Goal: Task Accomplishment & Management: Complete application form

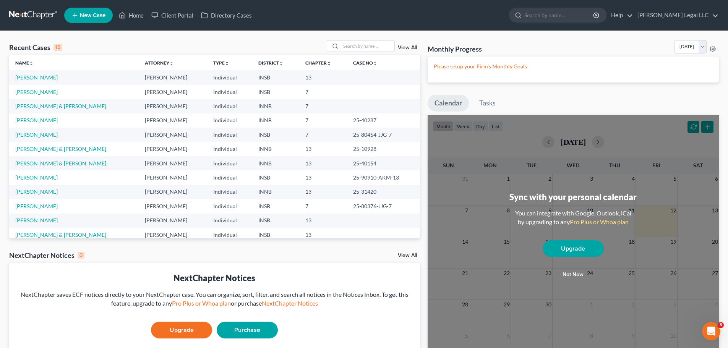
click at [24, 79] on link "[PERSON_NAME]" at bounding box center [36, 77] width 42 height 6
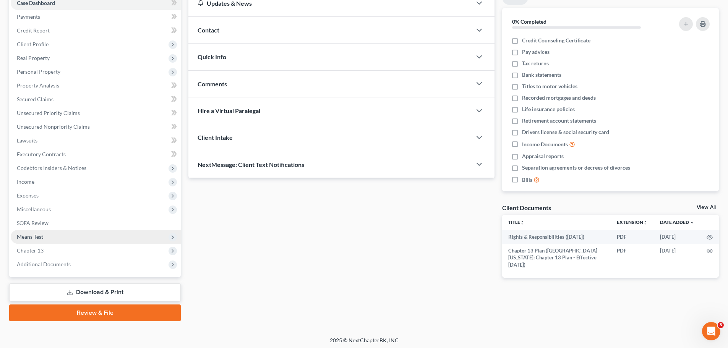
scroll to position [86, 0]
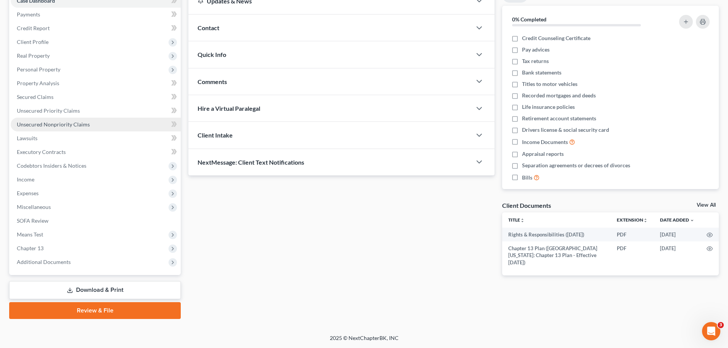
click at [63, 125] on span "Unsecured Nonpriority Claims" at bounding box center [53, 124] width 73 height 6
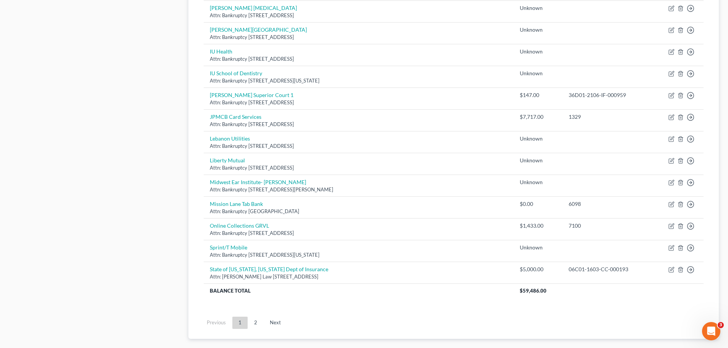
scroll to position [496, 0]
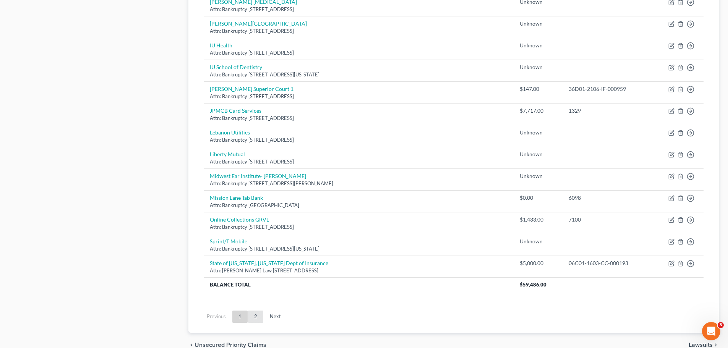
click at [262, 322] on link "2" at bounding box center [255, 317] width 15 height 12
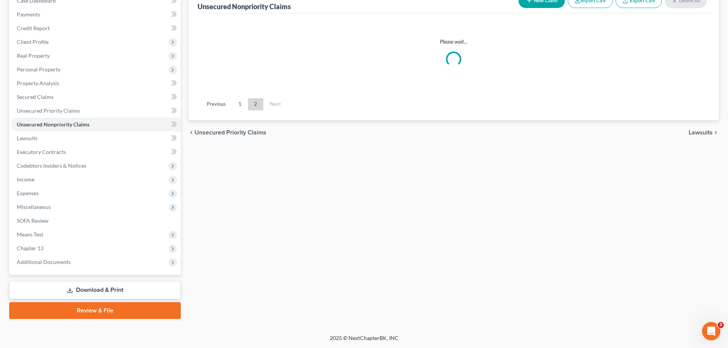
scroll to position [86, 0]
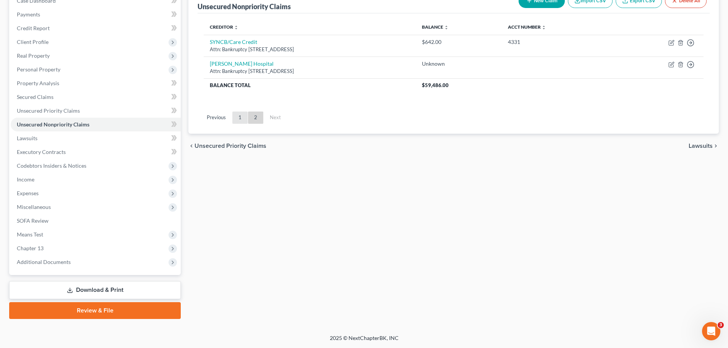
click at [240, 118] on link "1" at bounding box center [239, 118] width 15 height 12
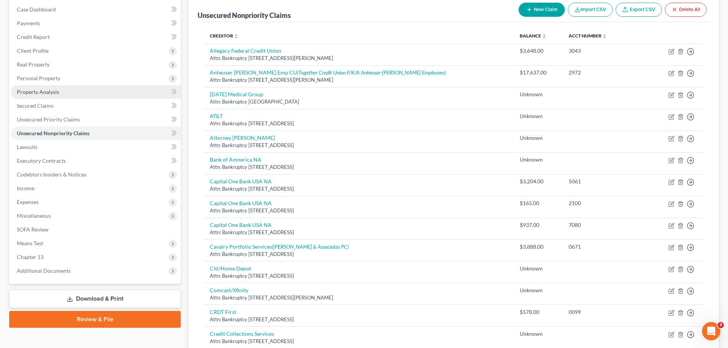
scroll to position [76, 0]
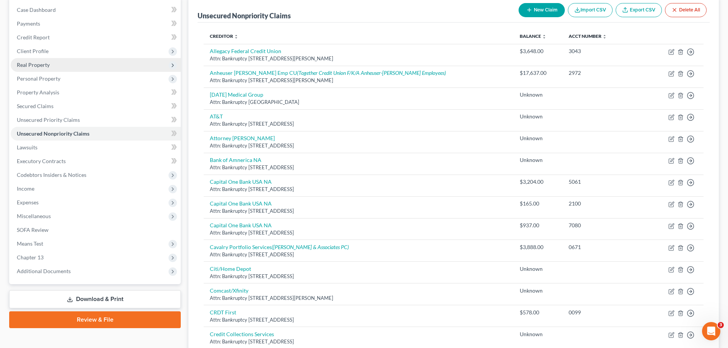
click at [37, 67] on span "Real Property" at bounding box center [33, 65] width 33 height 6
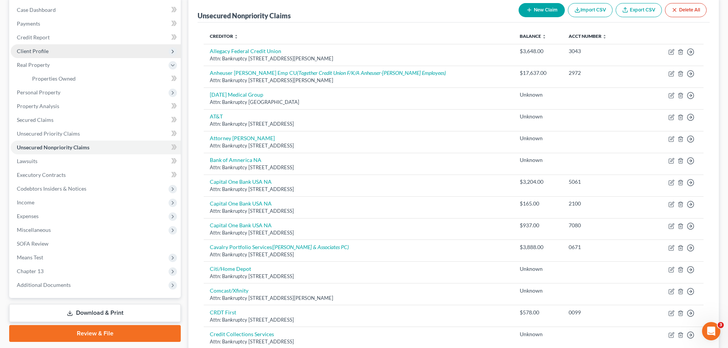
click at [40, 56] on span "Client Profile" at bounding box center [96, 51] width 170 height 14
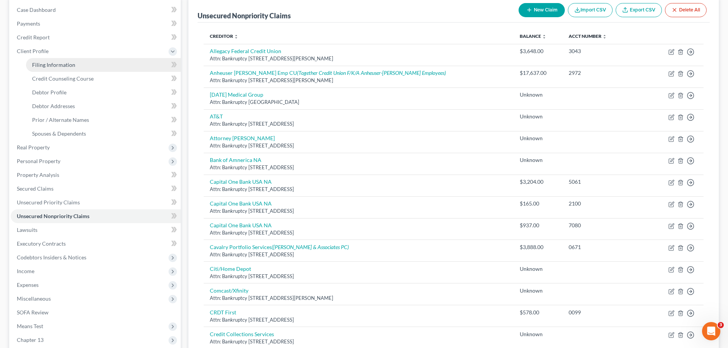
click at [42, 65] on span "Filing Information" at bounding box center [53, 65] width 43 height 6
select select "1"
select select "0"
select select "3"
select select "15"
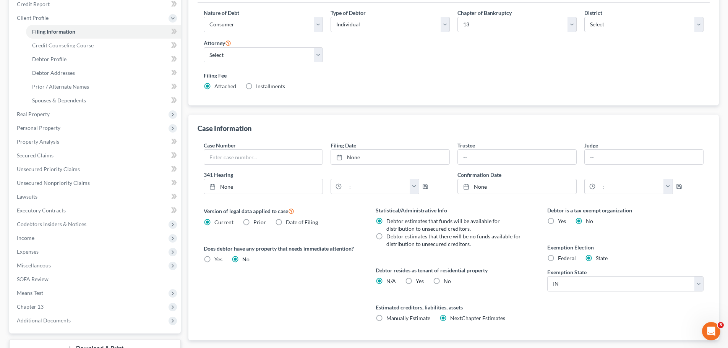
scroll to position [15, 0]
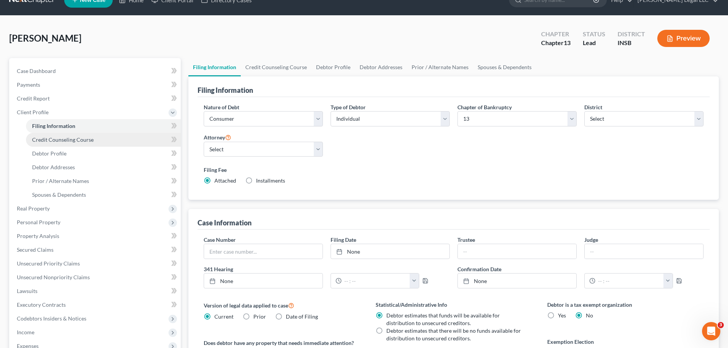
click at [44, 143] on link "Credit Counseling Course" at bounding box center [103, 140] width 155 height 14
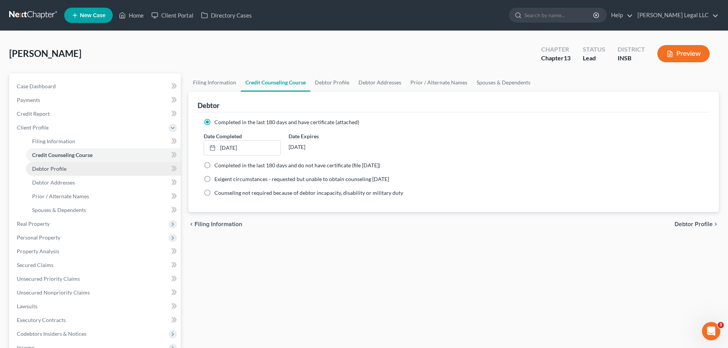
click at [53, 167] on span "Debtor Profile" at bounding box center [49, 168] width 34 height 6
select select "0"
select select "1"
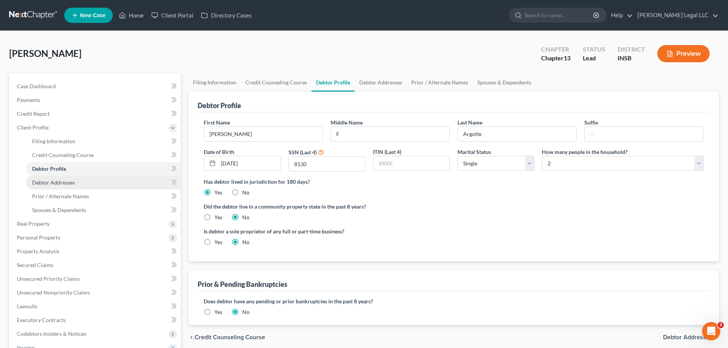
click at [63, 185] on span "Debtor Addresses" at bounding box center [53, 182] width 43 height 6
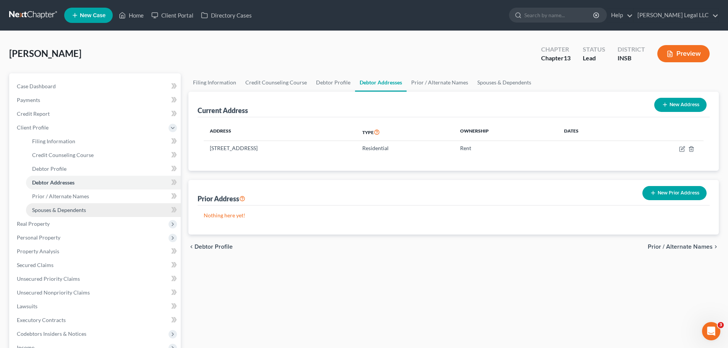
click at [59, 207] on span "Spouses & Dependents" at bounding box center [59, 210] width 54 height 6
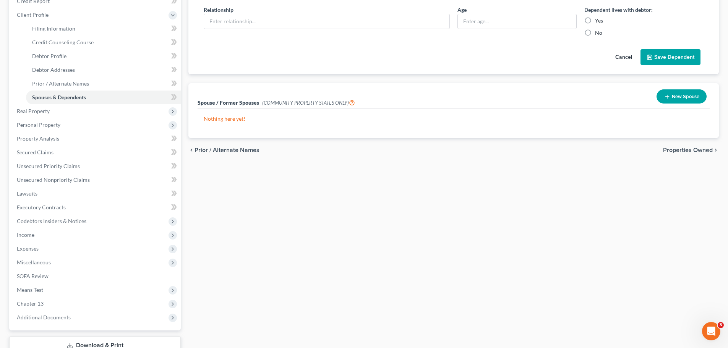
scroll to position [168, 0]
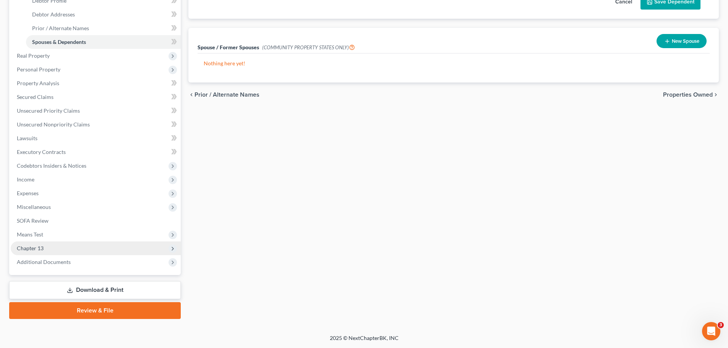
click at [34, 245] on span "Chapter 13" at bounding box center [30, 248] width 27 height 6
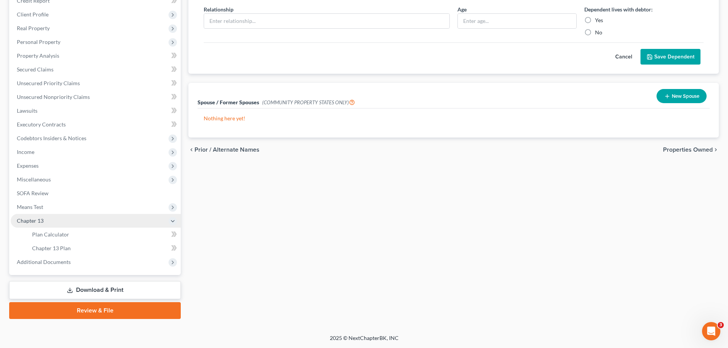
scroll to position [113, 0]
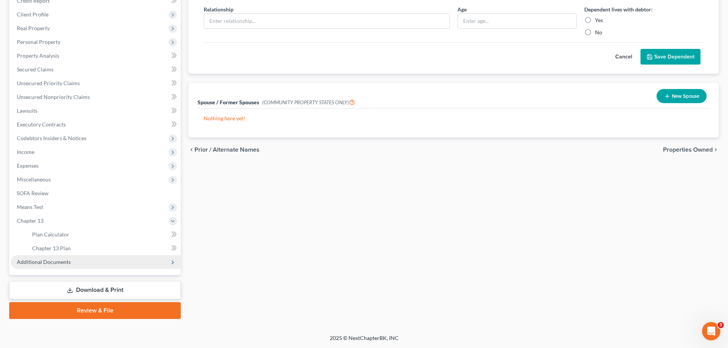
click at [38, 261] on span "Additional Documents" at bounding box center [44, 262] width 54 height 6
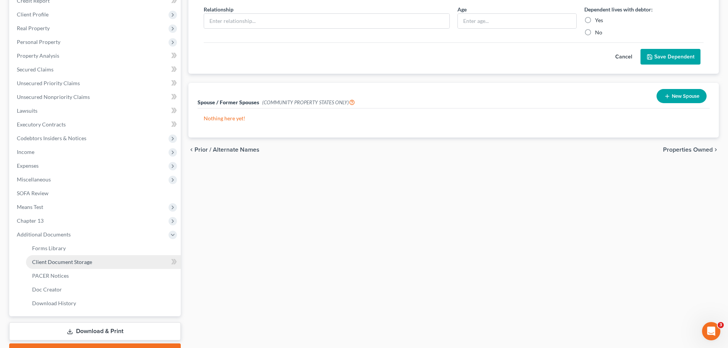
scroll to position [128, 0]
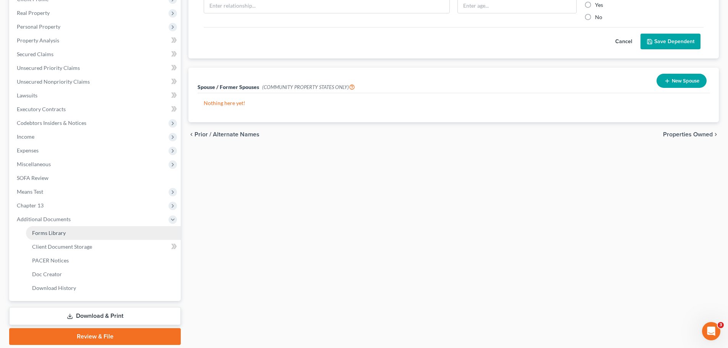
click at [62, 233] on span "Forms Library" at bounding box center [49, 233] width 34 height 6
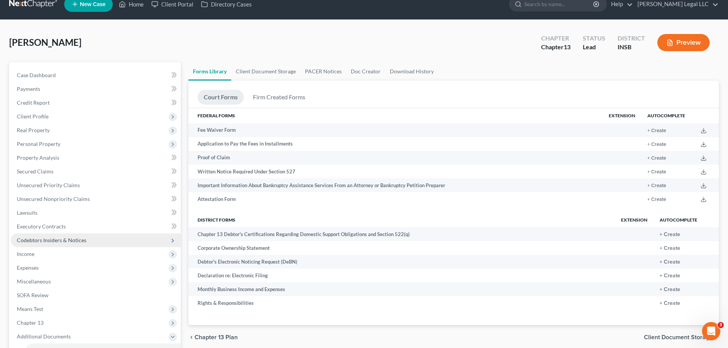
scroll to position [115, 0]
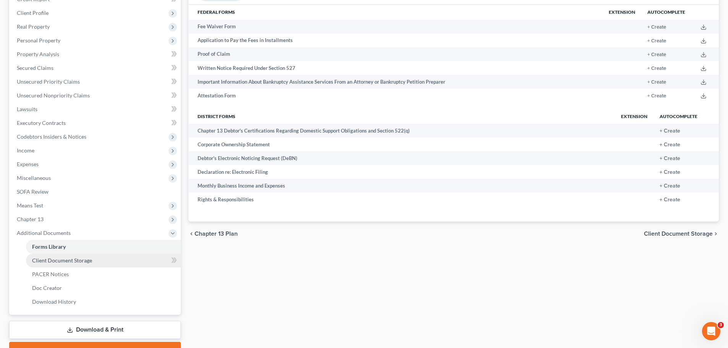
drag, startPoint x: 66, startPoint y: 257, endPoint x: 68, endPoint y: 251, distance: 6.4
click at [66, 257] on span "Client Document Storage" at bounding box center [62, 260] width 60 height 6
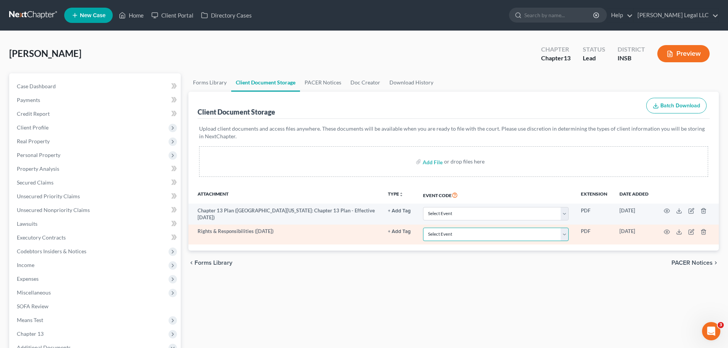
click at [496, 236] on select "Select Event 20 Largest Unsecured Creditors Amended/Corrected Petition Ch 7 Mea…" at bounding box center [496, 234] width 146 height 13
select select "18"
click at [423, 228] on select "Select Event 20 Largest Unsecured Creditors Amended/Corrected Petition Ch 7 Mea…" at bounding box center [496, 234] width 146 height 13
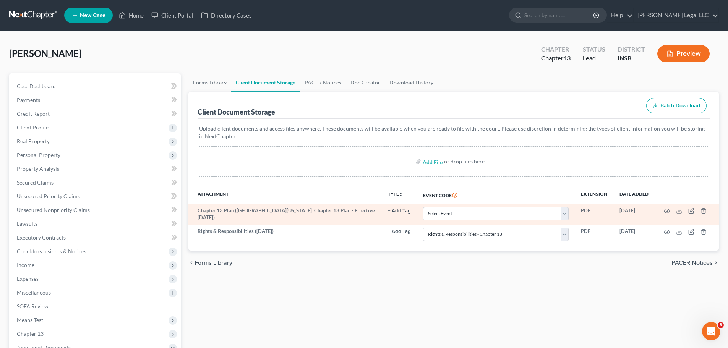
click at [663, 212] on td at bounding box center [687, 214] width 64 height 21
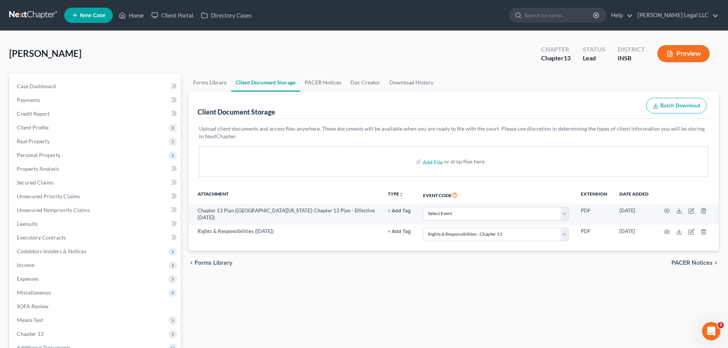
scroll to position [153, 0]
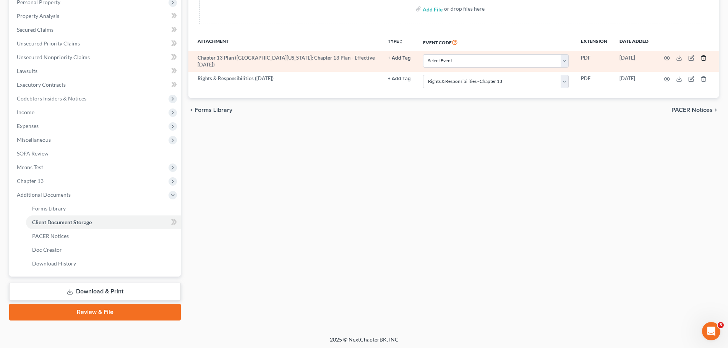
click at [702, 57] on icon "button" at bounding box center [703, 58] width 3 height 5
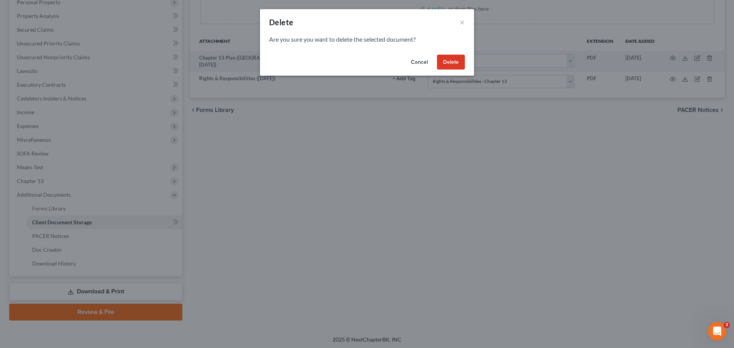
click at [453, 63] on button "Delete" at bounding box center [451, 62] width 28 height 15
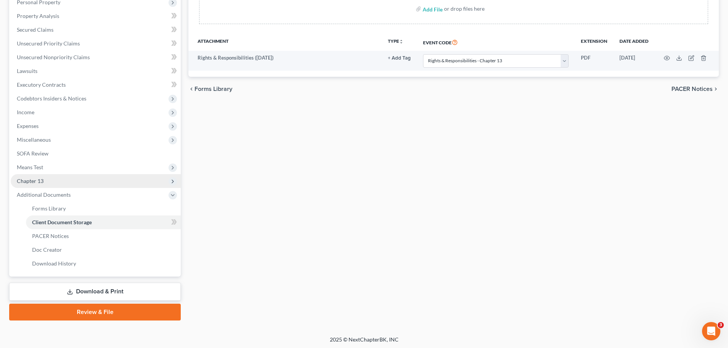
click at [47, 179] on span "Chapter 13" at bounding box center [96, 181] width 170 height 14
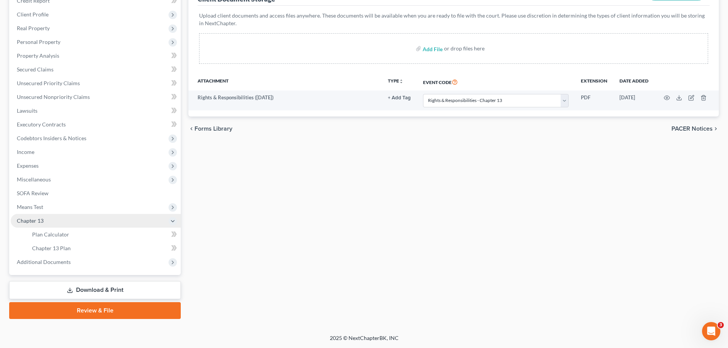
scroll to position [113, 0]
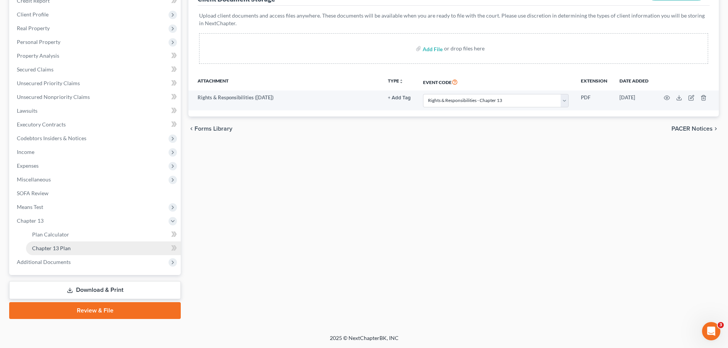
click at [46, 254] on link "Chapter 13 Plan" at bounding box center [103, 248] width 155 height 14
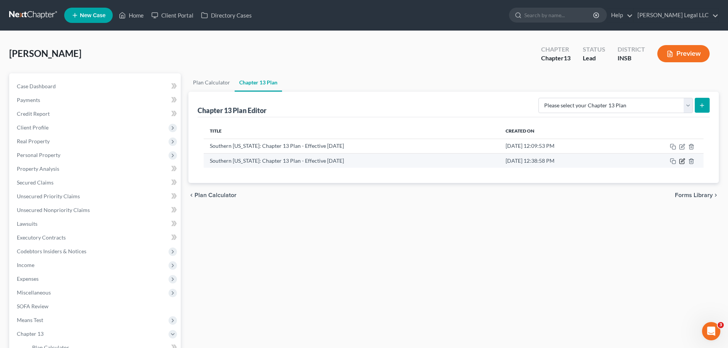
click at [682, 164] on icon "button" at bounding box center [682, 161] width 6 height 6
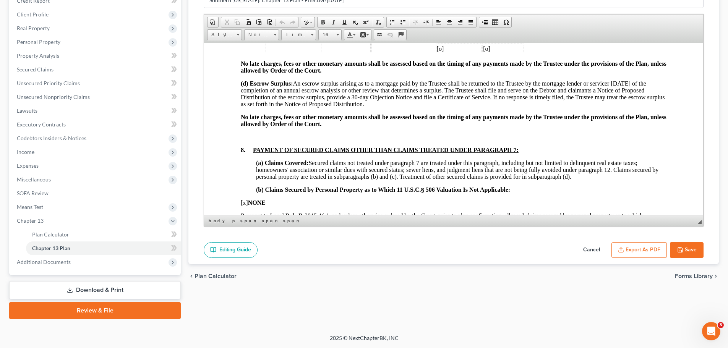
scroll to position [749, 0]
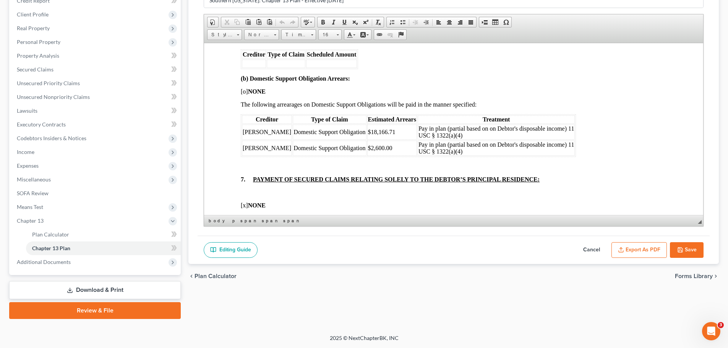
click at [634, 248] on button "Export as PDF" at bounding box center [638, 250] width 55 height 16
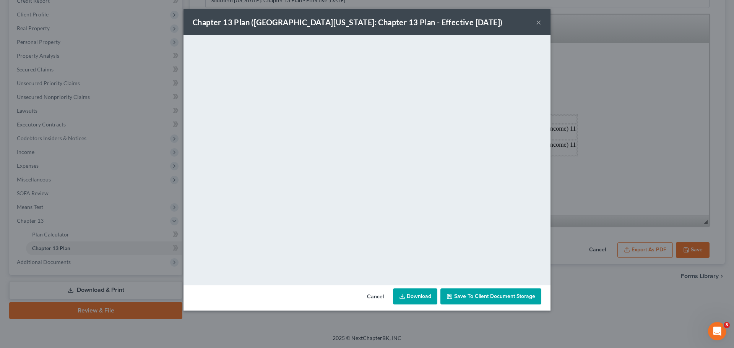
click at [470, 297] on span "Save to Client Document Storage" at bounding box center [494, 296] width 81 height 6
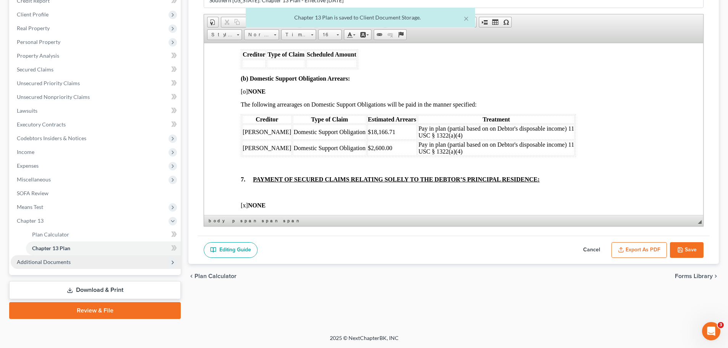
click at [48, 259] on span "Additional Documents" at bounding box center [44, 262] width 54 height 6
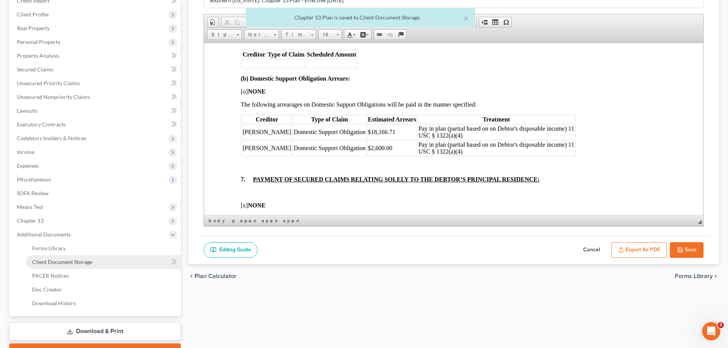
click at [60, 264] on span "Client Document Storage" at bounding box center [62, 262] width 60 height 6
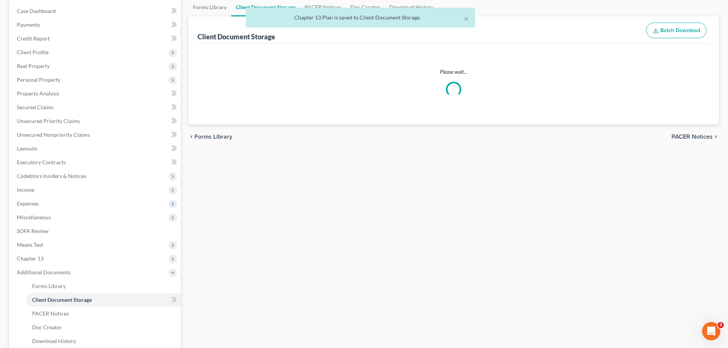
scroll to position [7, 0]
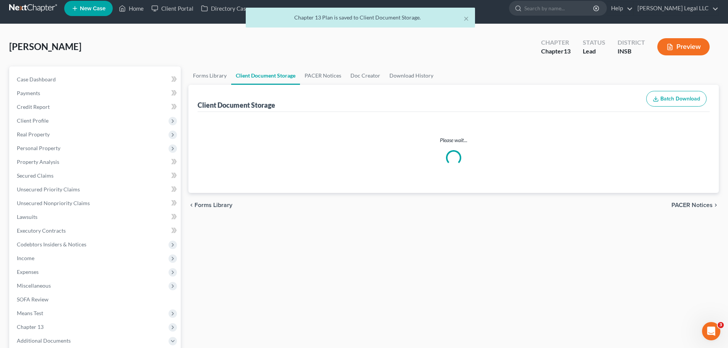
select select "18"
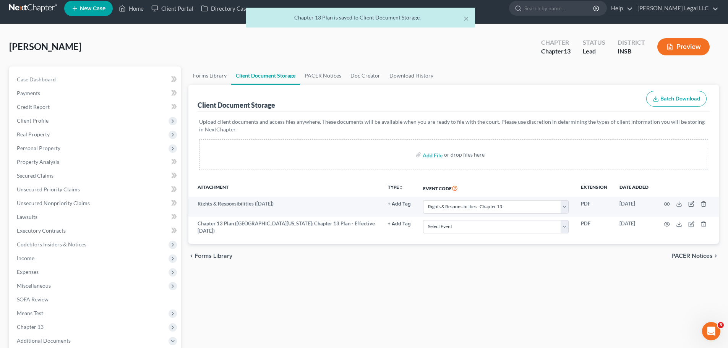
scroll to position [0, 0]
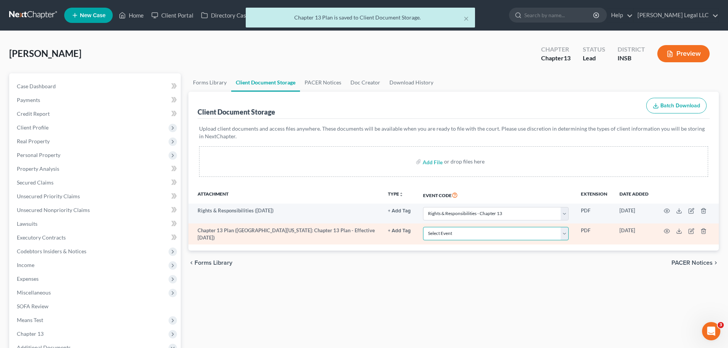
click at [442, 233] on select "Select Event 20 Largest Unsecured Creditors Amended/Corrected Petition Ch 7 Mea…" at bounding box center [496, 233] width 146 height 13
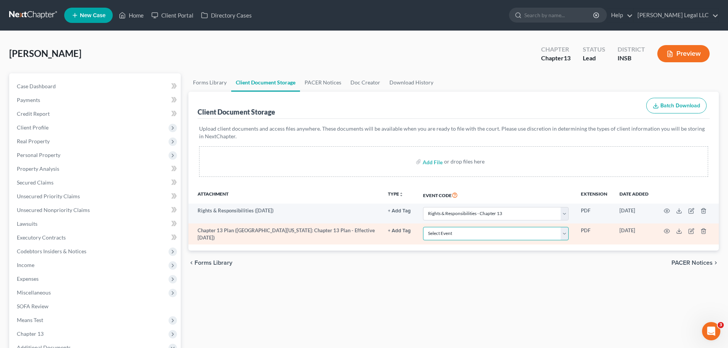
select select "6"
click at [423, 227] on select "Select Event 20 Largest Unsecured Creditors Amended/Corrected Petition Ch 7 Mea…" at bounding box center [496, 233] width 146 height 13
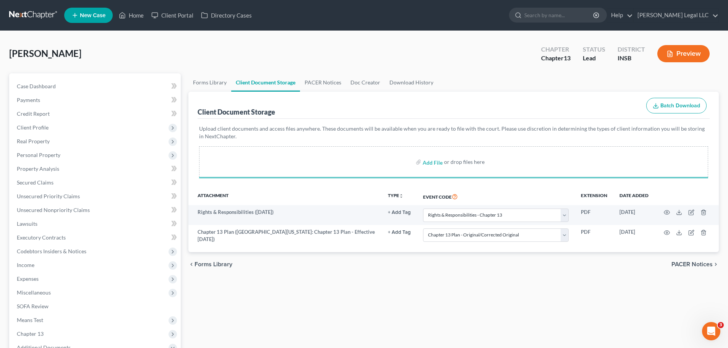
select select "18"
select select "6"
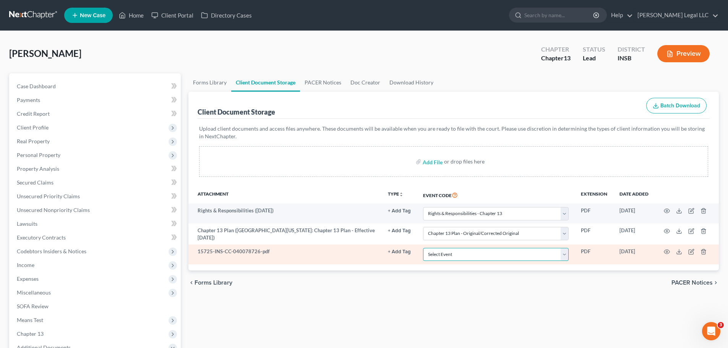
click at [462, 251] on select "Select Event 20 Largest Unsecured Creditors Amended/Corrected Petition Ch 7 Mea…" at bounding box center [496, 254] width 146 height 13
select select "9"
click at [423, 248] on select "Select Event 20 Largest Unsecured Creditors Amended/Corrected Petition Ch 7 Mea…" at bounding box center [496, 254] width 146 height 13
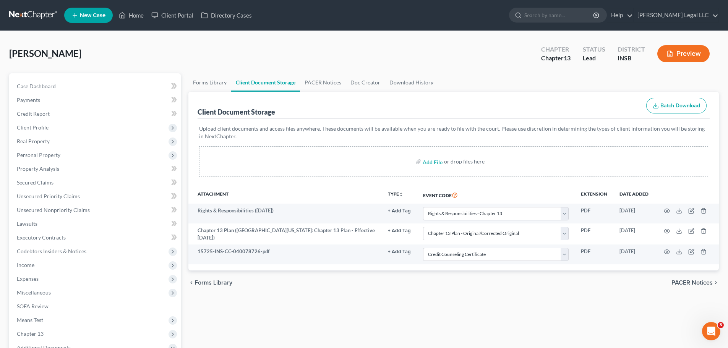
click at [379, 316] on div "Forms Library Client Document Storage PACER Notices Doc Creator Download Histor…" at bounding box center [454, 273] width 538 height 400
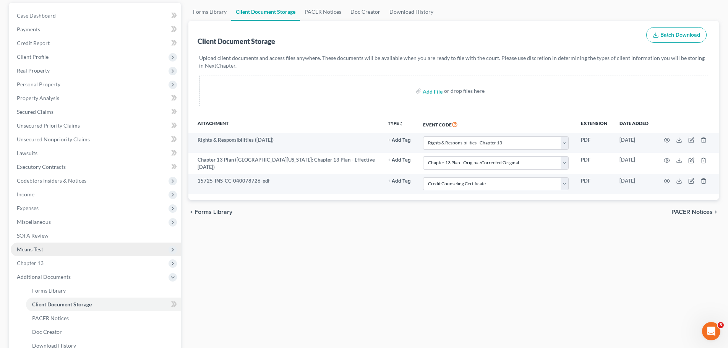
scroll to position [153, 0]
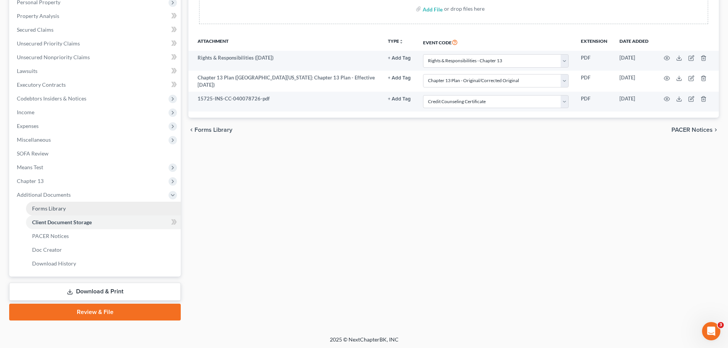
click at [67, 209] on link "Forms Library" at bounding box center [103, 209] width 155 height 14
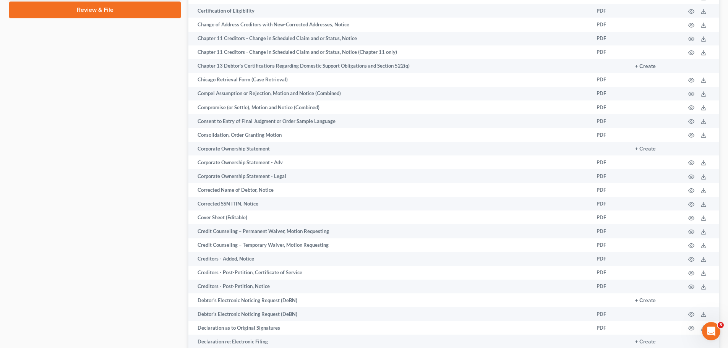
scroll to position [613, 0]
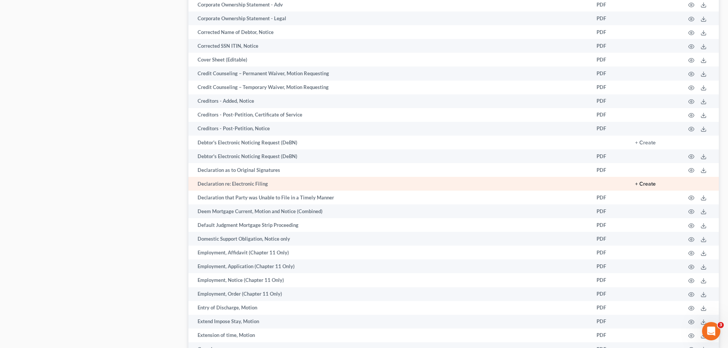
click at [654, 183] on button "+ Create" at bounding box center [645, 183] width 21 height 5
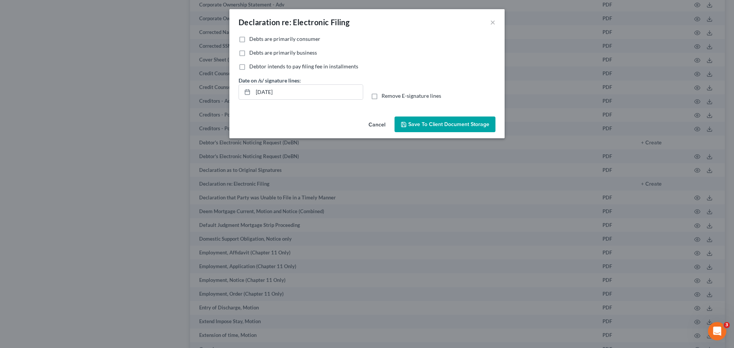
click at [249, 39] on label "Debts are primarily consumer" at bounding box center [284, 39] width 71 height 8
click at [252, 39] on input "Debts are primarily consumer" at bounding box center [254, 37] width 5 height 5
checkbox input "true"
click at [436, 123] on span "Save to Client Document Storage" at bounding box center [448, 124] width 81 height 6
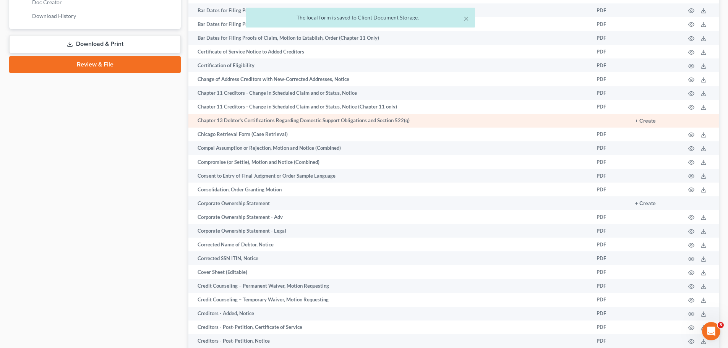
scroll to position [345, 0]
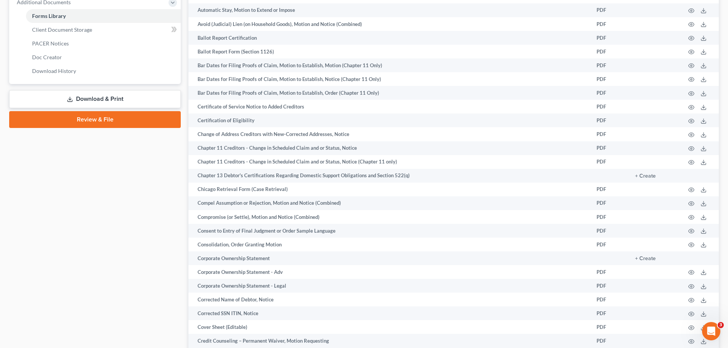
click at [96, 123] on link "Review & File" at bounding box center [95, 119] width 172 height 17
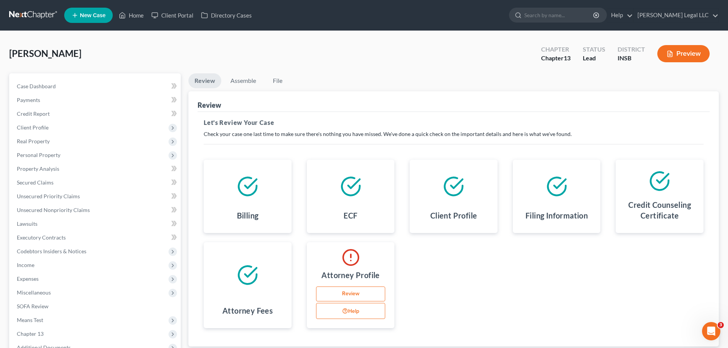
click at [356, 287] on link "Review" at bounding box center [351, 294] width 70 height 15
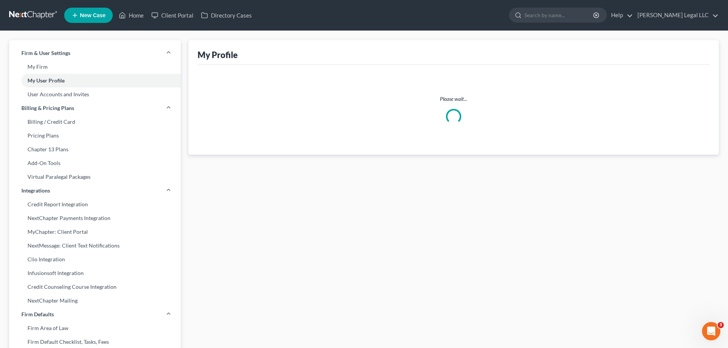
select select "15"
select select "27"
select select "attorney"
select select "0"
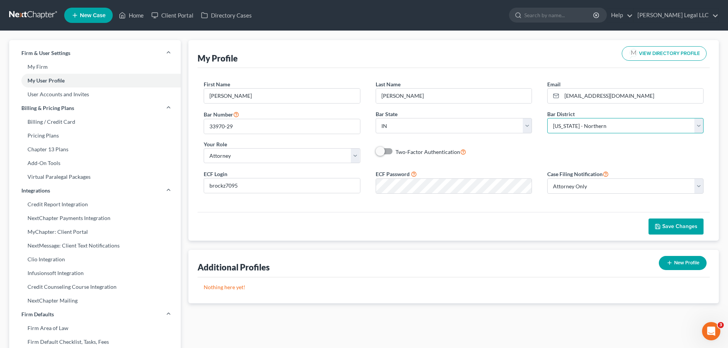
click at [571, 130] on select "Select Alabama - Middle Alabama - Northern Alabama - Southern Alaska Arizona Ar…" at bounding box center [625, 125] width 156 height 15
select select "28"
click at [547, 118] on select "Select Alabama - Middle Alabama - Northern Alabama - Southern Alaska Arizona Ar…" at bounding box center [625, 125] width 156 height 15
click at [671, 226] on span "Save Changes" at bounding box center [679, 226] width 35 height 6
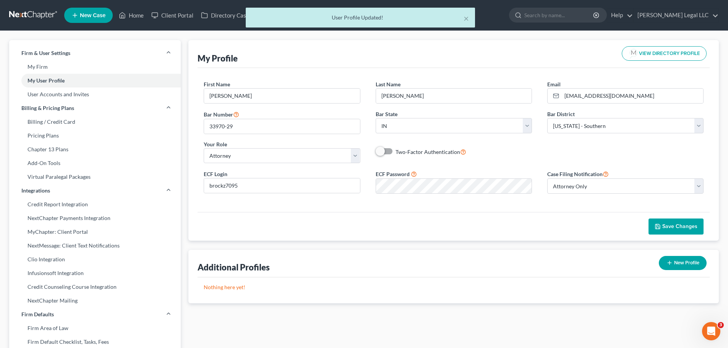
click at [129, 16] on div "× User Profile Updated!" at bounding box center [360, 20] width 728 height 24
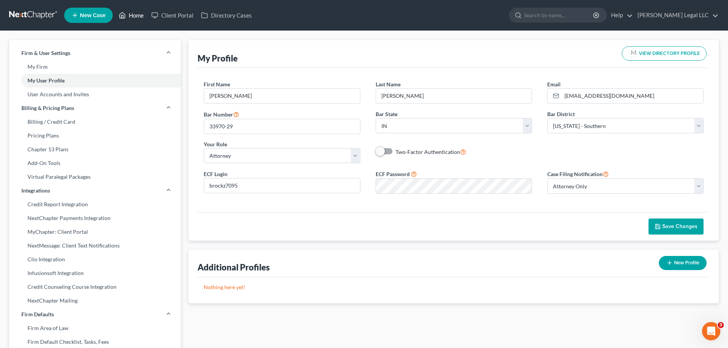
click at [123, 17] on polyline at bounding box center [123, 16] width 2 height 3
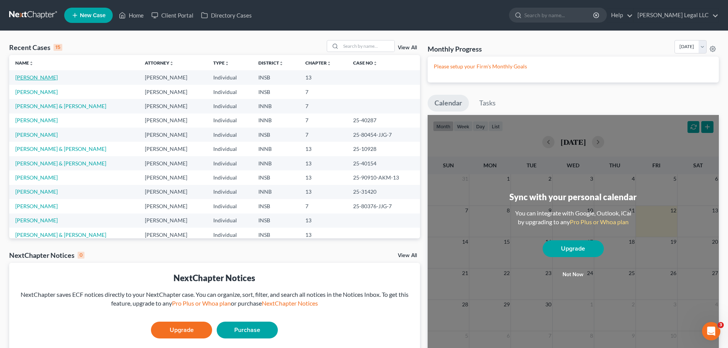
click at [40, 76] on link "[PERSON_NAME]" at bounding box center [36, 77] width 42 height 6
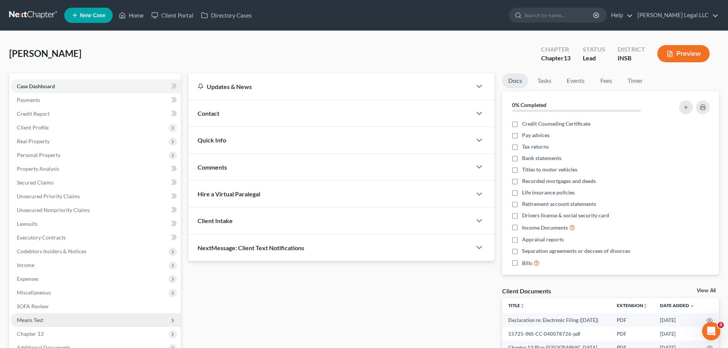
click at [47, 326] on span "Means Test" at bounding box center [96, 320] width 170 height 14
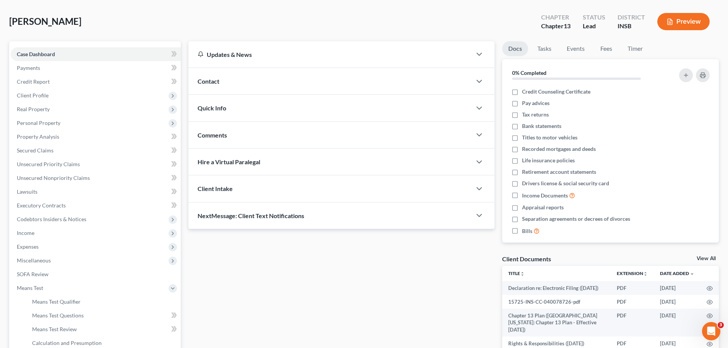
scroll to position [76, 0]
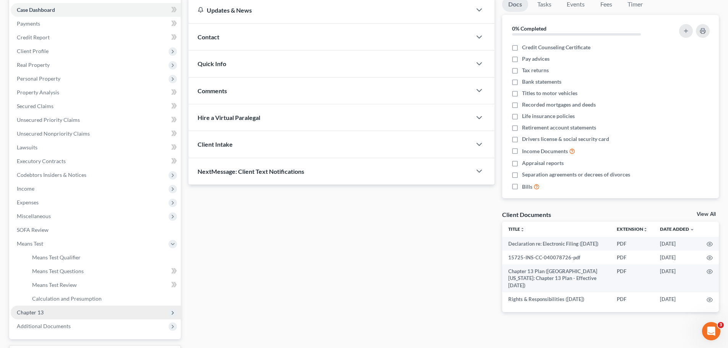
click at [37, 311] on span "Chapter 13" at bounding box center [30, 312] width 27 height 6
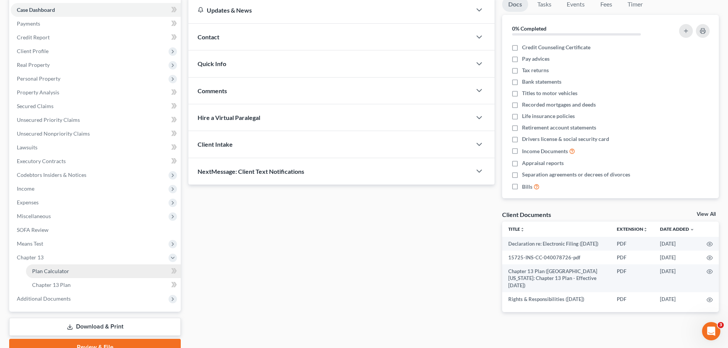
click at [51, 270] on span "Plan Calculator" at bounding box center [50, 271] width 37 height 6
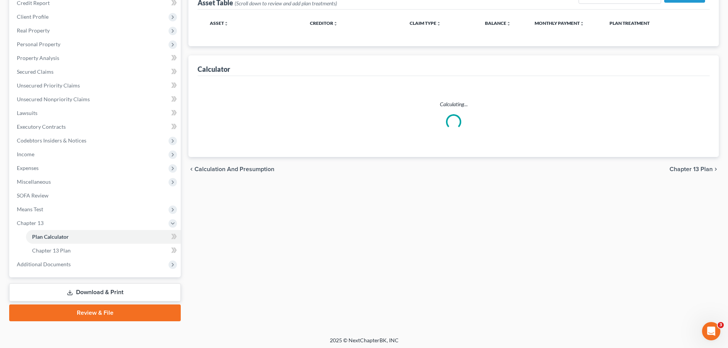
select select "59"
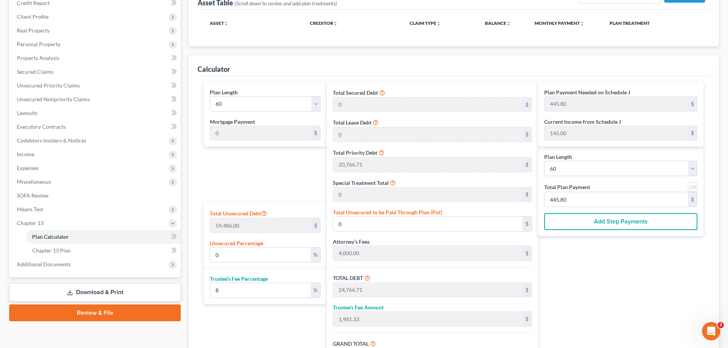
scroll to position [113, 0]
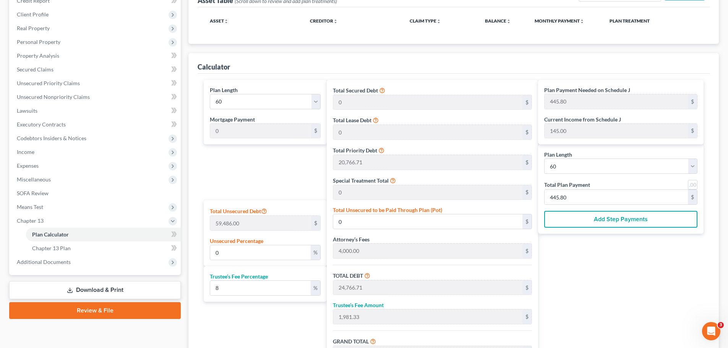
select select "59"
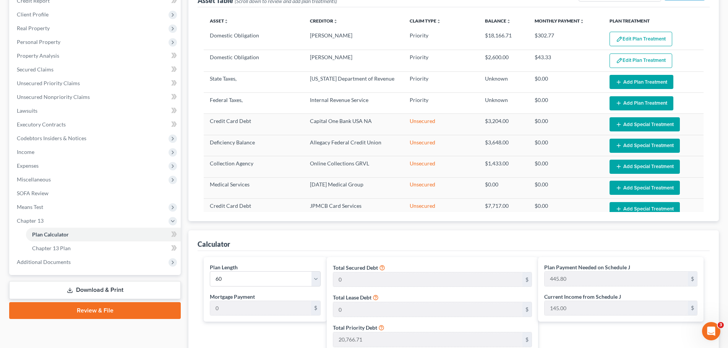
click at [62, 310] on link "Review & File" at bounding box center [95, 310] width 172 height 17
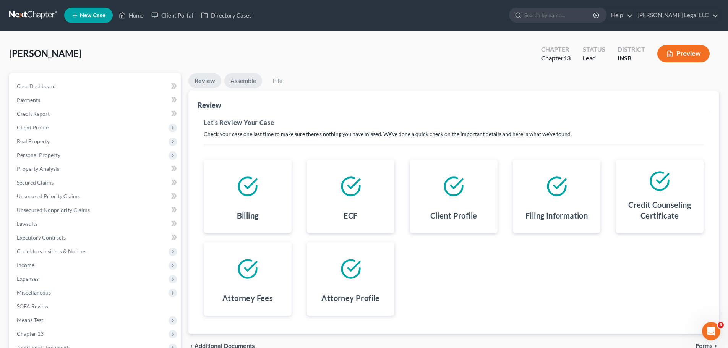
click at [247, 82] on link "Assemble" at bounding box center [243, 80] width 38 height 15
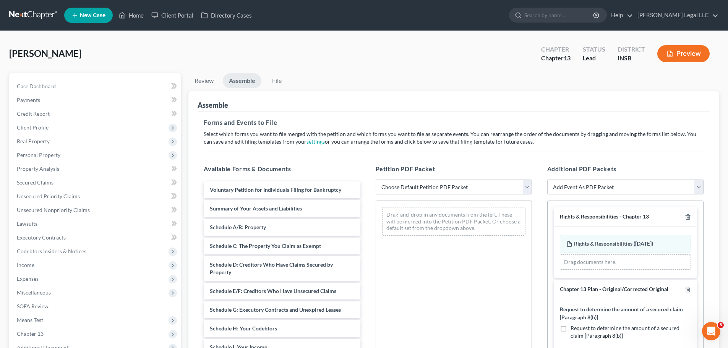
drag, startPoint x: 397, startPoint y: 184, endPoint x: 392, endPoint y: 192, distance: 10.2
click at [397, 184] on select "Choose Default Petition PDF Packet Emergency Filing (Voluntary Petition and Cre…" at bounding box center [454, 187] width 156 height 15
select select "1"
click at [376, 180] on select "Choose Default Petition PDF Packet Emergency Filing (Voluntary Petition and Cre…" at bounding box center [454, 187] width 156 height 15
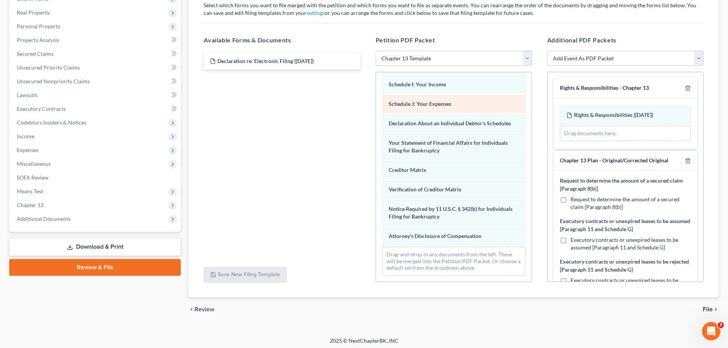
scroll to position [131, 0]
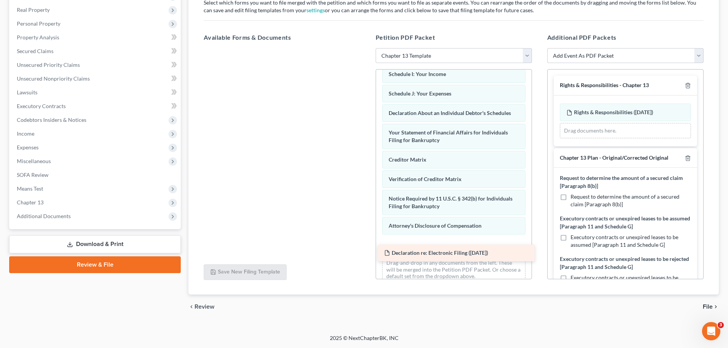
drag, startPoint x: 289, startPoint y: 56, endPoint x: 463, endPoint y: 251, distance: 261.1
click at [366, 48] on div "Declaration re: Electronic Filing (09/12/2025) Declaration re: Electronic Filin…" at bounding box center [282, 48] width 169 height 0
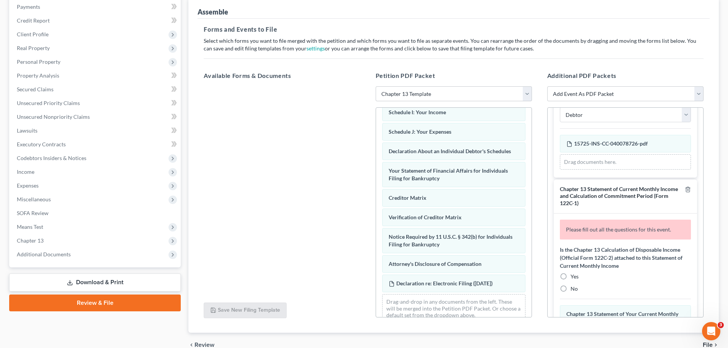
scroll to position [344, 0]
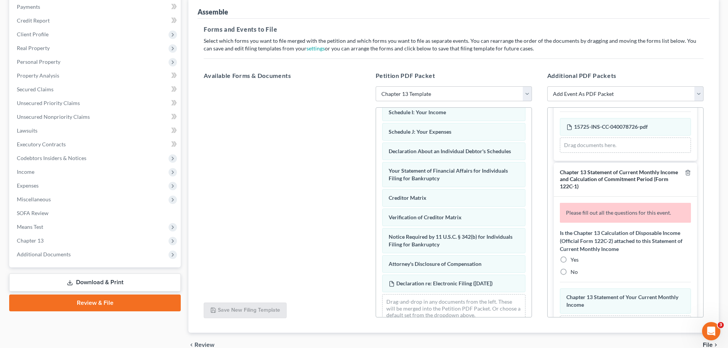
click at [570, 271] on label "No" at bounding box center [573, 272] width 7 height 8
click at [574, 271] on input "No" at bounding box center [576, 270] width 5 height 5
radio input "true"
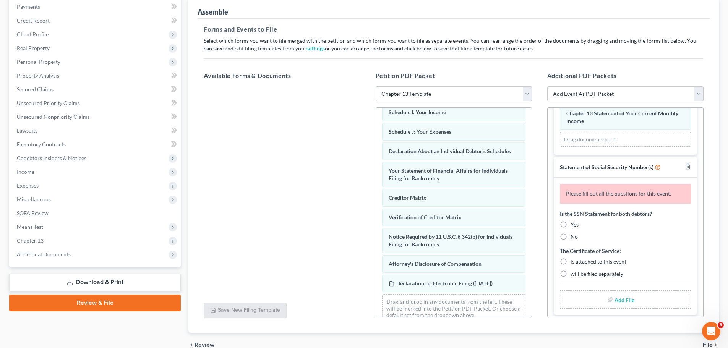
scroll to position [505, 0]
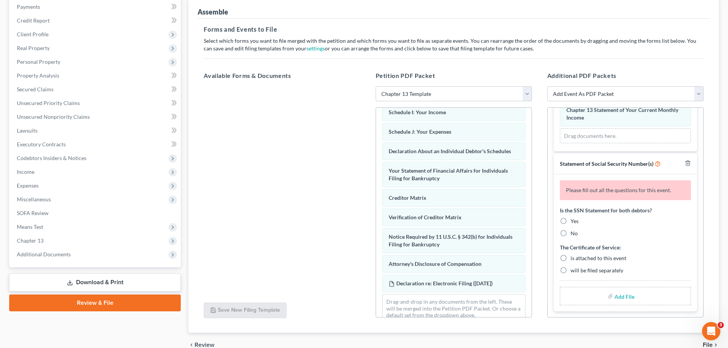
click at [570, 221] on label "Yes" at bounding box center [574, 221] width 8 height 8
click at [574, 221] on input "Yes" at bounding box center [576, 219] width 5 height 5
radio input "true"
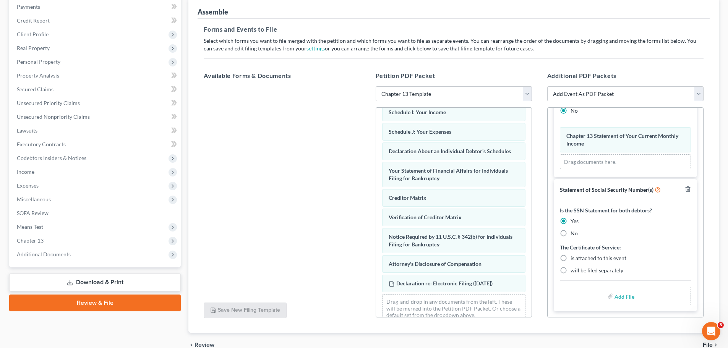
scroll to position [479, 0]
click at [570, 269] on label "will be filed separately" at bounding box center [596, 271] width 53 height 8
click at [574, 269] on input "will be filed separately" at bounding box center [576, 269] width 5 height 5
radio input "true"
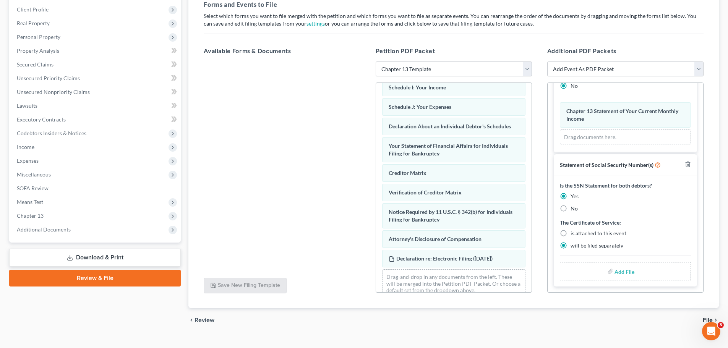
scroll to position [131, 0]
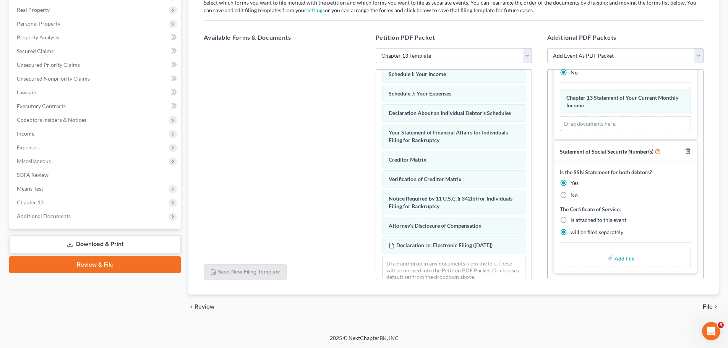
click at [707, 308] on span "File" at bounding box center [708, 307] width 10 height 6
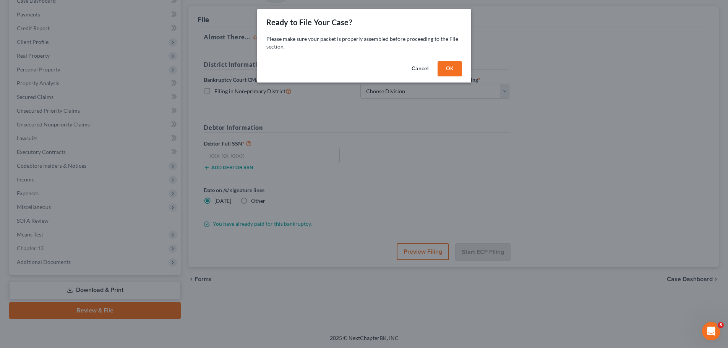
scroll to position [86, 0]
click at [456, 68] on button "OK" at bounding box center [452, 68] width 24 height 15
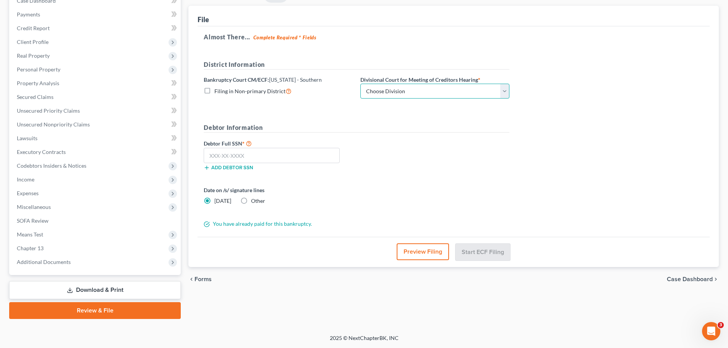
drag, startPoint x: 426, startPoint y: 91, endPoint x: 419, endPoint y: 97, distance: 9.2
click at [426, 91] on select "Choose Division Evansville Indianapolis New Albany Terre Haute" at bounding box center [434, 91] width 149 height 15
select select "1"
click at [360, 84] on select "Choose Division Evansville Indianapolis New Albany Terre Haute" at bounding box center [434, 91] width 149 height 15
click at [293, 153] on input "text" at bounding box center [272, 155] width 136 height 15
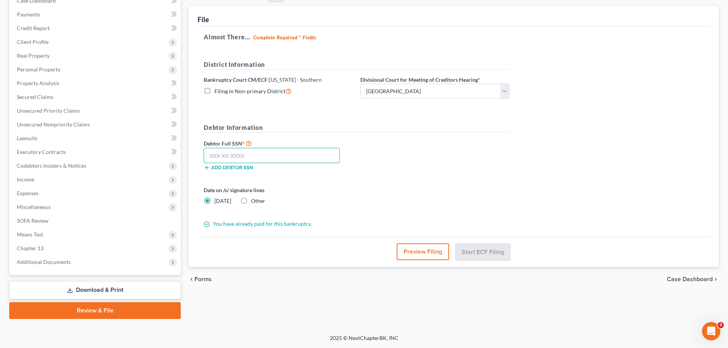
click at [267, 158] on input "text" at bounding box center [272, 155] width 136 height 15
click at [271, 158] on input "124-56" at bounding box center [272, 155] width 136 height 15
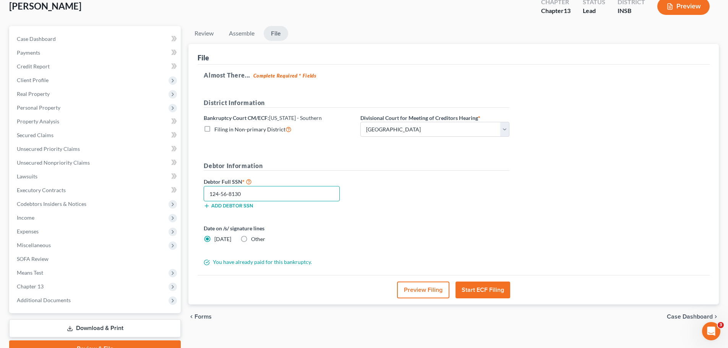
type input "124-56-8130"
click at [481, 292] on button "Start ECF Filing" at bounding box center [482, 290] width 55 height 17
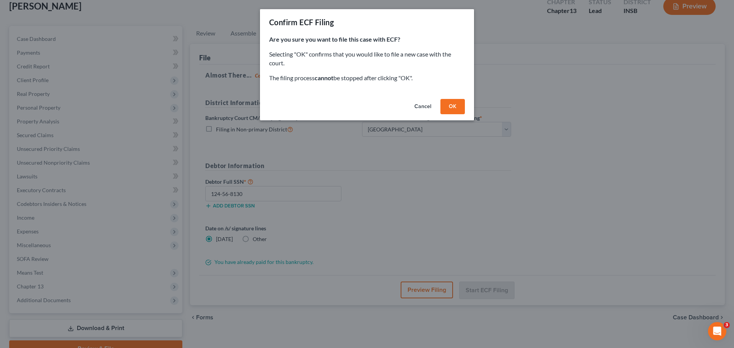
click at [446, 105] on button "OK" at bounding box center [452, 106] width 24 height 15
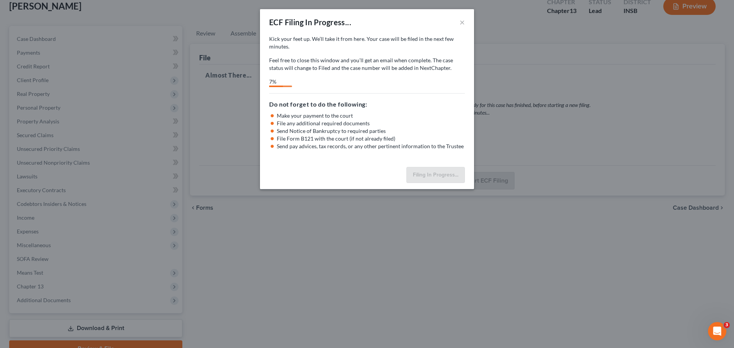
click at [316, 308] on div "ECF Filing In Progress... × Kick your feet up. We’ll take it from here. Your ca…" at bounding box center [367, 174] width 734 height 348
select select "1"
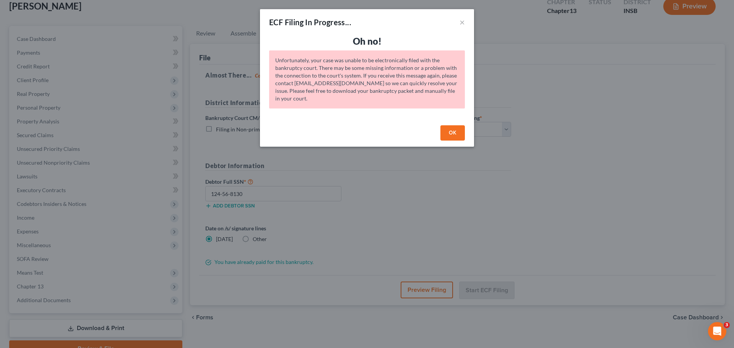
click at [447, 134] on button "OK" at bounding box center [452, 132] width 24 height 15
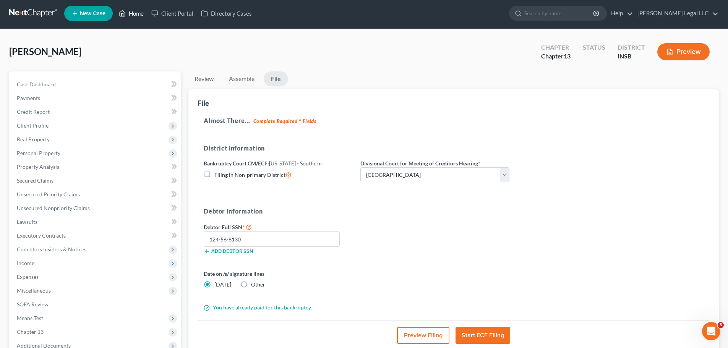
scroll to position [0, 0]
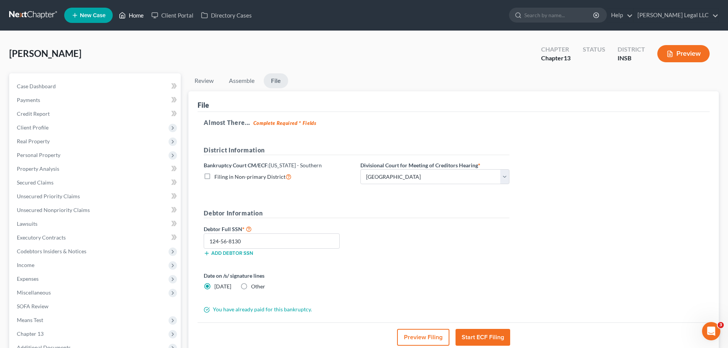
click at [133, 18] on link "Home" at bounding box center [131, 15] width 32 height 14
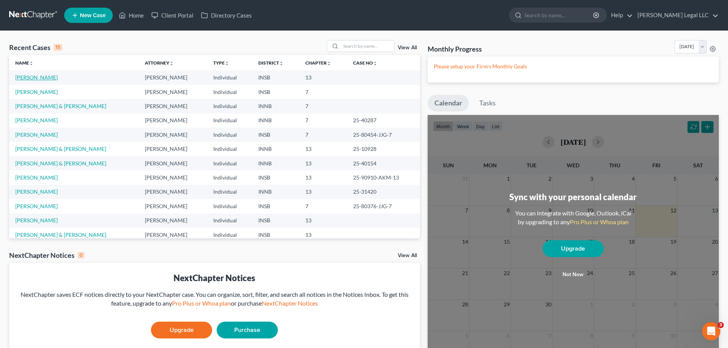
click at [46, 78] on link "[PERSON_NAME]" at bounding box center [36, 77] width 42 height 6
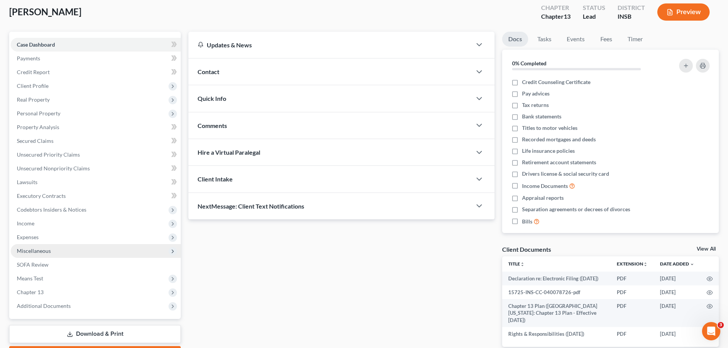
scroll to position [86, 0]
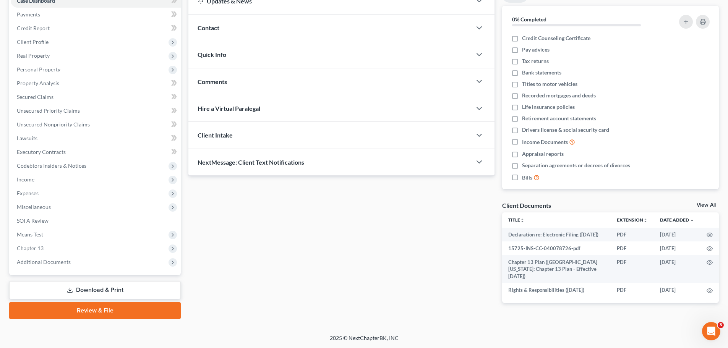
click at [91, 316] on link "Review & File" at bounding box center [95, 310] width 172 height 17
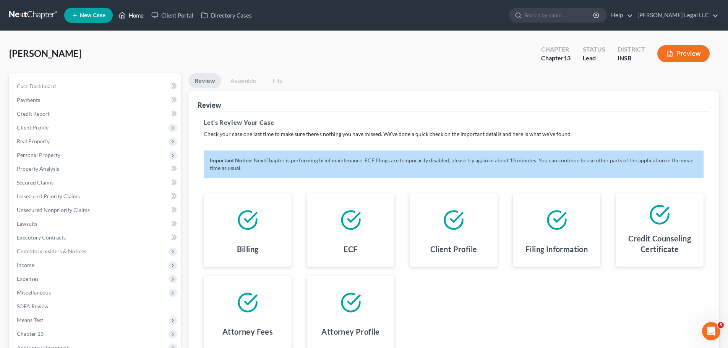
click at [139, 16] on link "Home" at bounding box center [131, 15] width 32 height 14
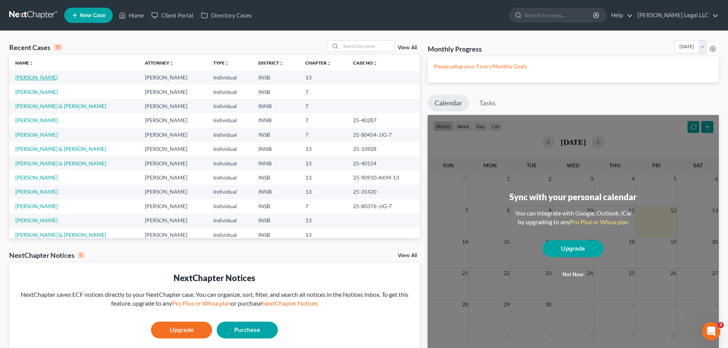
click at [30, 79] on link "[PERSON_NAME]" at bounding box center [36, 77] width 42 height 6
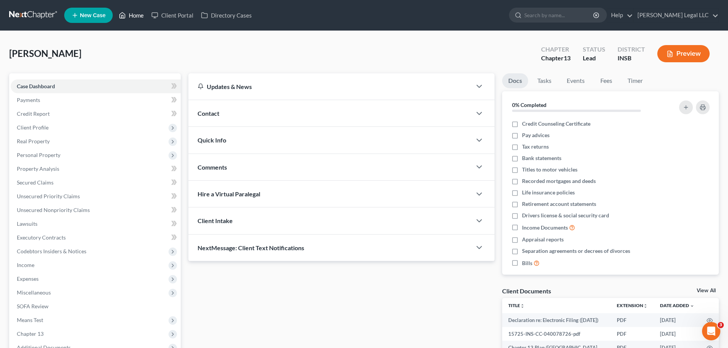
click at [138, 15] on link "Home" at bounding box center [131, 15] width 32 height 14
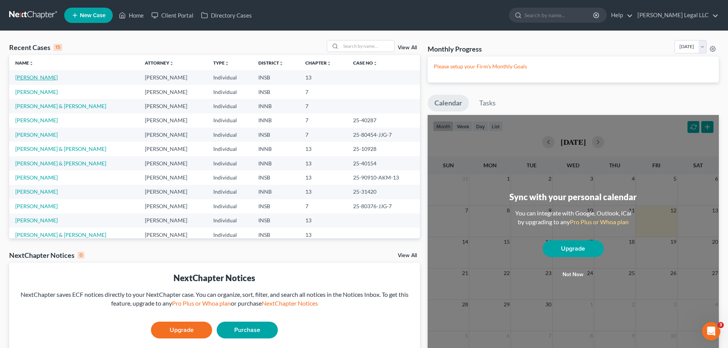
click at [34, 75] on link "[PERSON_NAME]" at bounding box center [36, 77] width 42 height 6
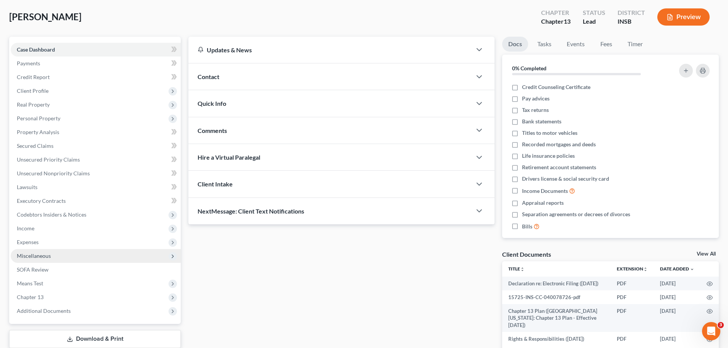
scroll to position [86, 0]
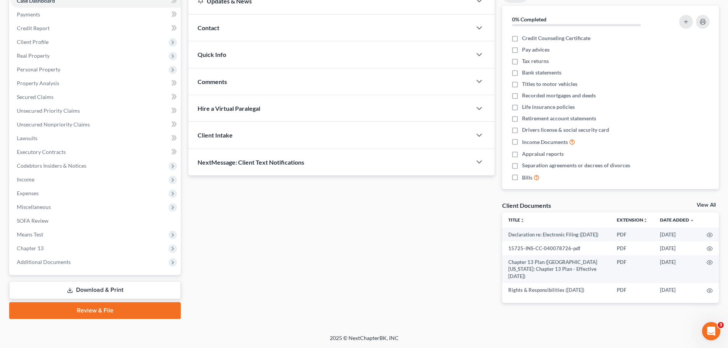
click at [85, 311] on link "Review & File" at bounding box center [95, 310] width 172 height 17
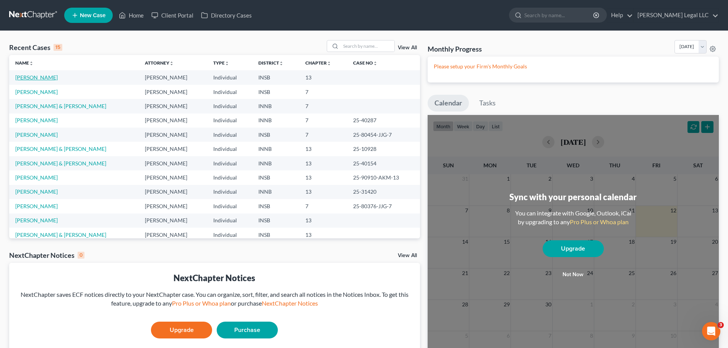
click at [44, 78] on link "[PERSON_NAME]" at bounding box center [36, 77] width 42 height 6
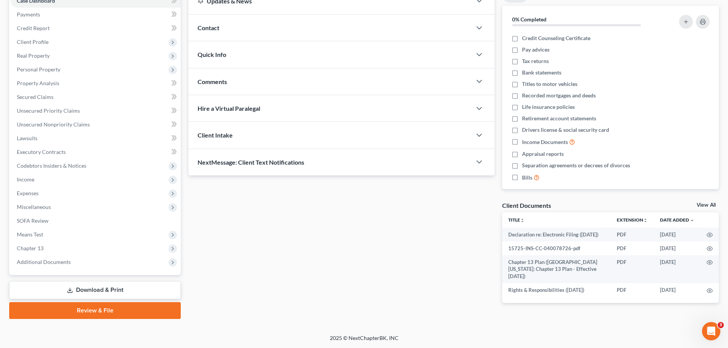
click at [65, 306] on link "Review & File" at bounding box center [95, 310] width 172 height 17
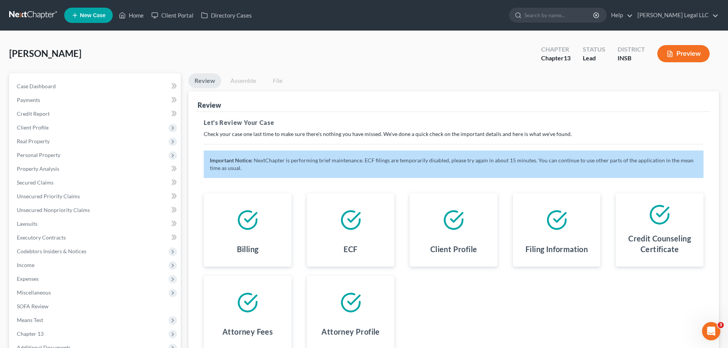
click at [232, 82] on link "Assemble" at bounding box center [243, 80] width 38 height 15
click at [214, 82] on link "Review" at bounding box center [204, 80] width 33 height 15
click at [131, 15] on link "Home" at bounding box center [131, 15] width 32 height 14
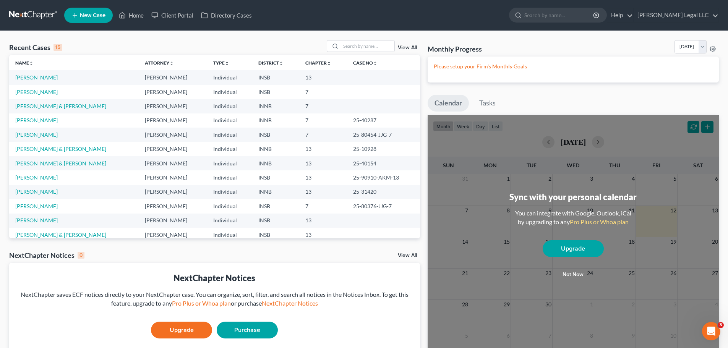
click at [41, 79] on link "[PERSON_NAME]" at bounding box center [36, 77] width 42 height 6
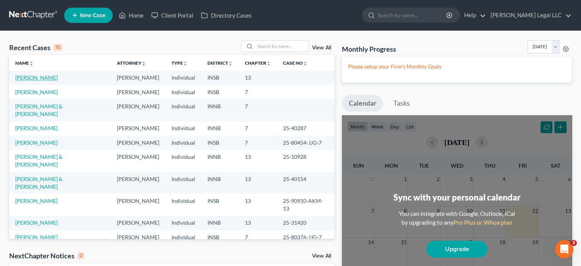
click at [39, 79] on link "[PERSON_NAME]" at bounding box center [36, 77] width 42 height 6
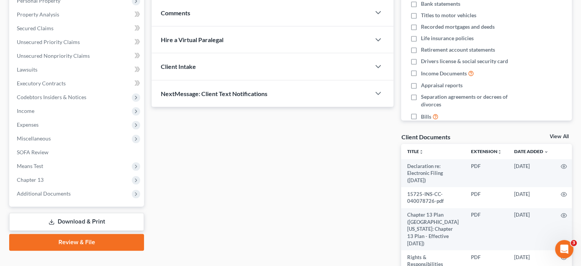
scroll to position [206, 0]
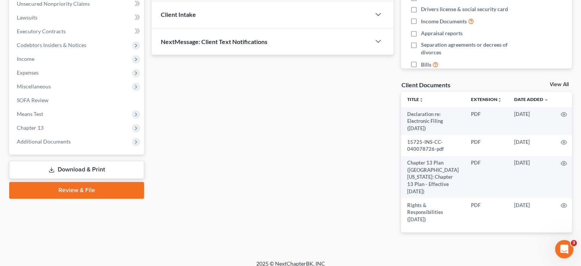
click at [72, 192] on link "Review & File" at bounding box center [76, 189] width 135 height 17
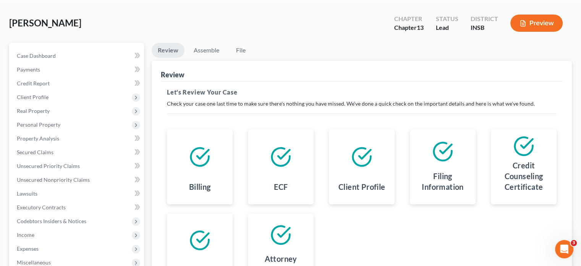
scroll to position [76, 0]
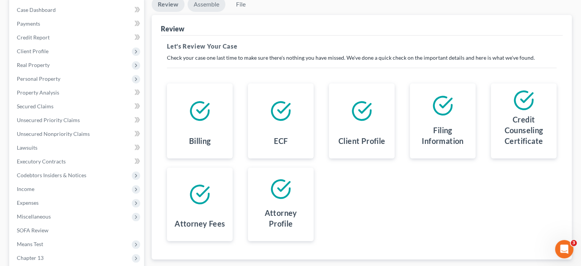
click at [204, 6] on link "Assemble" at bounding box center [207, 4] width 38 height 15
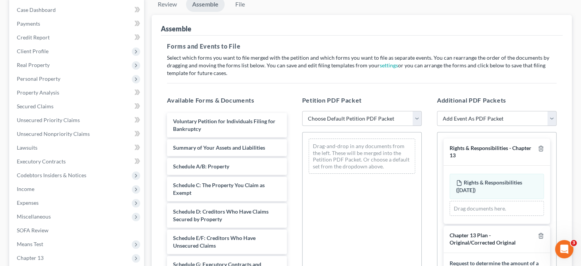
click at [326, 122] on select "Choose Default Petition PDF Packet Emergency Filing (Voluntary Petition and Cre…" at bounding box center [362, 118] width 120 height 15
select select "1"
click at [302, 111] on select "Choose Default Petition PDF Packet Emergency Filing (Voluntary Petition and Cre…" at bounding box center [362, 118] width 120 height 15
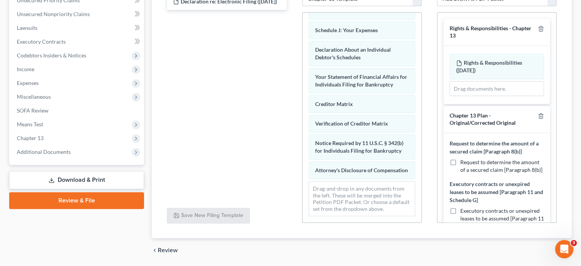
scroll to position [183, 0]
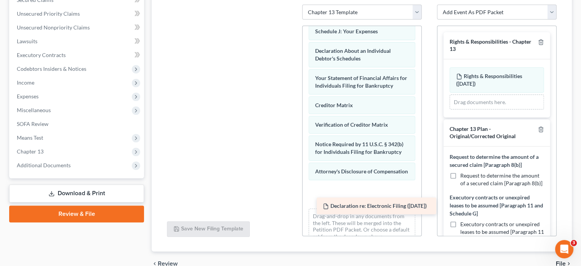
drag, startPoint x: 197, startPoint y: 25, endPoint x: 347, endPoint y: 217, distance: 243.1
click at [293, 5] on div "Declaration re: Electronic Filing (09/12/2025) Declaration re: Electronic Filin…" at bounding box center [227, 5] width 132 height 0
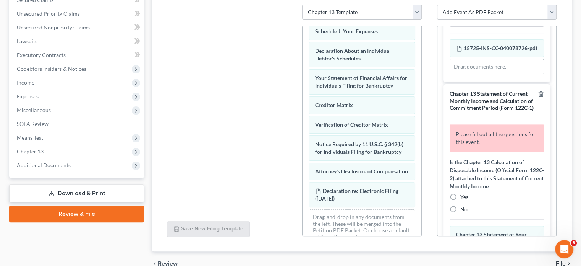
scroll to position [420, 0]
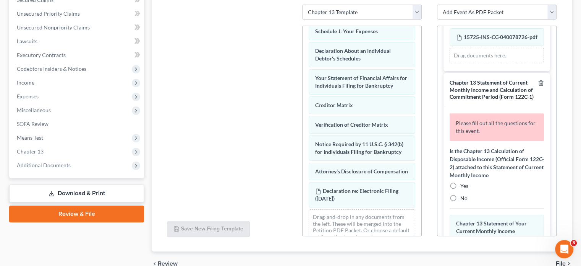
click at [460, 202] on label "No" at bounding box center [463, 198] width 7 height 8
click at [463, 199] on input "No" at bounding box center [465, 196] width 5 height 5
radio input "true"
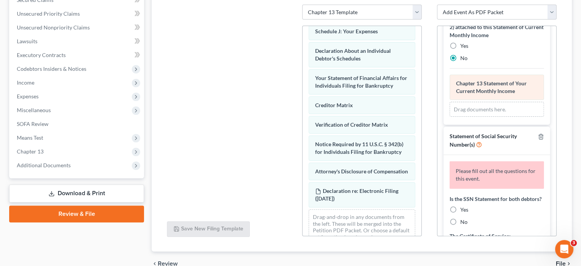
scroll to position [573, 0]
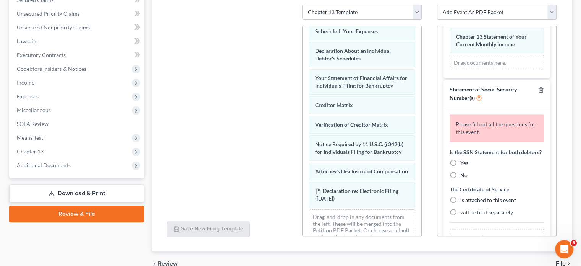
click at [460, 167] on label "Yes" at bounding box center [464, 163] width 8 height 8
click at [463, 164] on input "Yes" at bounding box center [465, 161] width 5 height 5
radio input "true"
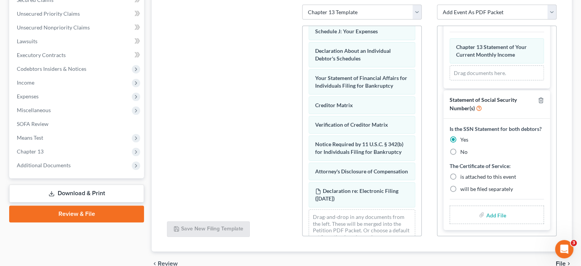
click at [460, 193] on label "will be filed separately" at bounding box center [486, 189] width 53 height 8
click at [463, 190] on input "will be filed separately" at bounding box center [465, 187] width 5 height 5
radio input "true"
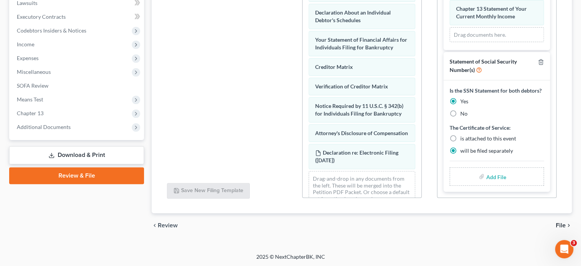
click at [562, 224] on span "File" at bounding box center [561, 225] width 10 height 6
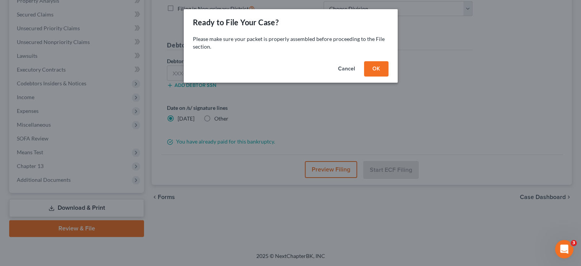
scroll to position [167, 0]
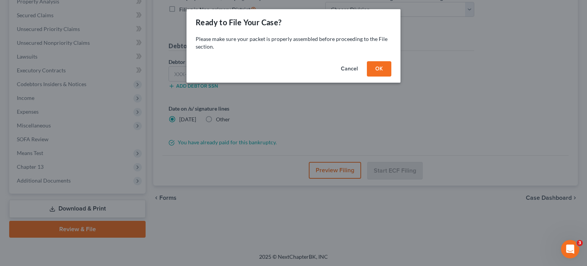
click at [386, 75] on button "OK" at bounding box center [379, 68] width 24 height 15
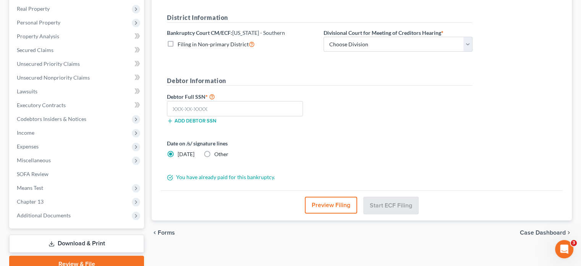
scroll to position [53, 0]
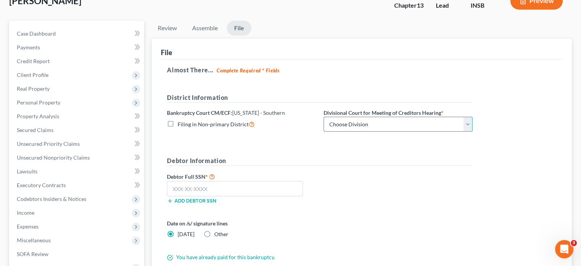
click at [360, 122] on select "Choose Division Evansville Indianapolis New Albany Terre Haute" at bounding box center [398, 124] width 149 height 15
select select "1"
click at [324, 117] on select "Choose Division Evansville Indianapolis New Albany Terre Haute" at bounding box center [398, 124] width 149 height 15
click at [219, 189] on input "text" at bounding box center [235, 188] width 136 height 15
click at [217, 186] on input "text" at bounding box center [235, 188] width 136 height 15
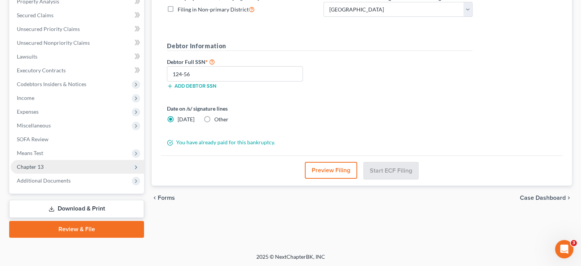
scroll to position [15, 0]
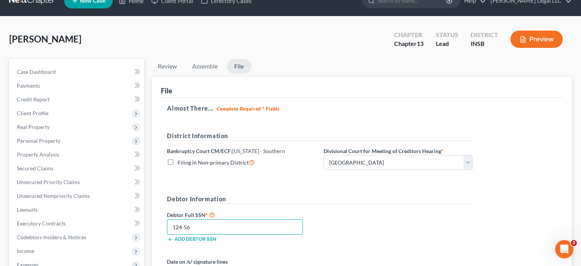
click at [220, 222] on input "124-56" at bounding box center [235, 226] width 136 height 15
type input "124-56-8130"
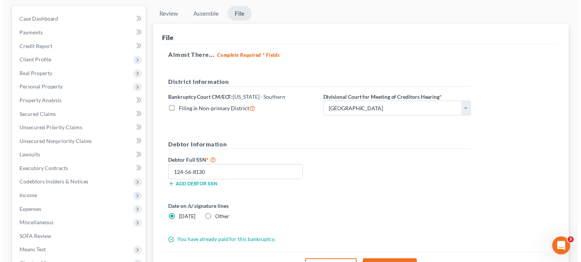
scroll to position [167, 0]
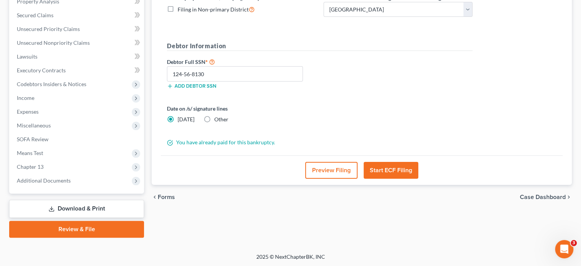
click at [384, 169] on button "Start ECF Filing" at bounding box center [391, 170] width 55 height 17
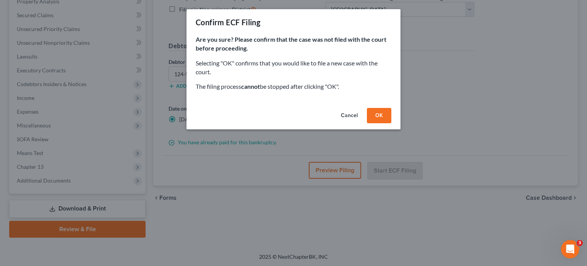
click at [376, 120] on button "OK" at bounding box center [379, 115] width 24 height 15
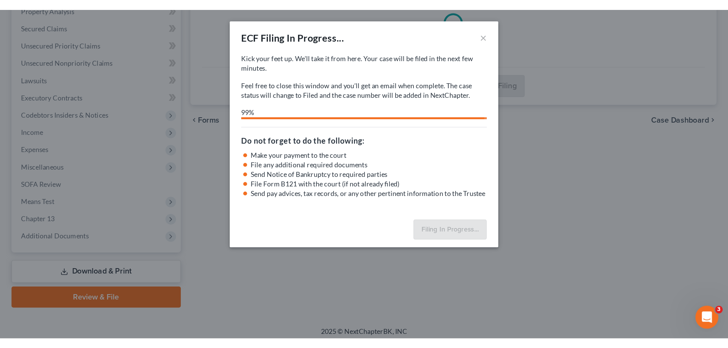
scroll to position [86, 0]
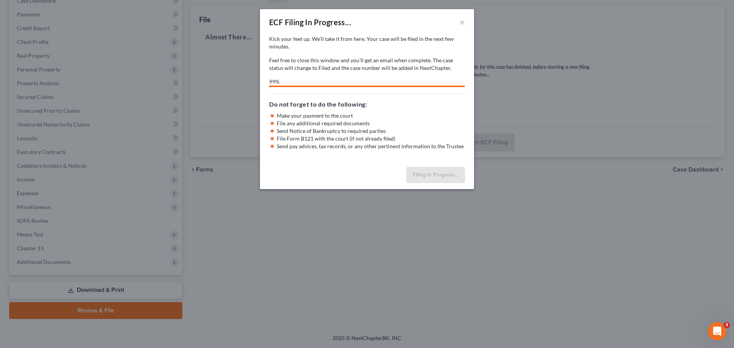
click at [290, 265] on div "ECF Filing In Progress... × Kick your feet up. We’ll take it from here. Your ca…" at bounding box center [367, 174] width 734 height 348
click at [382, 265] on div "ECF Filing In Progress... × Kick your feet up. We’ll take it from here. Your ca…" at bounding box center [367, 174] width 734 height 348
click at [295, 265] on div "ECF Filing In Progress... × Kick your feet up. We’ll take it from here. Your ca…" at bounding box center [367, 174] width 734 height 348
click at [454, 245] on div "ECF Filing In Progress... × Kick your feet up. We’ll take it from here. Your ca…" at bounding box center [367, 174] width 734 height 348
click at [332, 265] on div "ECF Filing In Progress... × Kick your feet up. We’ll take it from here. Your ca…" at bounding box center [367, 174] width 734 height 348
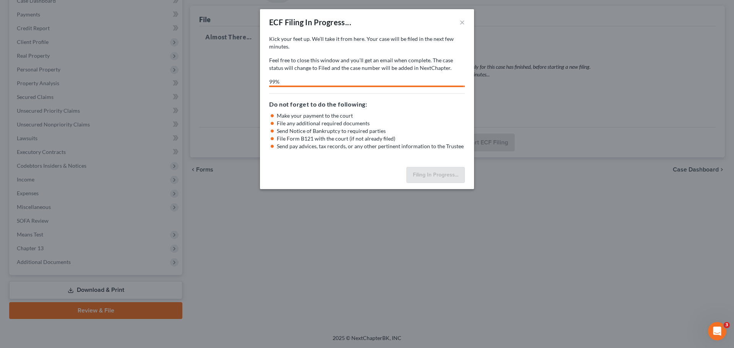
click at [285, 251] on div "ECF Filing In Progress... × Kick your feet up. We’ll take it from here. Your ca…" at bounding box center [367, 174] width 734 height 348
select select "1"
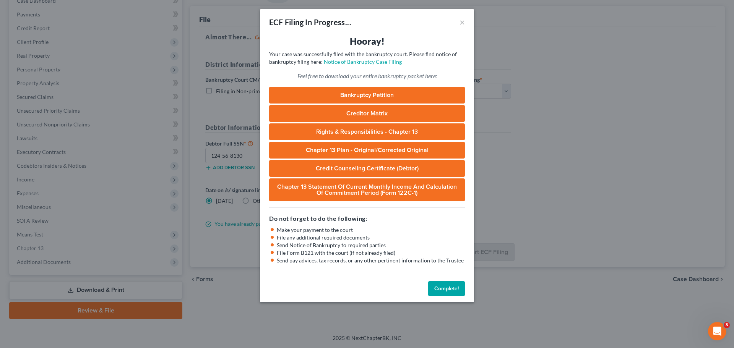
drag, startPoint x: 441, startPoint y: 286, endPoint x: 422, endPoint y: 280, distance: 19.9
click at [441, 265] on button "Complete!" at bounding box center [446, 288] width 37 height 15
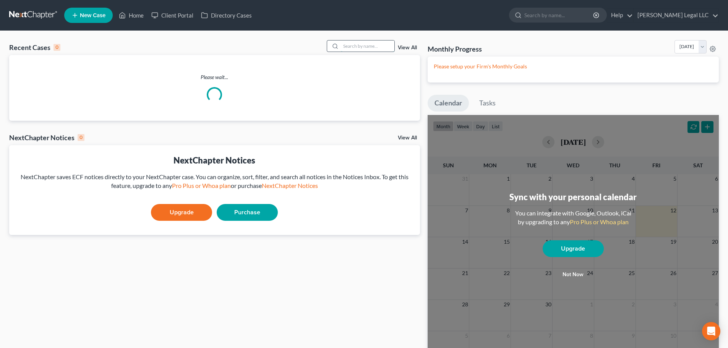
click at [347, 49] on input "search" at bounding box center [367, 46] width 53 height 11
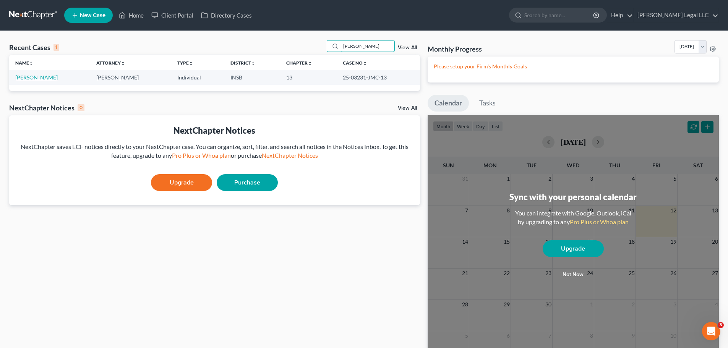
type input "tracey"
click at [25, 76] on link "[PERSON_NAME]" at bounding box center [36, 77] width 42 height 6
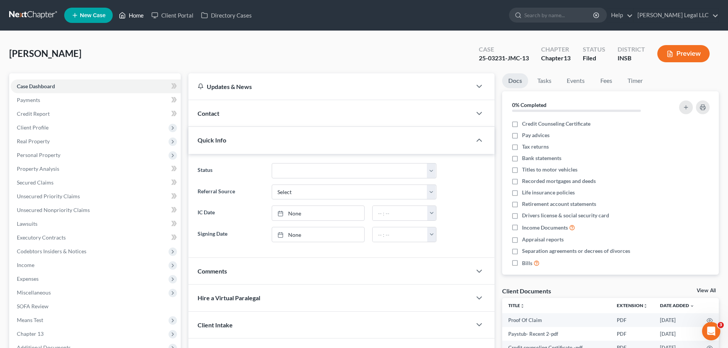
click at [136, 14] on link "Home" at bounding box center [131, 15] width 32 height 14
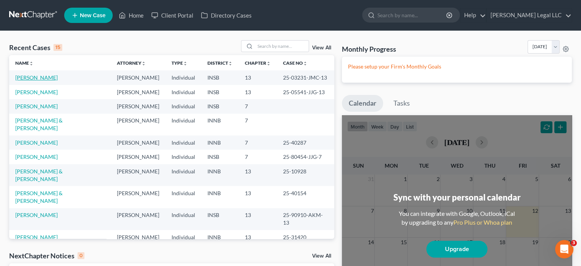
click at [26, 78] on link "[PERSON_NAME]" at bounding box center [36, 77] width 42 height 6
select select "6"
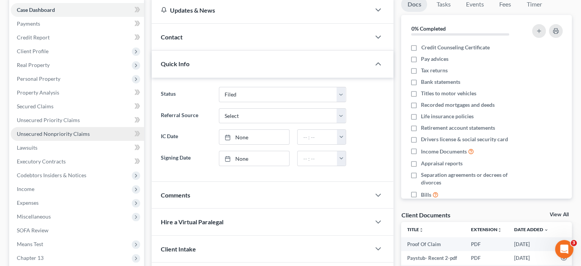
click at [43, 134] on span "Unsecured Nonpriority Claims" at bounding box center [53, 133] width 73 height 6
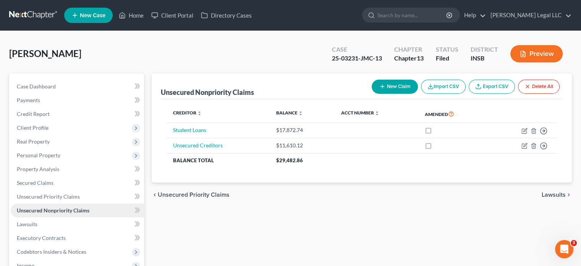
click at [37, 210] on span "Unsecured Nonpriority Claims" at bounding box center [53, 210] width 73 height 6
click at [390, 87] on button "New Claim" at bounding box center [395, 86] width 46 height 14
select select "0"
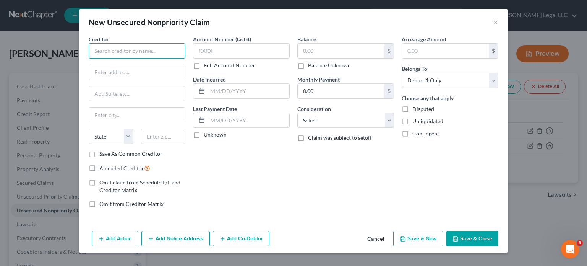
click at [146, 51] on input "text" at bounding box center [137, 50] width 97 height 15
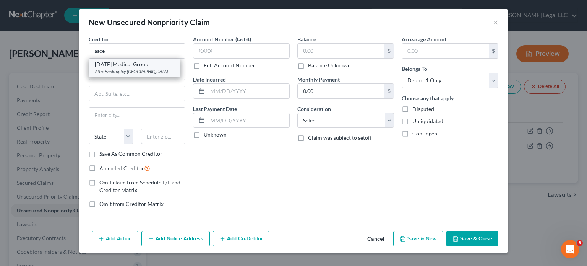
click at [144, 75] on div "Attn: Bankruptcy PO Box 80278, Indianapolis, IN 46240" at bounding box center [134, 71] width 79 height 6
type input "Ascension Medical Group"
type input "Attn: Bankruptcy"
type input "PO Box 80278"
type input "[GEOGRAPHIC_DATA]"
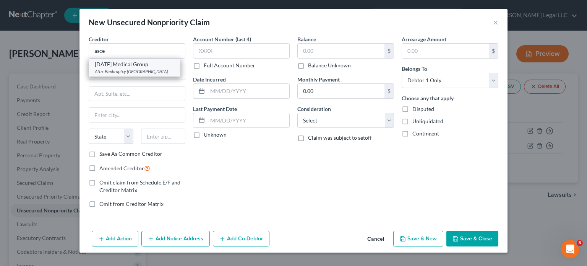
select select "15"
type input "46240"
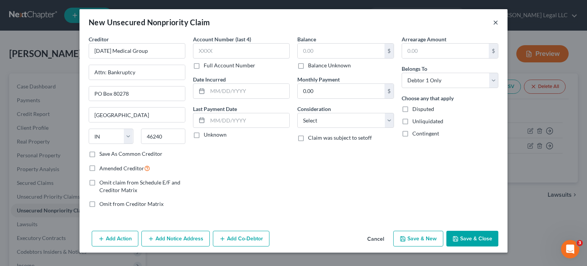
click at [495, 24] on button "×" at bounding box center [495, 22] width 5 height 9
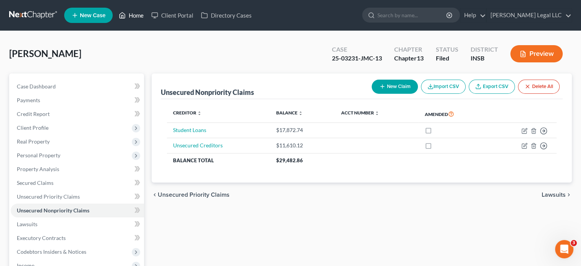
click at [144, 16] on link "Home" at bounding box center [131, 15] width 32 height 14
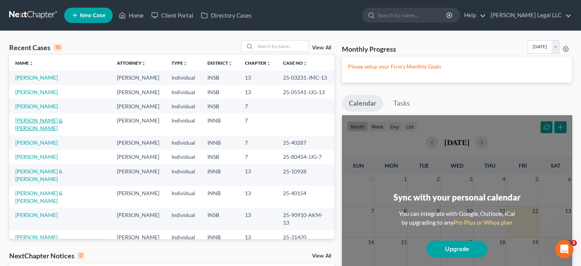
click at [24, 119] on link "[PERSON_NAME] & [PERSON_NAME]" at bounding box center [38, 124] width 47 height 14
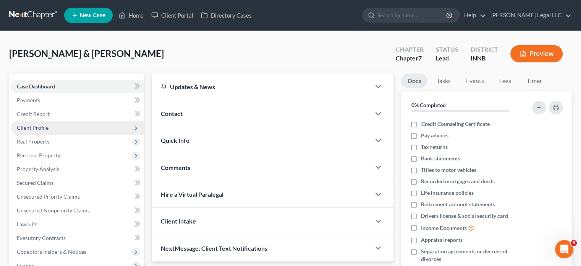
click at [40, 125] on span "Client Profile" at bounding box center [33, 127] width 32 height 6
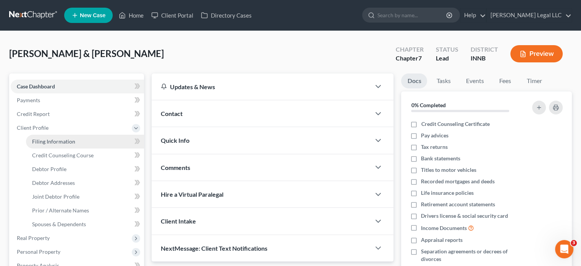
click at [61, 138] on span "Filing Information" at bounding box center [53, 141] width 43 height 6
select select "1"
select select "0"
select select "15"
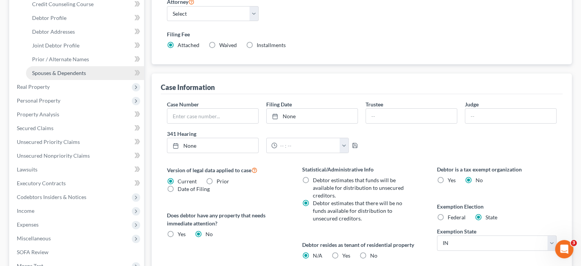
scroll to position [107, 0]
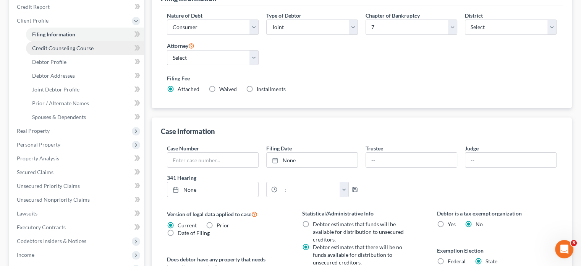
click at [52, 51] on span "Credit Counseling Course" at bounding box center [63, 48] width 62 height 6
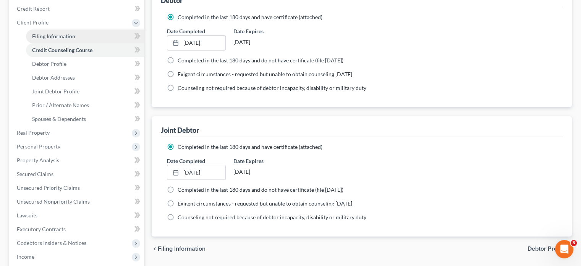
scroll to position [38, 0]
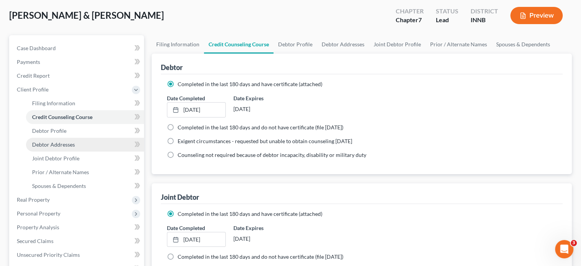
click at [40, 139] on link "Debtor Addresses" at bounding box center [85, 145] width 118 height 14
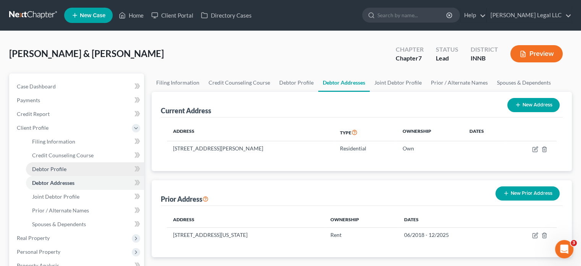
click at [41, 170] on span "Debtor Profile" at bounding box center [49, 168] width 34 height 6
select select "1"
select select "2"
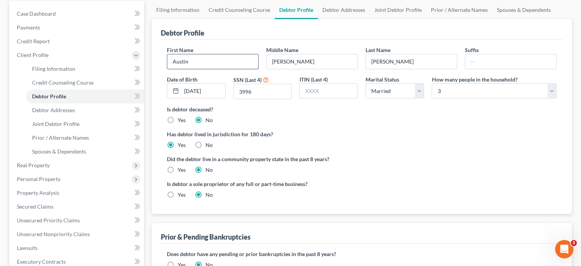
scroll to position [76, 0]
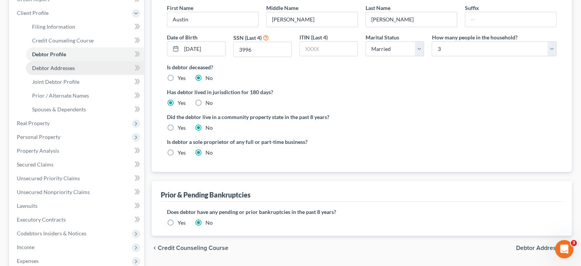
click at [53, 66] on span "Debtor Addresses" at bounding box center [53, 68] width 43 height 6
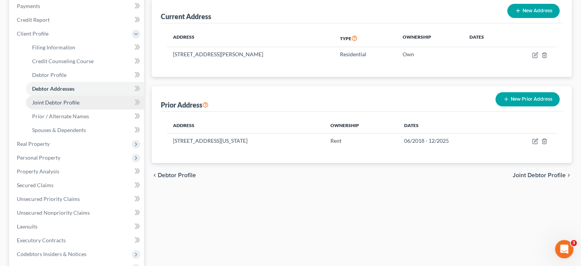
scroll to position [76, 0]
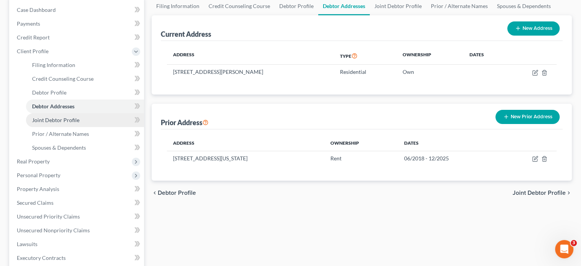
click at [77, 119] on span "Joint Debtor Profile" at bounding box center [55, 120] width 47 height 6
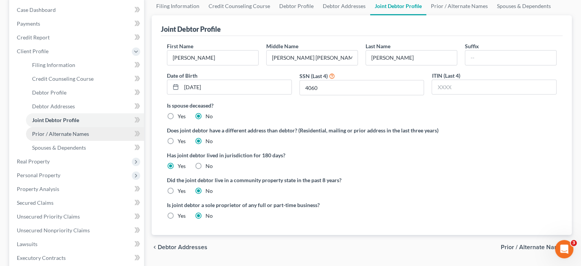
click at [63, 133] on span "Prior / Alternate Names" at bounding box center [60, 133] width 57 height 6
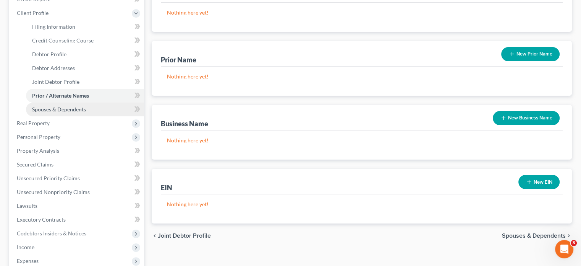
click at [61, 107] on span "Spouses & Dependents" at bounding box center [59, 109] width 54 height 6
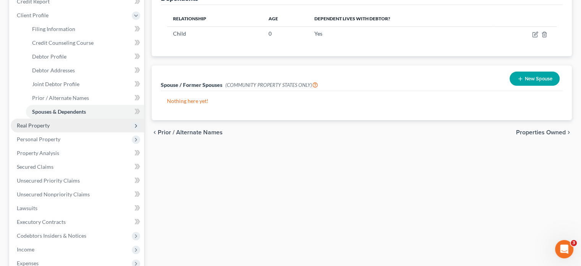
scroll to position [115, 0]
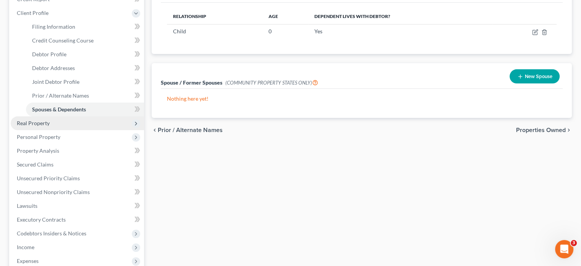
click at [42, 125] on span "Real Property" at bounding box center [33, 123] width 33 height 6
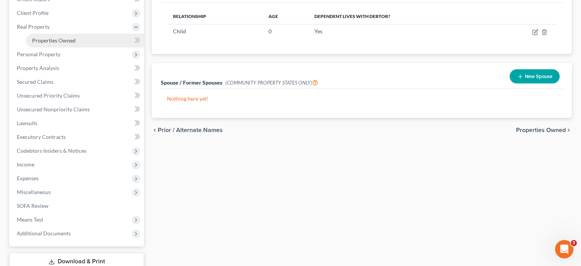
click at [43, 41] on span "Properties Owned" at bounding box center [54, 40] width 44 height 6
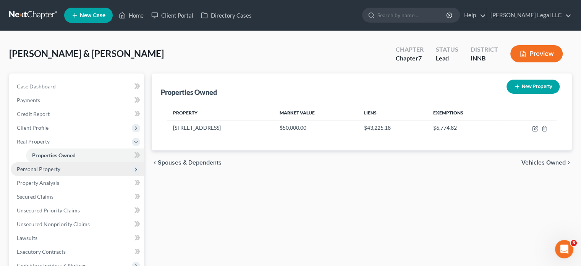
click at [31, 169] on span "Personal Property" at bounding box center [39, 168] width 44 height 6
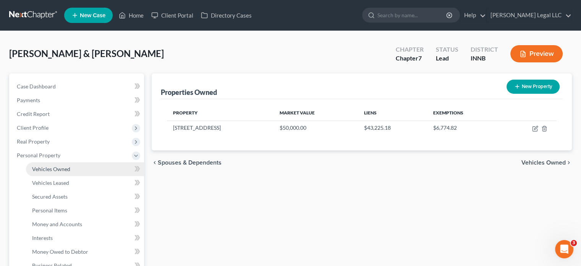
click at [31, 172] on link "Vehicles Owned" at bounding box center [85, 169] width 118 height 14
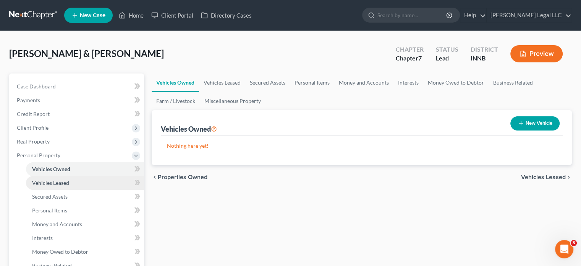
scroll to position [38, 0]
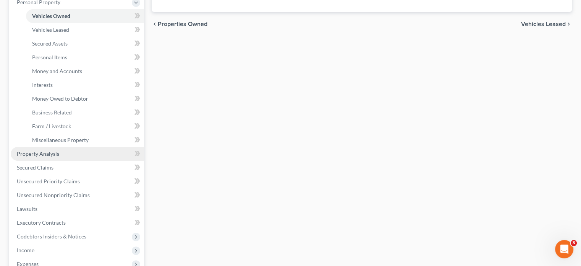
click at [63, 151] on link "Property Analysis" at bounding box center [77, 154] width 133 height 14
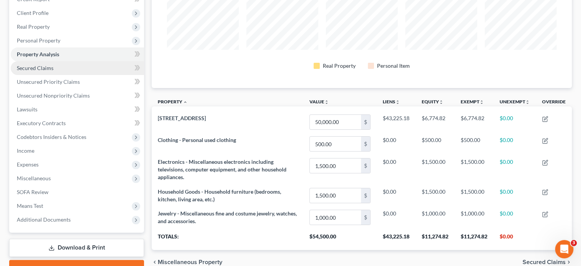
click at [35, 71] on span "Secured Claims" at bounding box center [35, 68] width 37 height 6
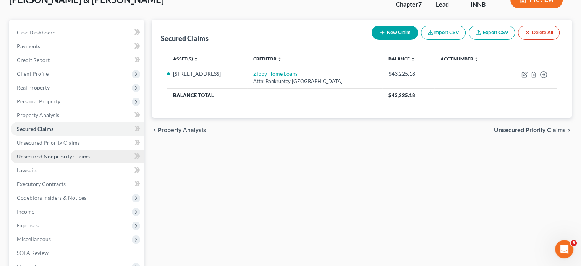
scroll to position [76, 0]
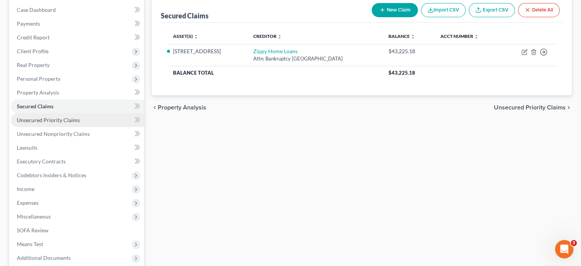
click at [50, 120] on span "Unsecured Priority Claims" at bounding box center [48, 120] width 63 height 6
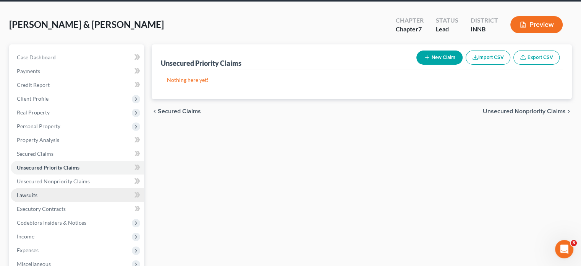
scroll to position [76, 0]
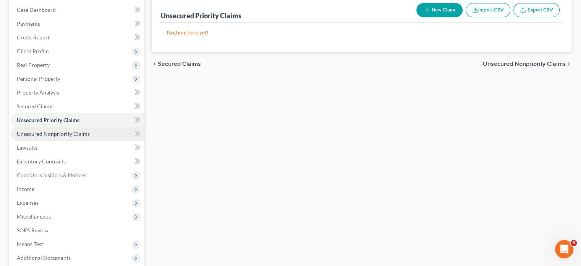
click at [75, 134] on span "Unsecured Nonpriority Claims" at bounding box center [53, 133] width 73 height 6
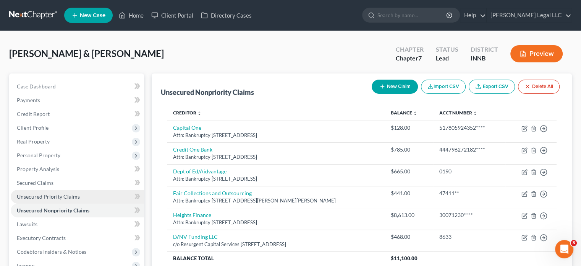
click at [37, 198] on span "Unsecured Priority Claims" at bounding box center [48, 196] width 63 height 6
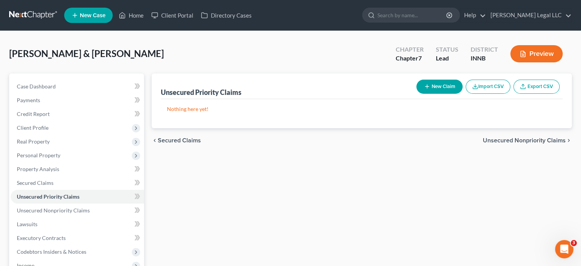
click at [424, 87] on icon "button" at bounding box center [427, 86] width 6 height 6
select select "2"
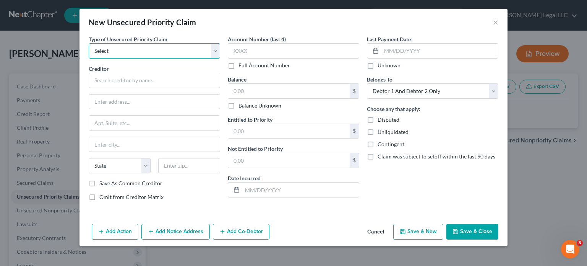
click at [142, 54] on select "Select Taxes & Other Government Units Domestic Support Obligations Extensions o…" at bounding box center [154, 50] width 131 height 15
select select "0"
click at [89, 43] on select "Select Taxes & Other Government Units Domestic Support Obligations Extensions o…" at bounding box center [154, 50] width 131 height 15
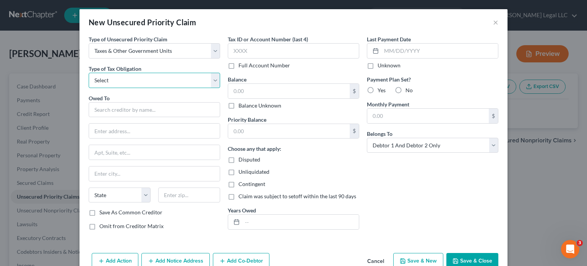
click at [129, 83] on select "Select Federal City State Franchise Tax Board Other" at bounding box center [154, 80] width 131 height 15
select select "0"
click at [89, 73] on select "Select Federal City State Franchise Tax Board Other" at bounding box center [154, 80] width 131 height 15
click at [116, 111] on input "text" at bounding box center [154, 109] width 131 height 15
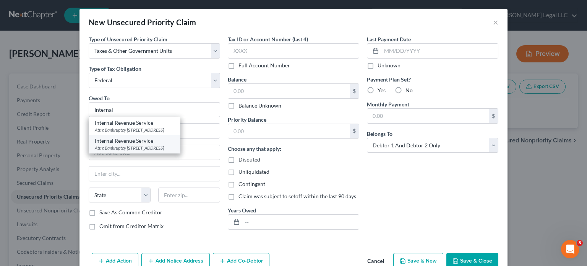
click at [139, 143] on div "Internal Revenue Service" at bounding box center [134, 141] width 79 height 8
type input "Internal Revenue Service"
type input "Attn: Bankruptcy"
type input "PO Box 7346"
type input "Philadelphia"
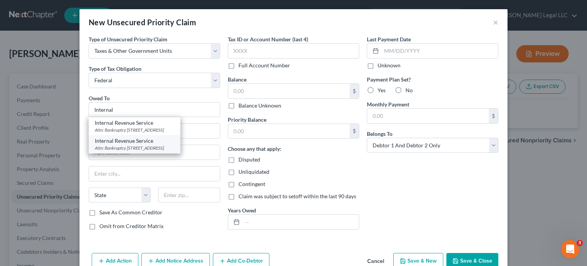
select select "39"
type input "19101"
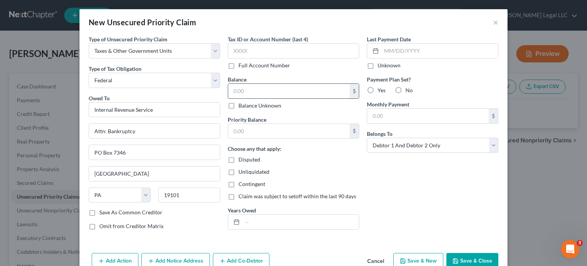
click at [240, 94] on input "text" at bounding box center [289, 91] width 122 height 15
type input "1,330"
click at [277, 130] on input "text" at bounding box center [289, 131] width 122 height 15
type input "1,330"
click at [271, 218] on input "text" at bounding box center [300, 221] width 117 height 15
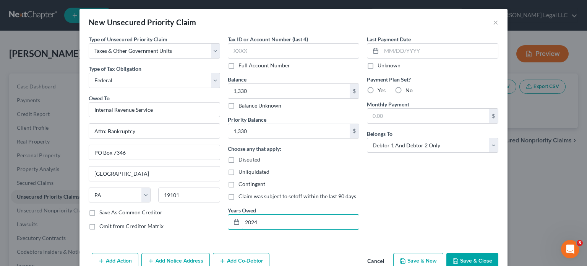
type input "2024"
click at [489, 258] on button "Save & Close" at bounding box center [472, 261] width 52 height 16
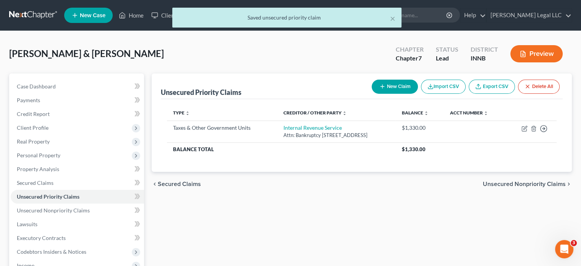
click at [394, 85] on button "New Claim" at bounding box center [395, 86] width 46 height 14
select select "2"
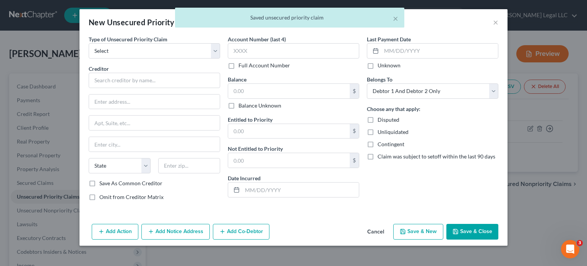
click at [160, 59] on div "Type of Unsecured Priority Claim * Select Taxes & Other Government Units Domest…" at bounding box center [154, 121] width 139 height 172
click at [162, 51] on select "Select Taxes & Other Government Units Domestic Support Obligations Extensions o…" at bounding box center [154, 50] width 131 height 15
select select "0"
click at [89, 43] on select "Select Taxes & Other Government Units Domestic Support Obligations Extensions o…" at bounding box center [154, 50] width 131 height 15
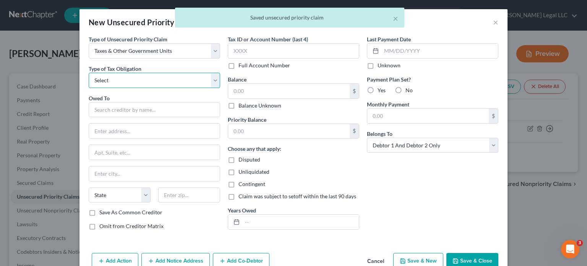
click at [151, 78] on select "Select Federal City State Franchise Tax Board Other" at bounding box center [154, 80] width 131 height 15
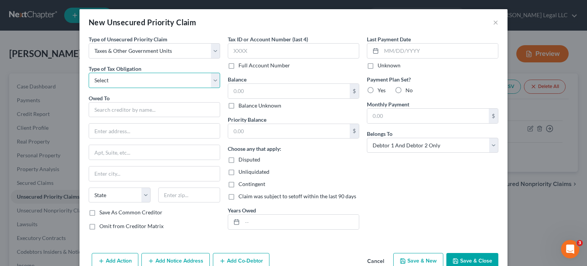
select select "2"
click at [89, 73] on select "Select Federal City State Franchise Tax Board Other" at bounding box center [154, 80] width 131 height 15
click at [118, 108] on input "text" at bounding box center [154, 109] width 131 height 15
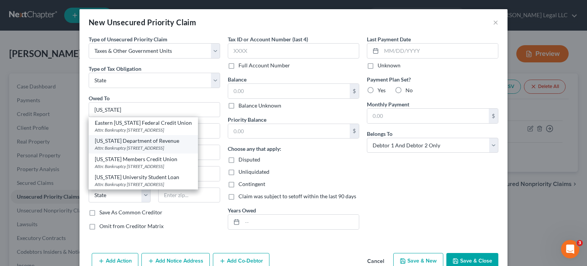
click at [118, 151] on div "Attn: Bankruptcy 100 North Senate Avenue, MS 108, Indianapolis, IN 46204" at bounding box center [143, 147] width 97 height 6
type input "Indiana Department of Revenue"
type input "Attn: Bankruptcy"
type input "100 North Senate Avenue, MS 108"
type input "Indianapolis"
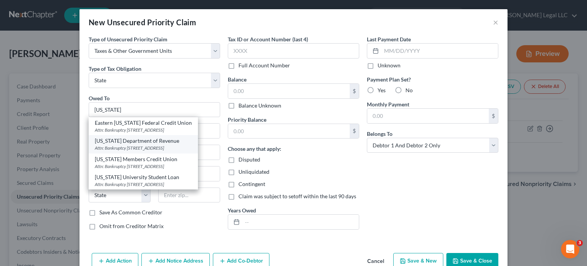
select select "15"
type input "46204"
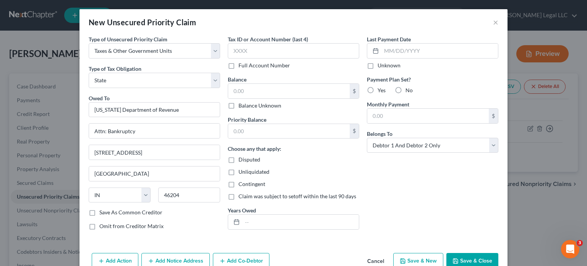
click at [238, 107] on label "Balance Unknown" at bounding box center [259, 106] width 43 height 8
click at [241, 107] on input "Balance Unknown" at bounding box center [243, 104] width 5 height 5
checkbox input "true"
type input "0.00"
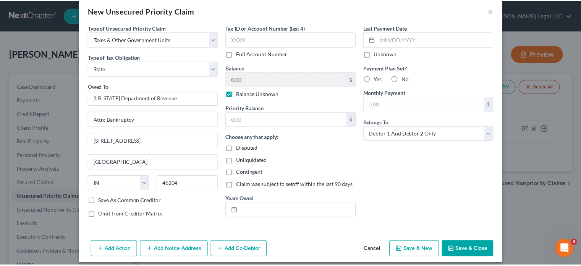
scroll to position [17, 0]
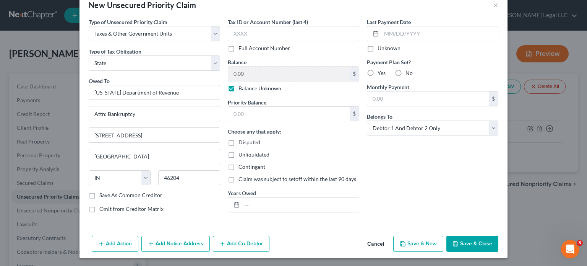
click at [455, 240] on icon "button" at bounding box center [455, 243] width 6 height 6
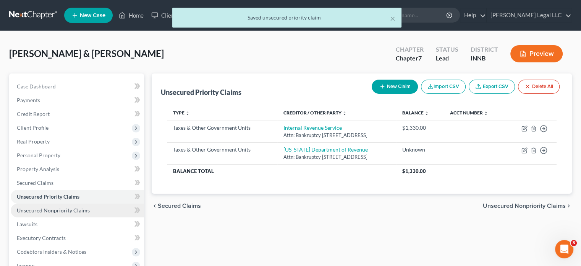
click at [34, 208] on span "Unsecured Nonpriority Claims" at bounding box center [53, 210] width 73 height 6
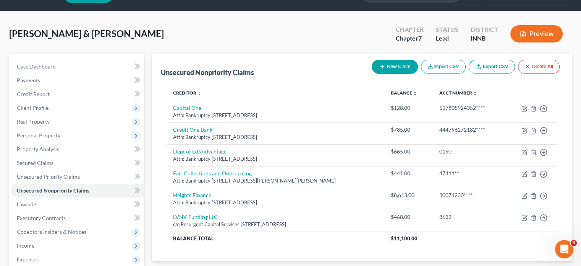
scroll to position [38, 0]
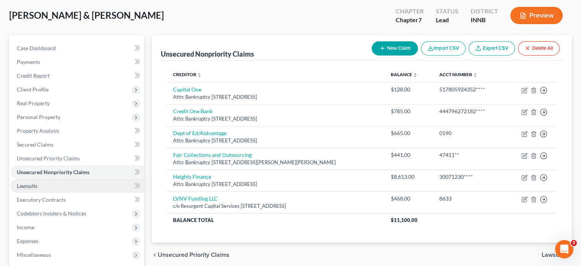
click at [60, 188] on link "Lawsuits" at bounding box center [77, 186] width 133 height 14
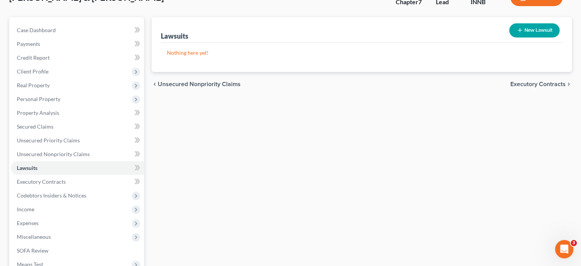
scroll to position [76, 0]
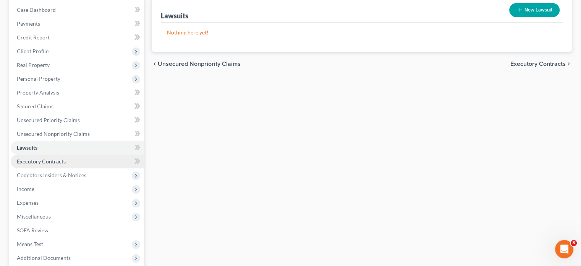
click at [47, 162] on span "Executory Contracts" at bounding box center [41, 161] width 49 height 6
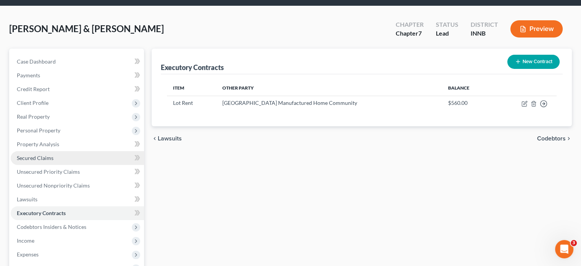
scroll to position [38, 0]
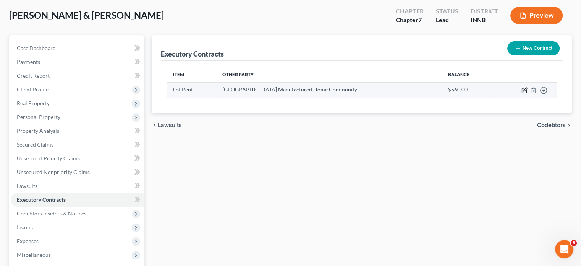
click at [524, 91] on icon "button" at bounding box center [525, 90] width 6 height 6
select select "3"
select select "15"
select select "2"
select select "0"
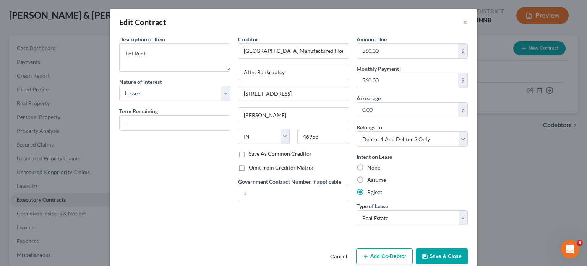
click at [434, 252] on button "Save & Close" at bounding box center [442, 256] width 52 height 16
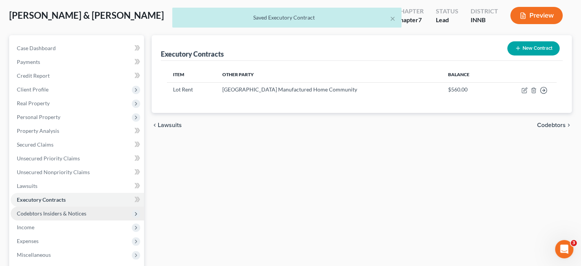
click at [46, 213] on span "Codebtors Insiders & Notices" at bounding box center [52, 213] width 70 height 6
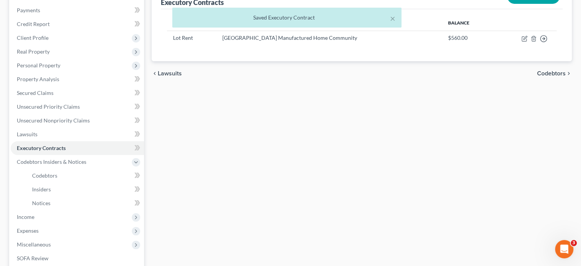
scroll to position [191, 0]
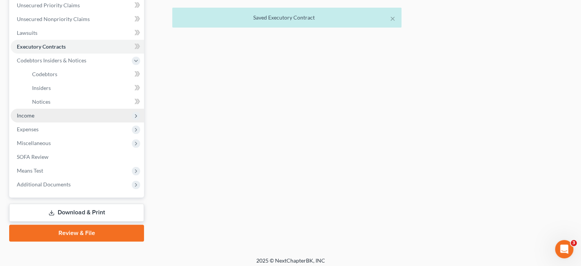
click at [23, 117] on span "Income" at bounding box center [26, 115] width 18 height 6
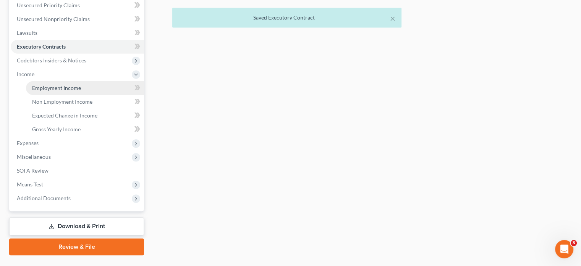
click at [39, 91] on span "Employment Income" at bounding box center [56, 87] width 49 height 6
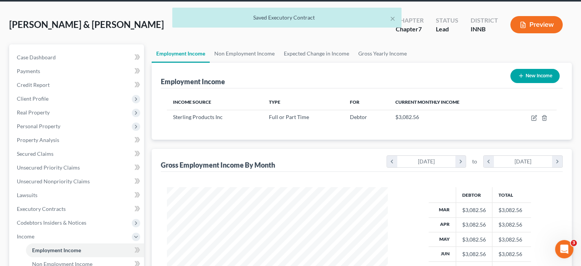
scroll to position [76, 0]
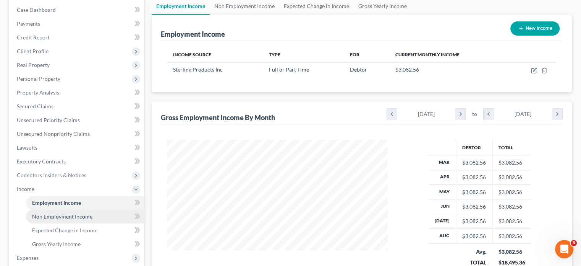
click at [55, 218] on span "Non Employment Income" at bounding box center [62, 216] width 60 height 6
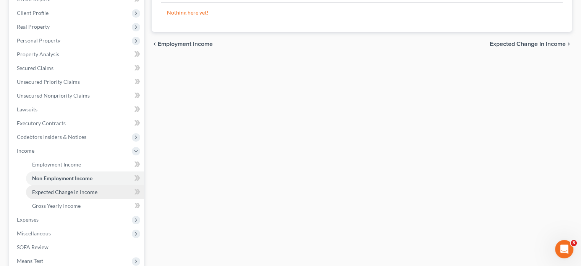
click at [37, 194] on span "Expected Change in Income" at bounding box center [64, 191] width 65 height 6
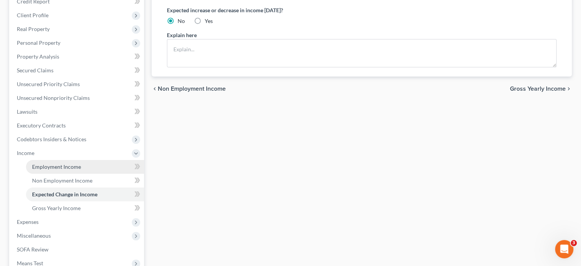
scroll to position [115, 0]
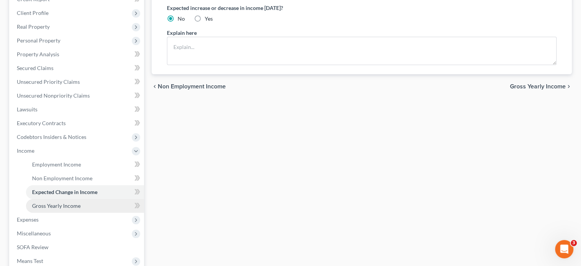
click at [63, 203] on span "Gross Yearly Income" at bounding box center [56, 205] width 49 height 6
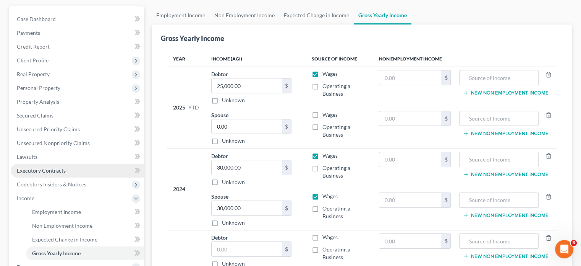
scroll to position [115, 0]
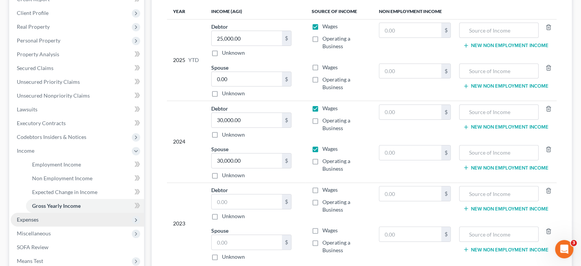
click at [46, 217] on span "Expenses" at bounding box center [77, 219] width 133 height 14
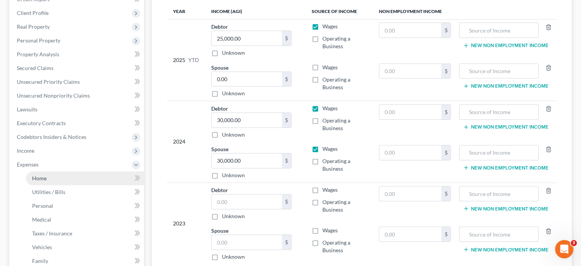
click at [52, 176] on link "Home" at bounding box center [85, 178] width 118 height 14
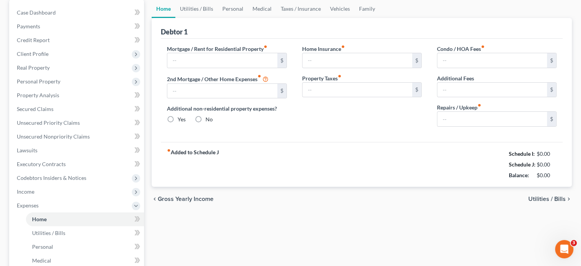
type input "1,000.00"
type input "0.00"
radio input "true"
type input "0.00"
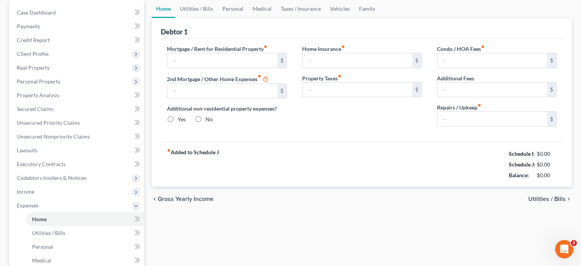
type input "0.00"
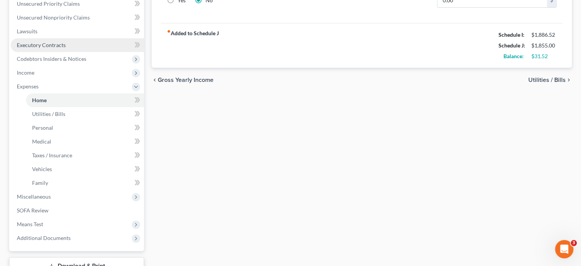
scroll to position [135, 0]
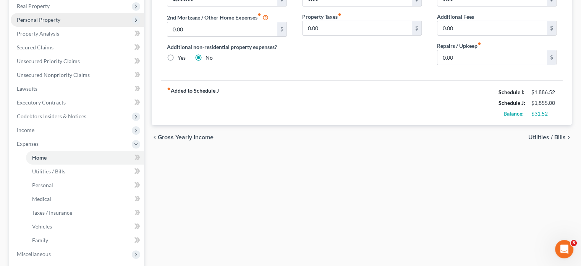
click at [41, 19] on span "Personal Property" at bounding box center [39, 19] width 44 height 6
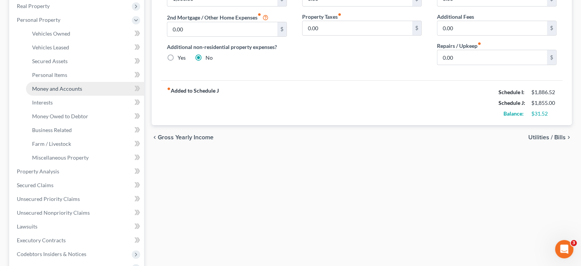
click at [60, 85] on span "Money and Accounts" at bounding box center [57, 88] width 50 height 6
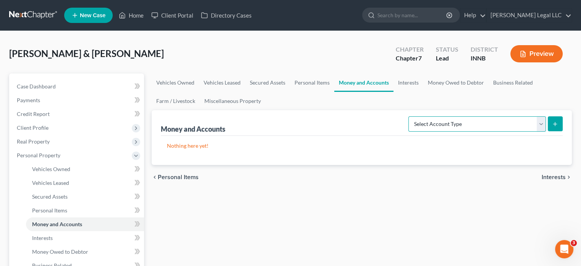
click at [464, 122] on select "Select Account Type Brokerage Cash on Hand Certificates of Deposit Checking Acc…" at bounding box center [477, 123] width 138 height 15
select select "checking"
click at [410, 116] on select "Select Account Type Brokerage Cash on Hand Certificates of Deposit Checking Acc…" at bounding box center [477, 123] width 138 height 15
click at [557, 121] on icon "submit" at bounding box center [555, 124] width 6 height 6
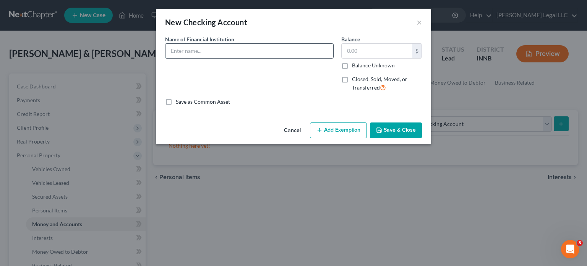
click at [222, 49] on input "text" at bounding box center [249, 51] width 168 height 15
type input "Varo Bank"
click at [353, 48] on input "text" at bounding box center [377, 51] width 71 height 15
type input "450"
click at [332, 130] on button "Add Exemption" at bounding box center [338, 130] width 57 height 16
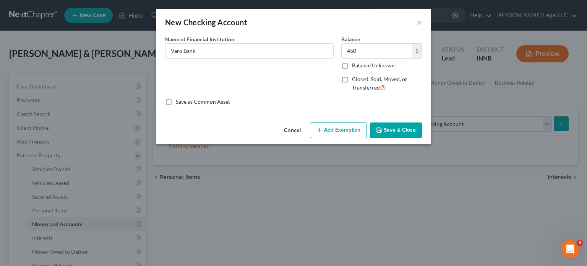
select select "2"
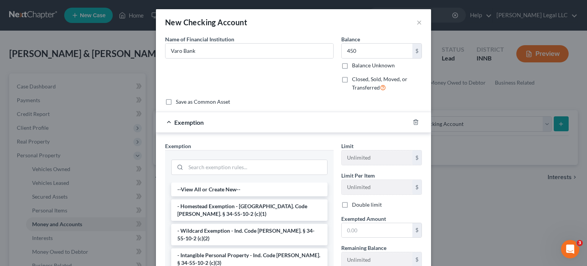
click at [191, 248] on li "- Intangible Personal Property - Ind. Code Ann. § 34-55-10-2 (c)(3)" at bounding box center [249, 258] width 156 height 21
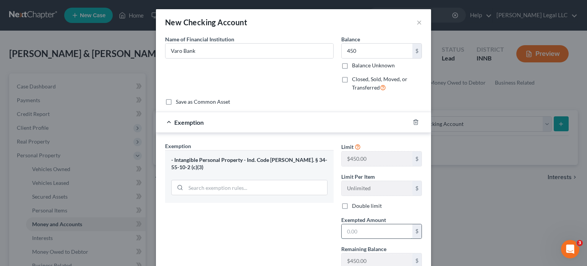
click at [348, 230] on input "text" at bounding box center [377, 231] width 71 height 15
type input "450"
click at [352, 205] on label "Double limit" at bounding box center [367, 206] width 30 height 8
click at [355, 205] on input "Double limit" at bounding box center [357, 204] width 5 height 5
checkbox input "true"
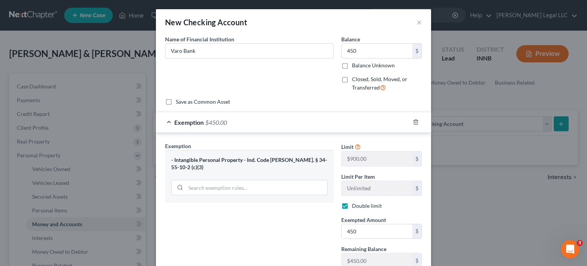
click at [298, 230] on div "Exemption Set must be selected for CA. Exemption * - Intangible Personal Proper…" at bounding box center [249, 223] width 176 height 162
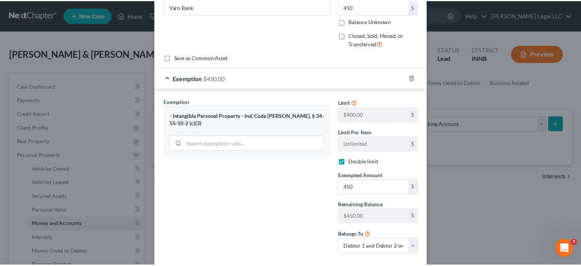
scroll to position [86, 0]
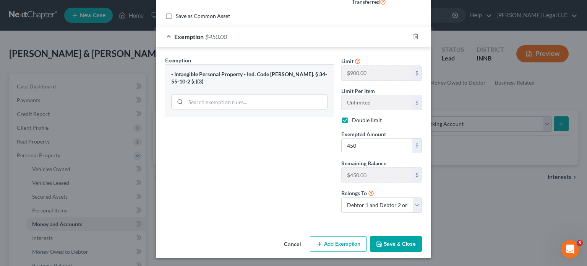
click at [382, 240] on button "Save & Close" at bounding box center [396, 244] width 52 height 16
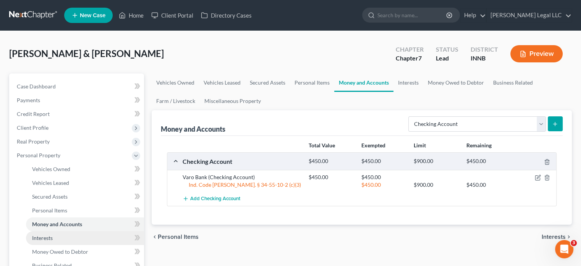
click at [47, 237] on span "Interests" at bounding box center [42, 237] width 21 height 6
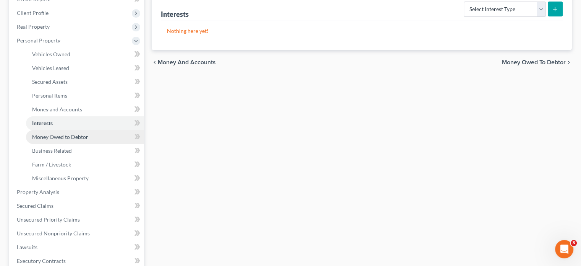
click at [46, 133] on link "Money Owed to Debtor" at bounding box center [85, 137] width 118 height 14
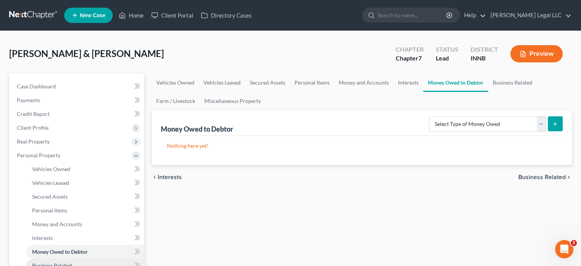
scroll to position [115, 0]
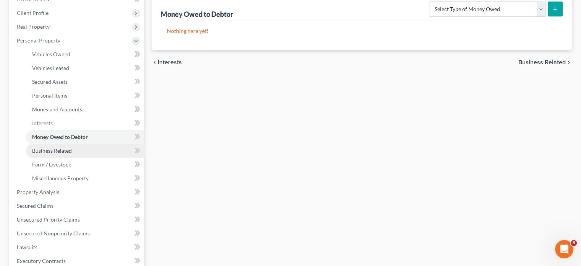
click at [72, 147] on link "Business Related" at bounding box center [85, 151] width 118 height 14
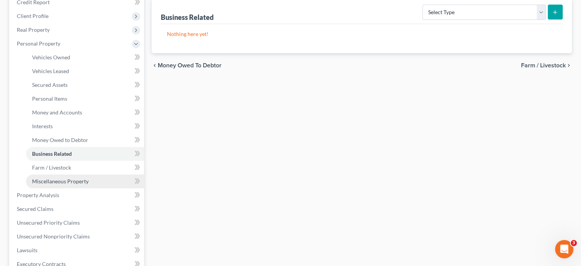
scroll to position [115, 0]
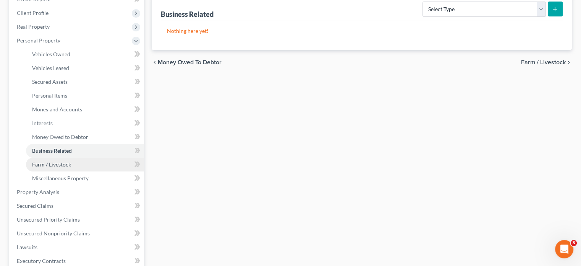
click at [61, 167] on span "Farm / Livestock" at bounding box center [51, 164] width 39 height 6
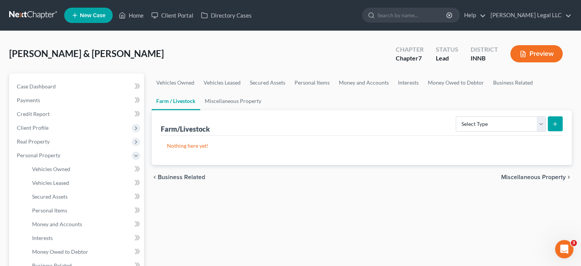
scroll to position [153, 0]
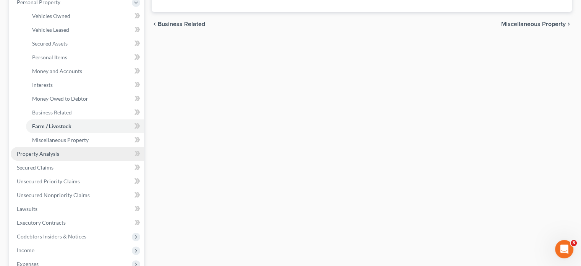
click at [48, 153] on span "Property Analysis" at bounding box center [38, 153] width 42 height 6
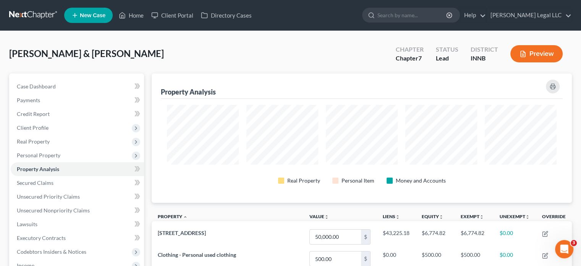
scroll to position [381966, 381675]
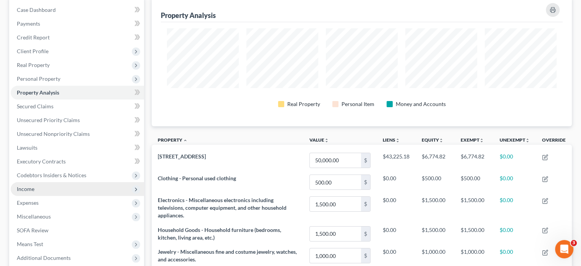
click at [32, 183] on span "Income" at bounding box center [77, 189] width 133 height 14
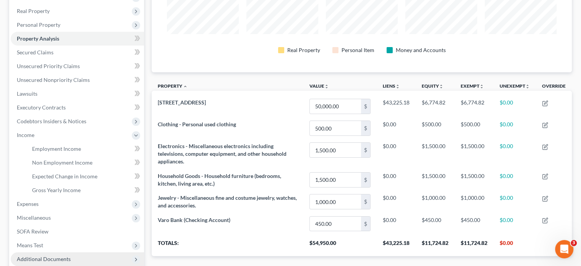
scroll to position [191, 0]
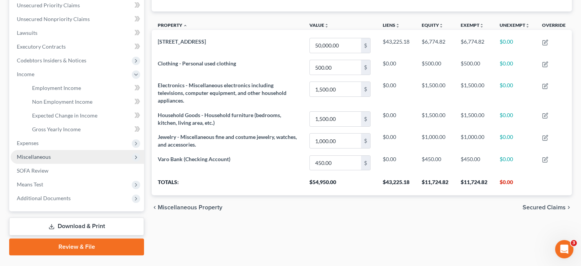
click at [42, 157] on span "Miscellaneous" at bounding box center [34, 156] width 34 height 6
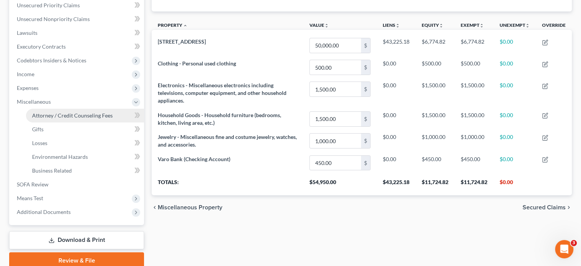
click at [44, 116] on span "Attorney / Credit Counseling Fees" at bounding box center [72, 115] width 81 height 6
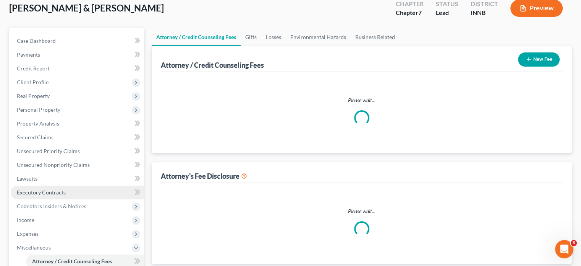
scroll to position [2, 0]
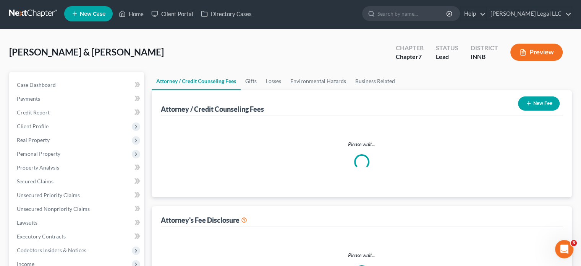
select select "0"
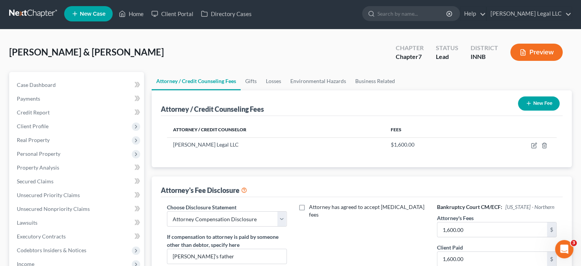
scroll to position [0, 0]
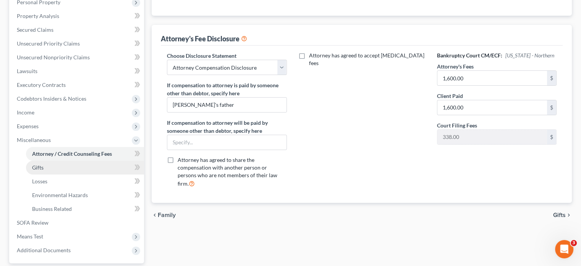
click at [49, 171] on link "Gifts" at bounding box center [85, 167] width 118 height 14
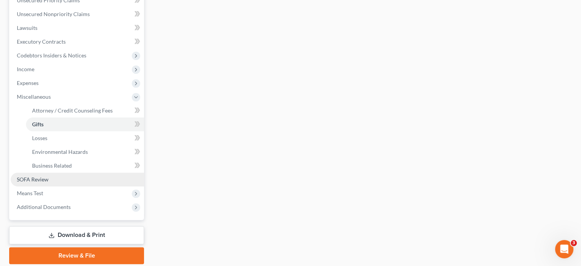
click at [60, 179] on link "SOFA Review" at bounding box center [77, 179] width 133 height 14
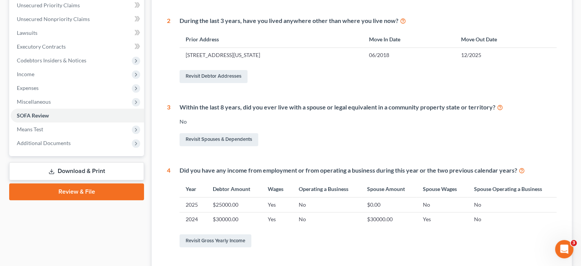
click at [77, 171] on link "Download & Print" at bounding box center [76, 171] width 135 height 18
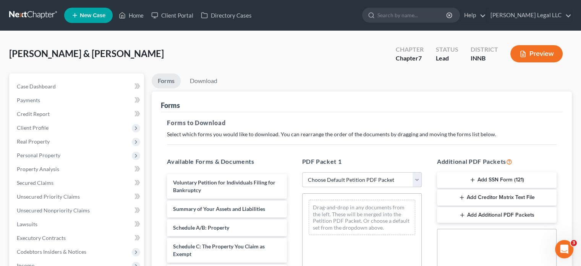
click at [313, 174] on select "Choose Default Petition PDF Packet Complete Bankruptcy Petition (all forms and …" at bounding box center [362, 179] width 120 height 15
select select "0"
click at [302, 172] on select "Choose Default Petition PDF Packet Complete Bankruptcy Petition (all forms and …" at bounding box center [362, 179] width 120 height 15
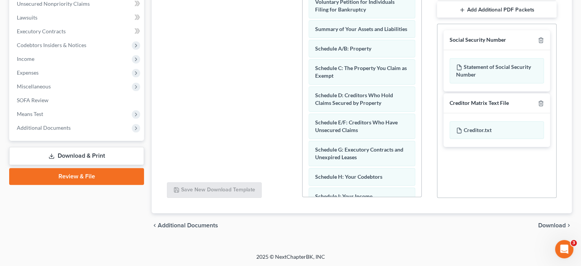
click at [547, 224] on span "Download" at bounding box center [552, 225] width 28 height 6
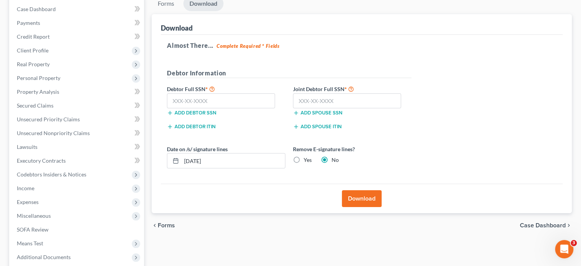
click at [304, 156] on label "Yes" at bounding box center [308, 160] width 8 height 8
click at [307, 156] on input "Yes" at bounding box center [309, 158] width 5 height 5
radio input "true"
radio input "false"
click at [353, 197] on button "Download" at bounding box center [362, 198] width 40 height 17
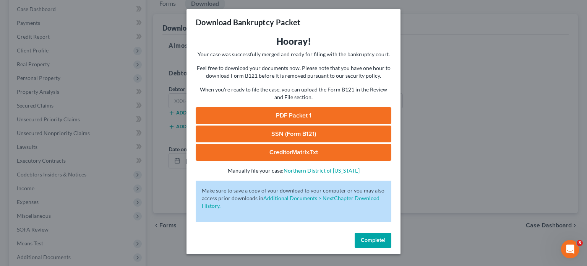
click at [239, 118] on link "PDF Packet 1" at bounding box center [294, 115] width 196 height 17
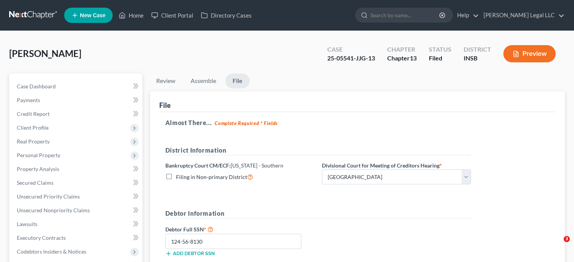
select select "1"
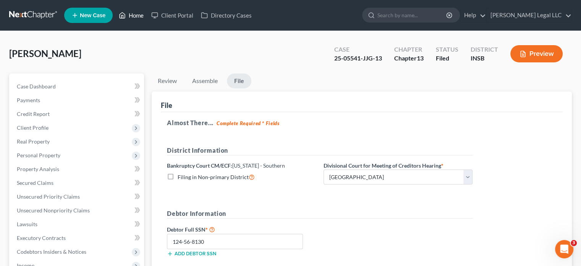
click at [131, 19] on link "Home" at bounding box center [131, 15] width 32 height 14
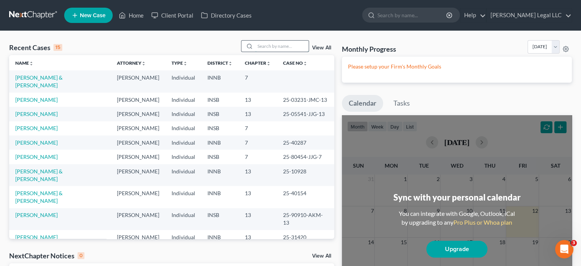
click at [283, 43] on input "search" at bounding box center [281, 46] width 53 height 11
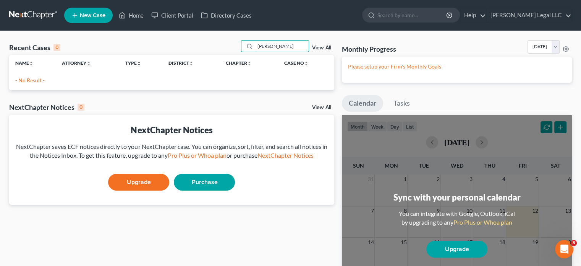
type input "[PERSON_NAME]"
click at [98, 16] on span "New Case" at bounding box center [93, 16] width 26 height 6
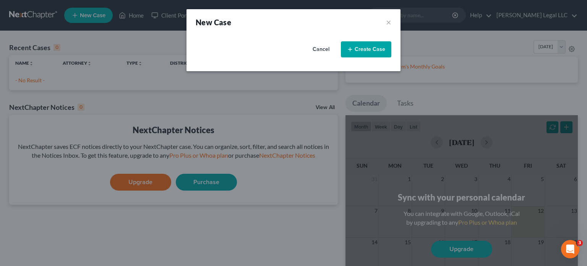
select select "28"
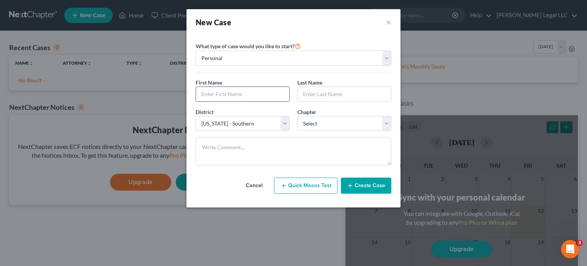
click at [246, 95] on input "text" at bounding box center [242, 94] width 93 height 15
type input "[PERSON_NAME]"
click at [307, 91] on input "text" at bounding box center [344, 94] width 93 height 15
click at [334, 94] on input "Th" at bounding box center [344, 94] width 93 height 15
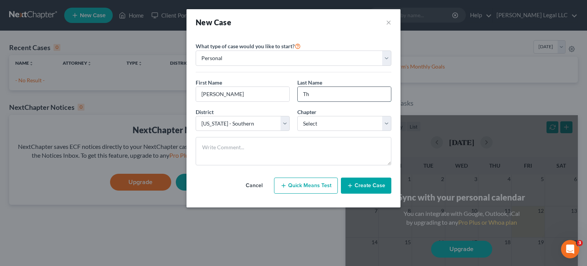
paste input "istlethwaite"
type input "[PERSON_NAME]"
click at [326, 123] on select "Select 7 11 12 13" at bounding box center [344, 123] width 94 height 15
select select "0"
click at [297, 116] on select "Select 7 11 12 13" at bounding box center [344, 123] width 94 height 15
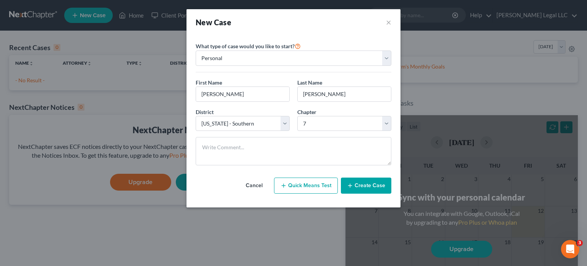
click at [364, 181] on button "Create Case" at bounding box center [366, 185] width 50 height 16
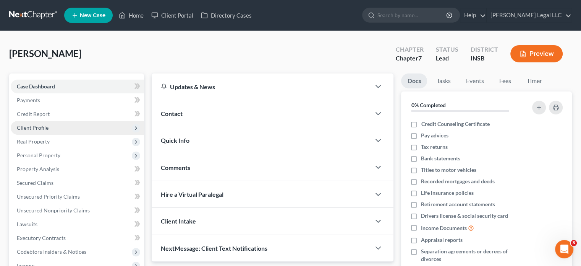
click at [61, 126] on span "Client Profile" at bounding box center [77, 128] width 133 height 14
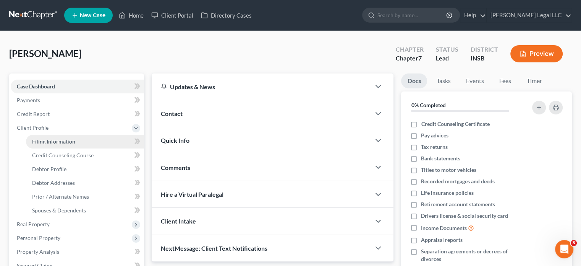
click at [59, 144] on span "Filing Information" at bounding box center [53, 141] width 43 height 6
select select "1"
select select "0"
select select "28"
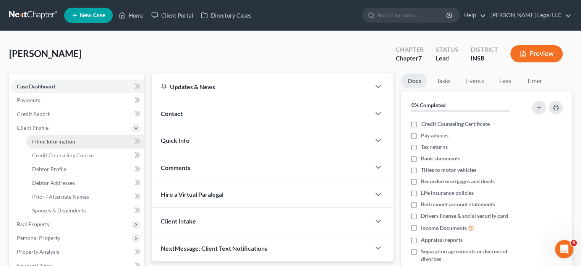
select select "15"
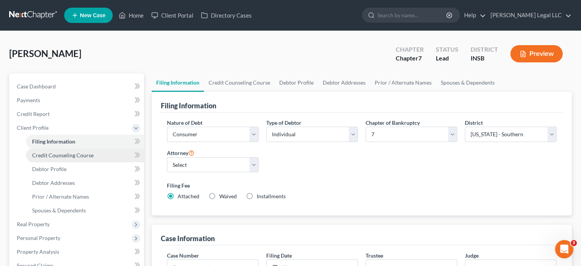
click at [56, 154] on span "Credit Counseling Course" at bounding box center [63, 155] width 62 height 6
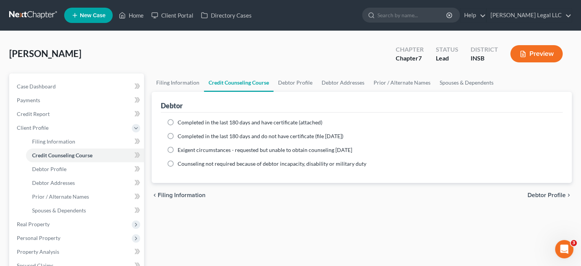
click at [178, 122] on label "Completed in the last 180 days and have certificate (attached)" at bounding box center [250, 122] width 145 height 8
click at [181, 122] on input "Completed in the last 180 days and have certificate (attached)" at bounding box center [183, 120] width 5 height 5
radio input "true"
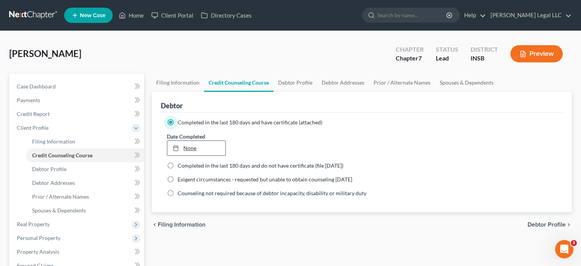
click at [223, 146] on link "None" at bounding box center [196, 148] width 58 height 15
type input "[DATE]"
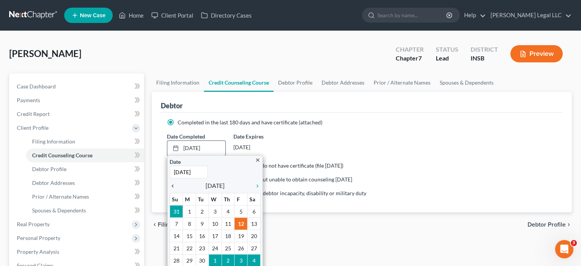
click at [173, 184] on icon "chevron_left" at bounding box center [175, 186] width 10 height 6
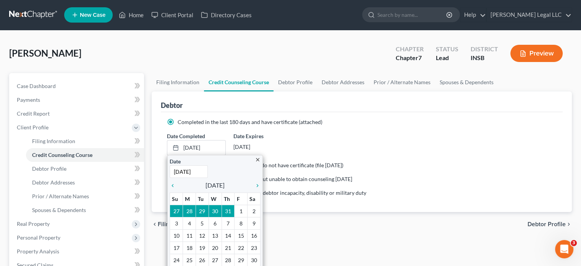
scroll to position [76, 0]
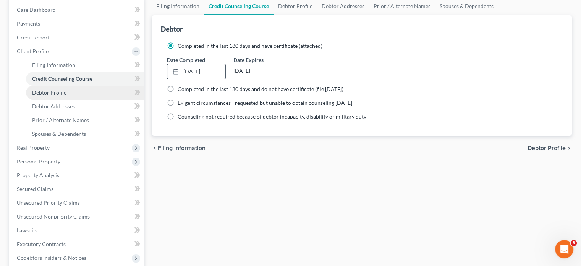
click at [53, 88] on link "Debtor Profile" at bounding box center [85, 93] width 118 height 14
select select "0"
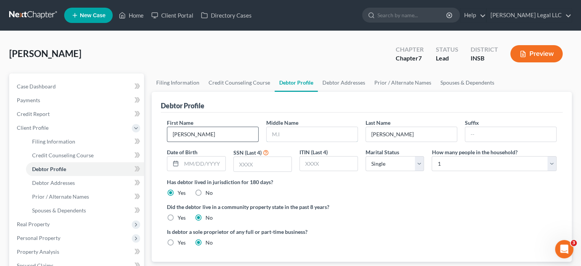
drag, startPoint x: 273, startPoint y: 131, endPoint x: 193, endPoint y: 137, distance: 80.5
click at [273, 131] on input "text" at bounding box center [312, 134] width 91 height 15
click at [289, 132] on input "text" at bounding box center [312, 134] width 91 height 15
click at [288, 141] on div "First Name [PERSON_NAME] Middle Name K Last Name [PERSON_NAME] Suffix Date of B…" at bounding box center [361, 147] width 397 height 59
click at [288, 137] on input "K" at bounding box center [312, 134] width 91 height 15
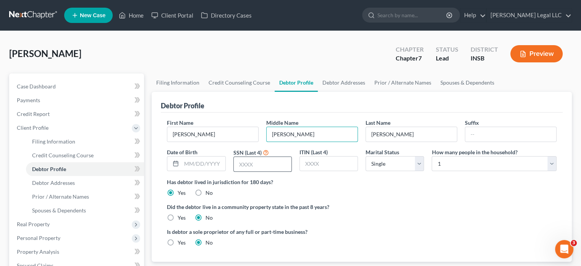
type input "[PERSON_NAME]"
click at [271, 160] on input "text" at bounding box center [263, 164] width 58 height 15
click at [207, 162] on input "text" at bounding box center [203, 163] width 44 height 15
type input "1558"
click at [196, 162] on input "text" at bounding box center [203, 163] width 44 height 15
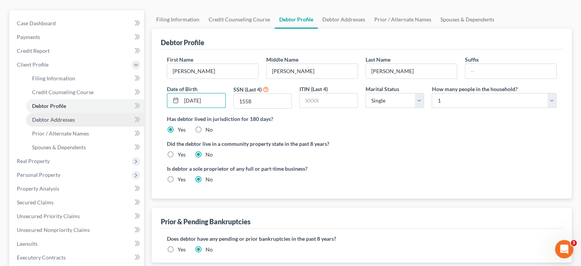
scroll to position [76, 0]
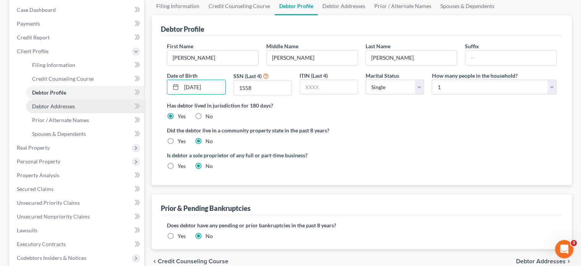
type input "[DATE]"
click at [57, 105] on span "Debtor Addresses" at bounding box center [53, 106] width 43 height 6
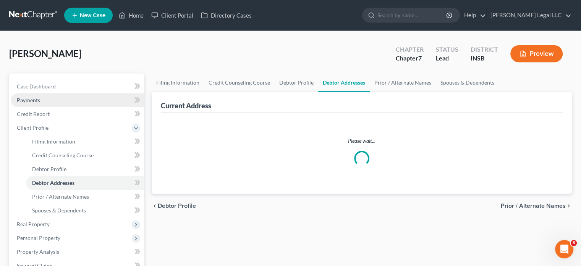
select select "0"
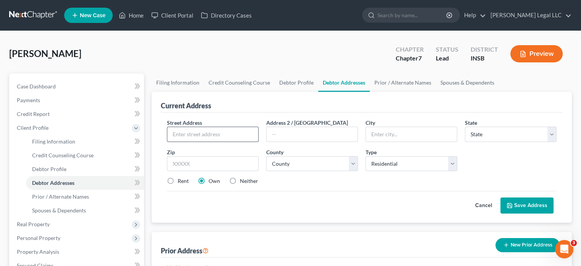
click at [191, 138] on input "text" at bounding box center [212, 134] width 91 height 15
type input "[STREET_ADDRESS]"
type input "Apt 215"
type input "46074"
type input "Westfield"
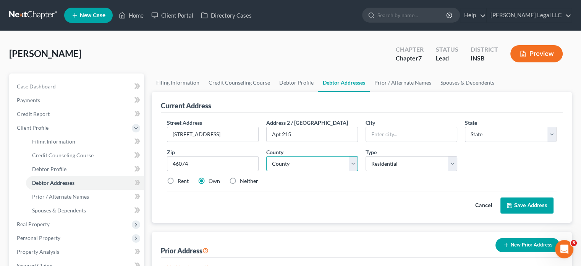
select select "15"
select select "28"
click at [178, 181] on label "Rent" at bounding box center [183, 181] width 11 height 8
click at [181, 181] on input "Rent" at bounding box center [183, 179] width 5 height 5
radio input "true"
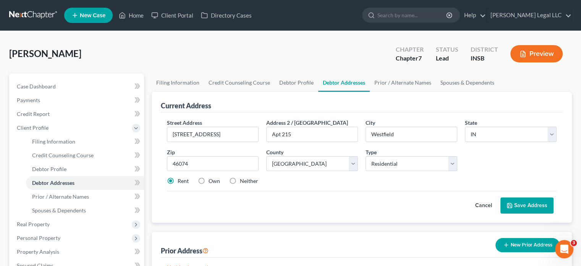
click at [504, 203] on button "Save Address" at bounding box center [527, 205] width 53 height 16
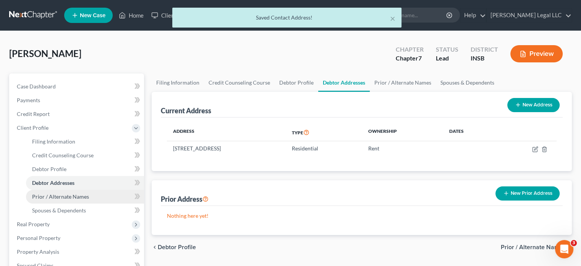
click at [38, 197] on span "Prior / Alternate Names" at bounding box center [60, 196] width 57 height 6
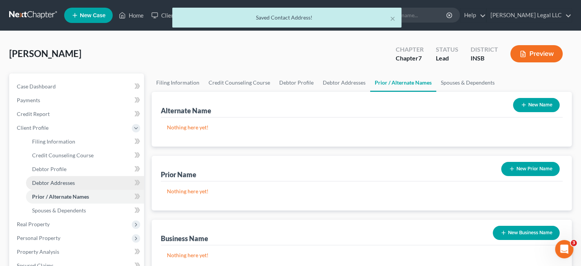
click at [45, 180] on span "Debtor Addresses" at bounding box center [53, 182] width 43 height 6
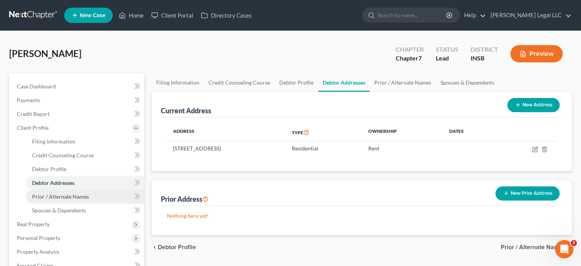
click at [52, 200] on link "Prior / Alternate Names" at bounding box center [85, 197] width 118 height 14
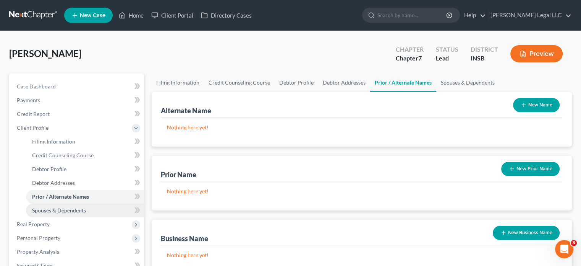
click at [54, 212] on span "Spouses & Dependents" at bounding box center [59, 210] width 54 height 6
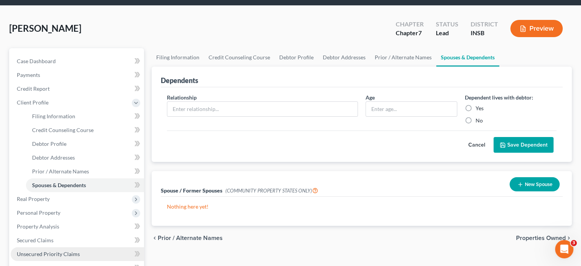
scroll to position [115, 0]
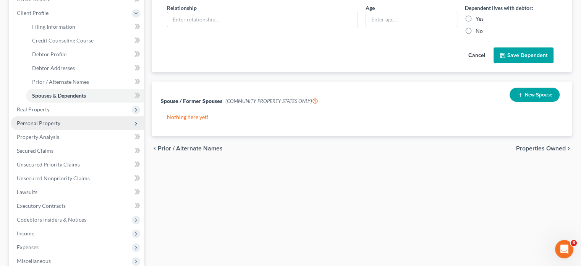
click at [46, 122] on span "Personal Property" at bounding box center [39, 123] width 44 height 6
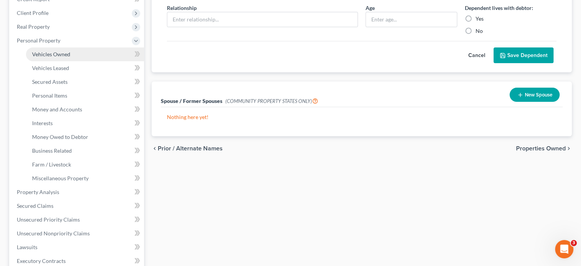
click at [60, 55] on span "Vehicles Owned" at bounding box center [51, 54] width 38 height 6
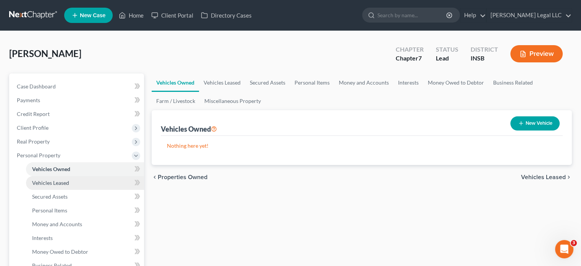
click at [40, 179] on span "Vehicles Leased" at bounding box center [50, 182] width 37 height 6
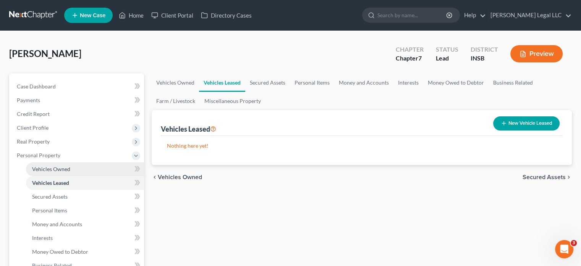
click at [48, 168] on span "Vehicles Owned" at bounding box center [51, 168] width 38 height 6
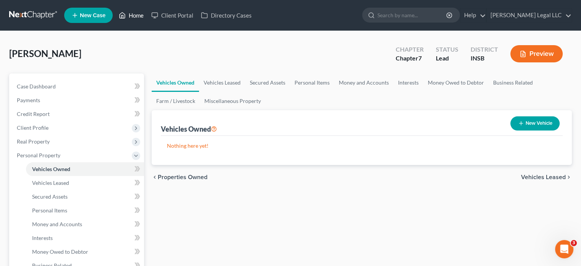
click at [136, 13] on link "Home" at bounding box center [131, 15] width 32 height 14
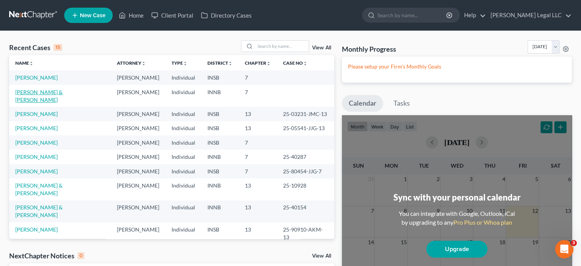
click at [54, 91] on link "[PERSON_NAME] & [PERSON_NAME]" at bounding box center [38, 96] width 47 height 14
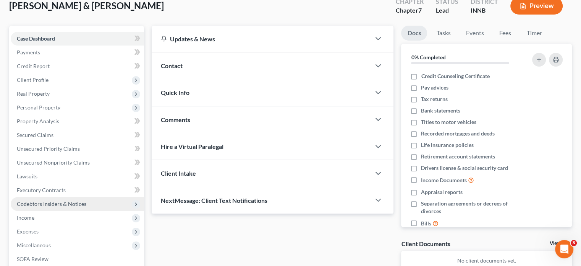
scroll to position [154, 0]
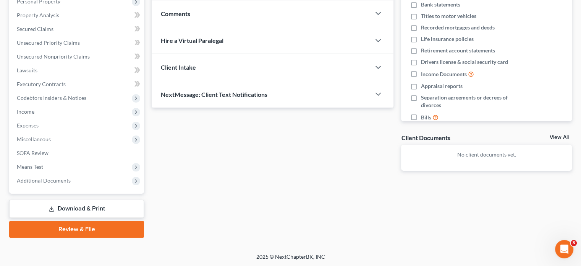
click at [222, 186] on div "Updates & News × [US_STATE] [GEOGRAPHIC_DATA] Notes: Take a look at NextChapter…" at bounding box center [362, 79] width 428 height 318
click at [55, 206] on link "Download & Print" at bounding box center [76, 208] width 135 height 18
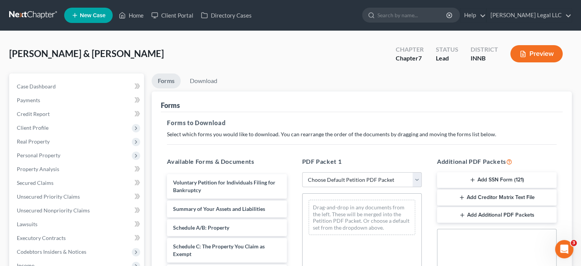
click at [476, 182] on button "Add SSN Form (121)" at bounding box center [497, 180] width 120 height 16
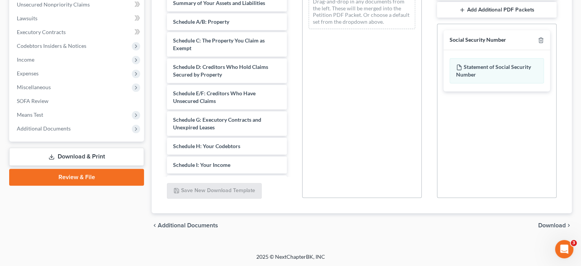
click at [543, 227] on span "Download" at bounding box center [552, 225] width 28 height 6
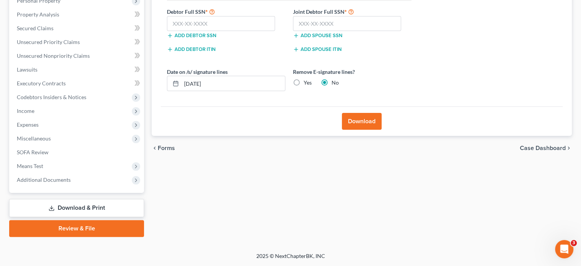
scroll to position [154, 0]
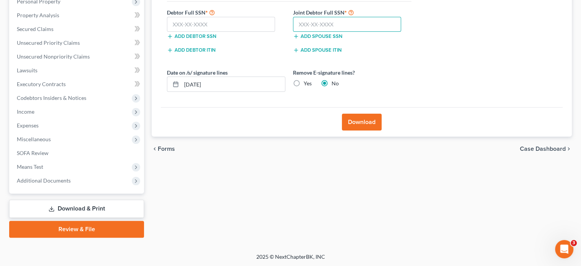
click at [313, 24] on input "text" at bounding box center [347, 24] width 108 height 15
click at [309, 23] on input "text" at bounding box center [347, 24] width 108 height 15
type input "309-23-4060"
click at [202, 24] on input "text" at bounding box center [221, 24] width 108 height 15
click at [217, 26] on input "text" at bounding box center [221, 24] width 108 height 15
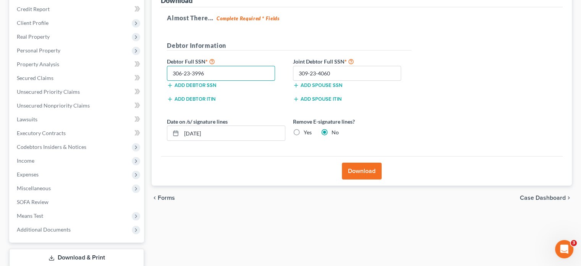
scroll to position [77, 0]
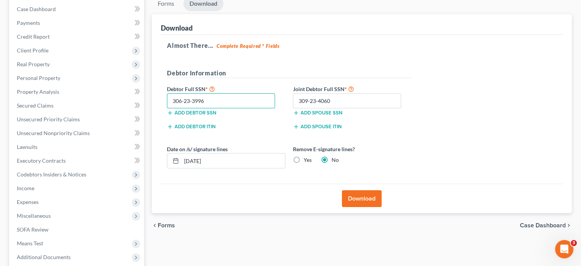
type input "306-23-3996"
click at [304, 160] on label "Yes" at bounding box center [308, 160] width 8 height 8
click at [307, 160] on input "Yes" at bounding box center [309, 158] width 5 height 5
radio input "true"
radio input "false"
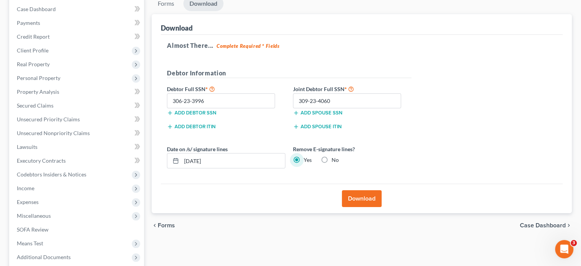
click at [371, 197] on button "Download" at bounding box center [362, 198] width 40 height 17
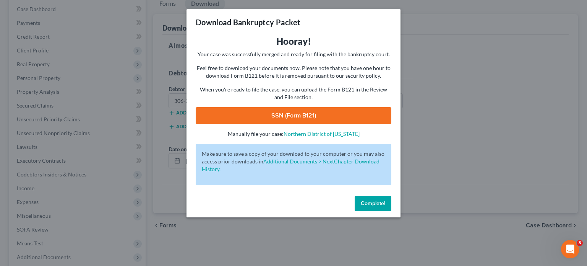
click at [324, 122] on link "SSN (Form B121)" at bounding box center [294, 115] width 196 height 17
click at [368, 201] on span "Complete!" at bounding box center [373, 203] width 24 height 6
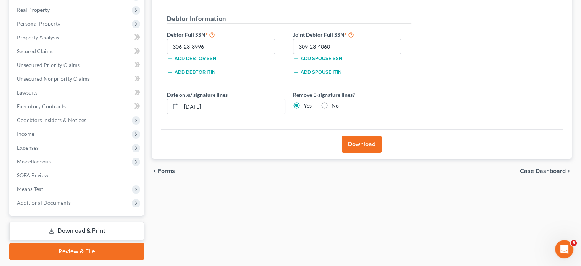
scroll to position [154, 0]
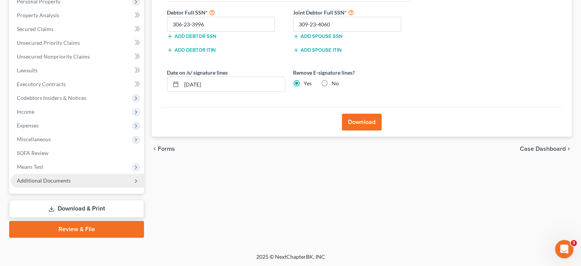
click at [53, 178] on span "Additional Documents" at bounding box center [44, 180] width 54 height 6
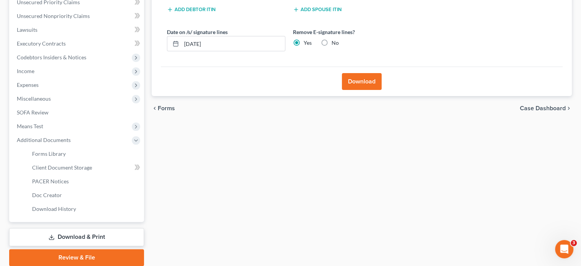
scroll to position [222, 0]
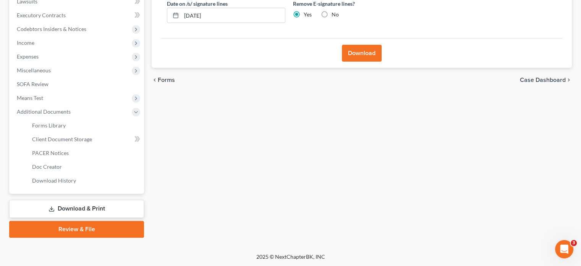
click at [65, 203] on link "Download & Print" at bounding box center [76, 208] width 135 height 18
click at [75, 207] on link "Download & Print" at bounding box center [76, 208] width 135 height 18
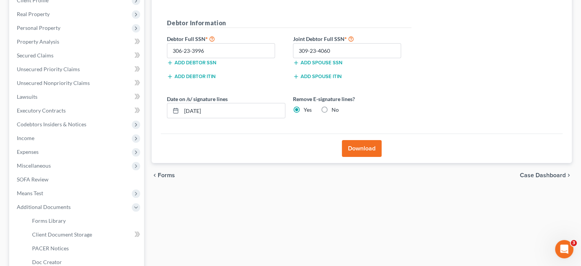
scroll to position [31, 0]
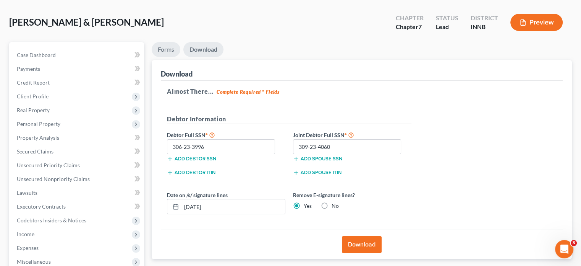
click at [172, 50] on link "Forms" at bounding box center [166, 49] width 29 height 15
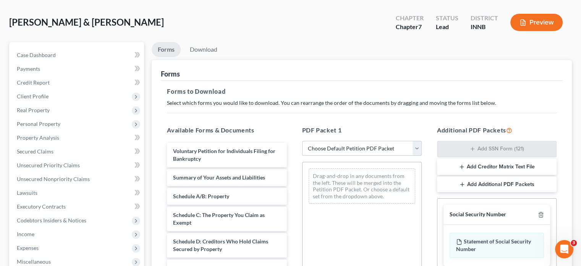
click at [339, 148] on select "Choose Default Petition PDF Packet Complete Bankruptcy Petition (all forms and …" at bounding box center [362, 148] width 120 height 15
select select "3"
click at [302, 141] on select "Choose Default Petition PDF Packet Complete Bankruptcy Petition (all forms and …" at bounding box center [362, 148] width 120 height 15
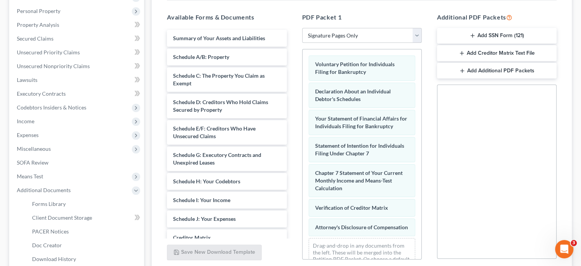
scroll to position [222, 0]
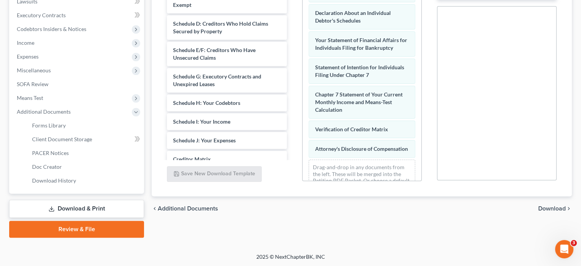
click at [548, 207] on span "Download" at bounding box center [552, 208] width 28 height 6
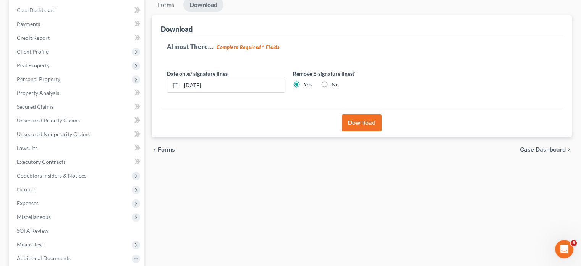
scroll to position [31, 0]
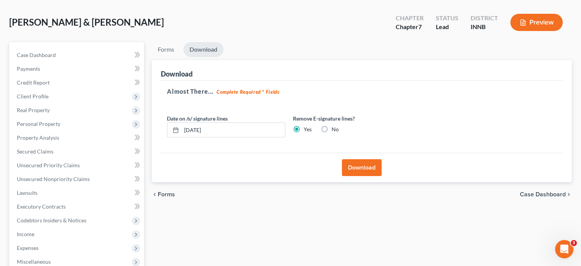
click at [356, 165] on button "Download" at bounding box center [362, 167] width 40 height 17
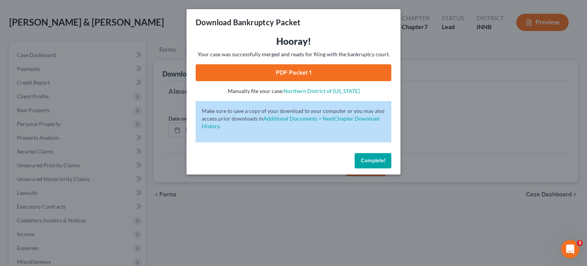
click at [278, 66] on link "PDF Packet 1" at bounding box center [294, 72] width 196 height 17
click at [378, 162] on span "Complete!" at bounding box center [373, 160] width 24 height 6
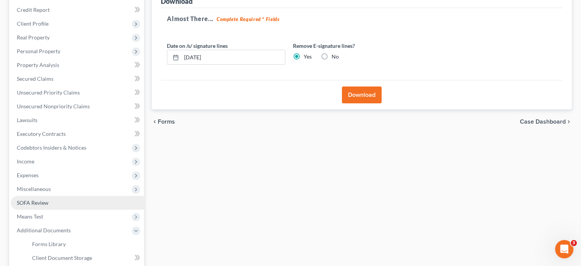
scroll to position [184, 0]
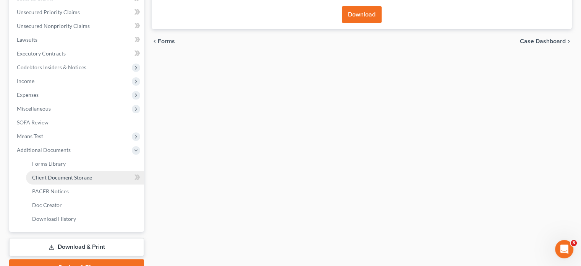
click at [76, 175] on span "Client Document Storage" at bounding box center [62, 177] width 60 height 6
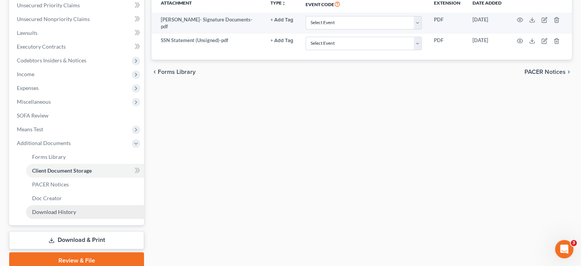
scroll to position [222, 0]
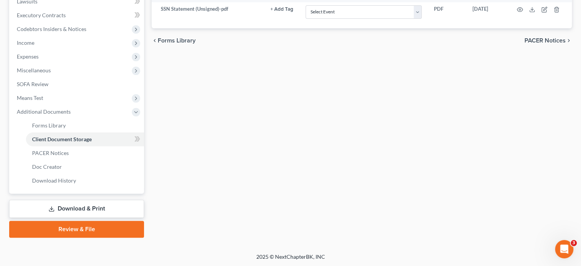
click at [97, 209] on link "Download & Print" at bounding box center [76, 208] width 135 height 18
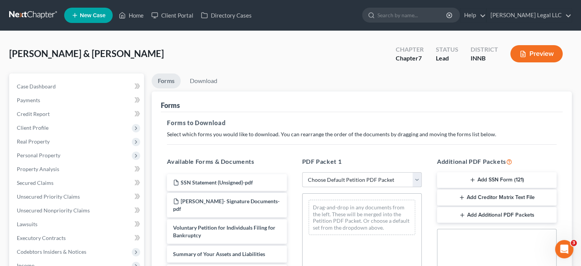
click at [330, 175] on select "Choose Default Petition PDF Packet Complete Bankruptcy Petition (all forms and …" at bounding box center [362, 179] width 120 height 15
click at [302, 172] on select "Choose Default Petition PDF Packet Complete Bankruptcy Petition (all forms and …" at bounding box center [362, 179] width 120 height 15
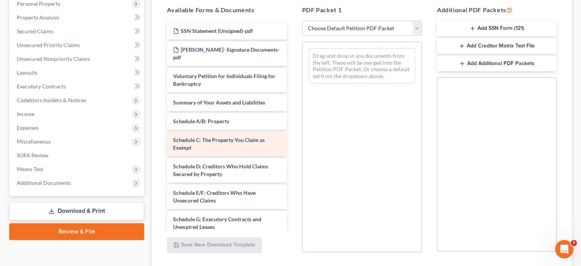
scroll to position [153, 0]
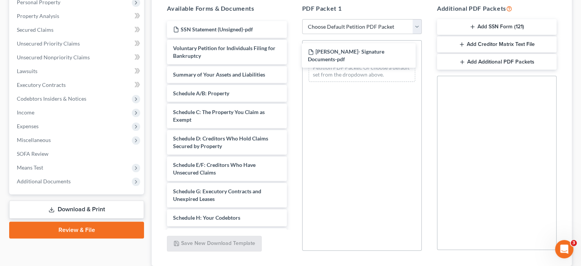
drag, startPoint x: 222, startPoint y: 45, endPoint x: 335, endPoint y: 48, distance: 113.9
click at [293, 50] on div "[PERSON_NAME]- Signature Documents-pdf SSN Statement (Unsigned)-pdf [PERSON_NAM…" at bounding box center [227, 236] width 132 height 430
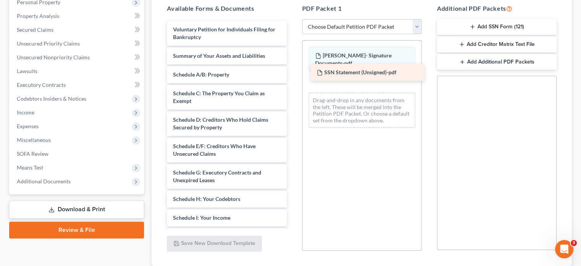
drag, startPoint x: 209, startPoint y: 28, endPoint x: 355, endPoint y: 71, distance: 151.6
click at [293, 71] on div "SSN Statement (Unsigned)-pdf SSN Statement (Unsigned)-pdf Voluntary Petition fo…" at bounding box center [227, 227] width 132 height 412
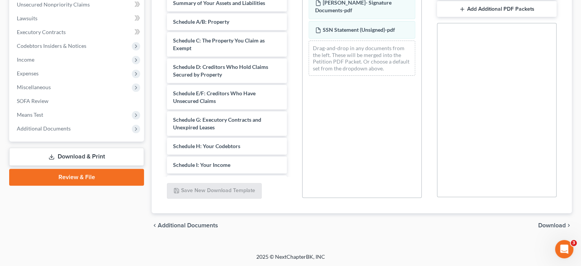
click at [540, 219] on div "chevron_left Additional Documents Download chevron_right" at bounding box center [362, 225] width 420 height 24
click at [542, 223] on span "Download" at bounding box center [552, 225] width 28 height 6
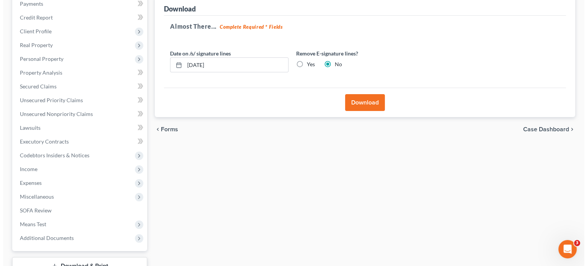
scroll to position [39, 0]
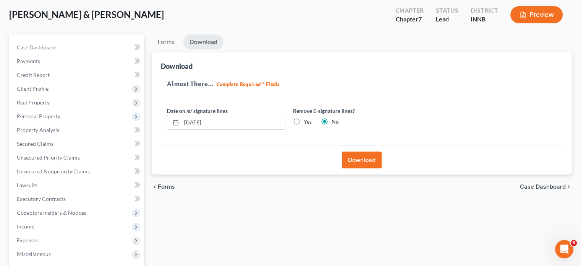
click at [304, 121] on label "Yes" at bounding box center [308, 122] width 8 height 8
click at [307, 121] on input "Yes" at bounding box center [309, 120] width 5 height 5
radio input "true"
radio input "false"
click at [349, 156] on button "Download" at bounding box center [362, 159] width 40 height 17
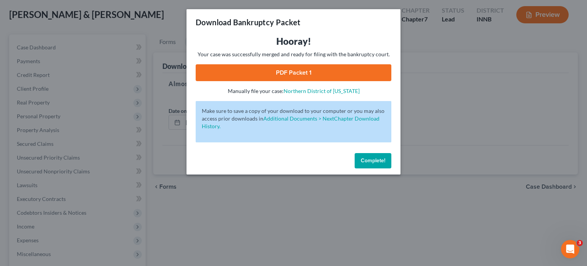
click at [283, 73] on link "PDF Packet 1" at bounding box center [294, 72] width 196 height 17
click at [376, 170] on div "Complete!" at bounding box center [293, 162] width 214 height 24
click at [375, 165] on button "Complete!" at bounding box center [373, 160] width 37 height 15
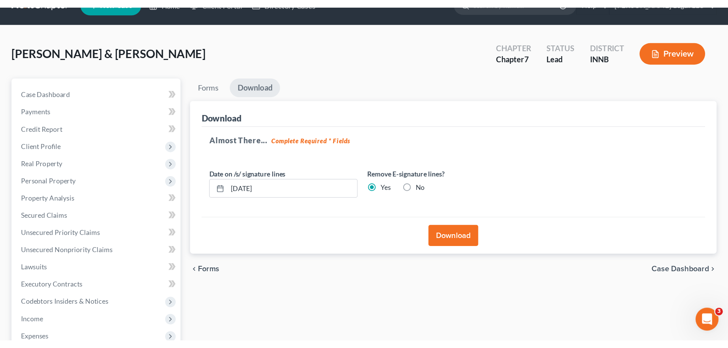
scroll to position [0, 0]
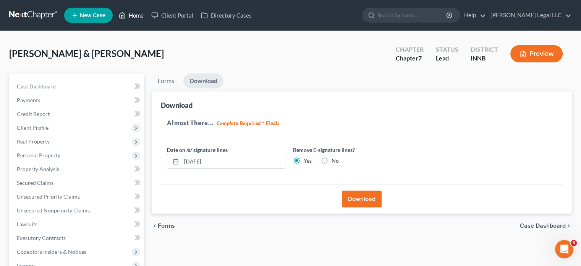
click at [129, 16] on link "Home" at bounding box center [131, 15] width 32 height 14
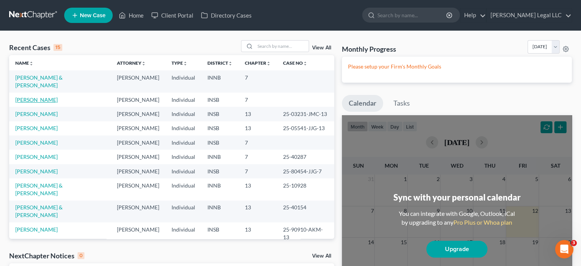
click at [58, 96] on link "[PERSON_NAME]" at bounding box center [36, 99] width 42 height 6
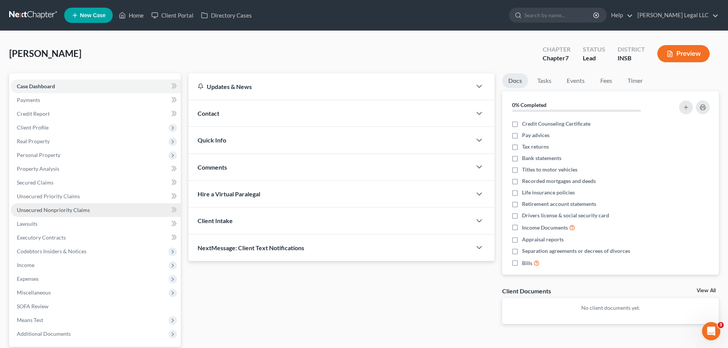
click at [31, 214] on link "Unsecured Nonpriority Claims" at bounding box center [96, 210] width 170 height 14
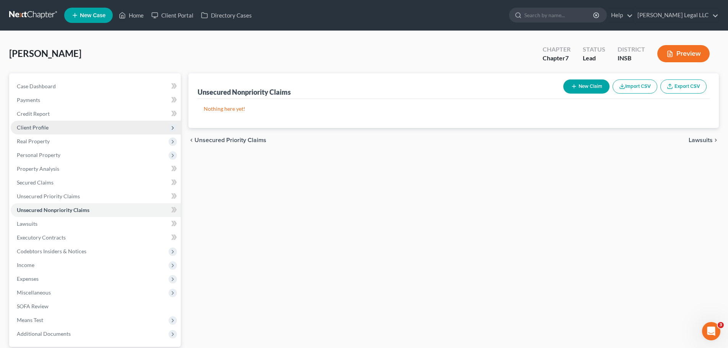
click at [36, 124] on span "Client Profile" at bounding box center [96, 128] width 170 height 14
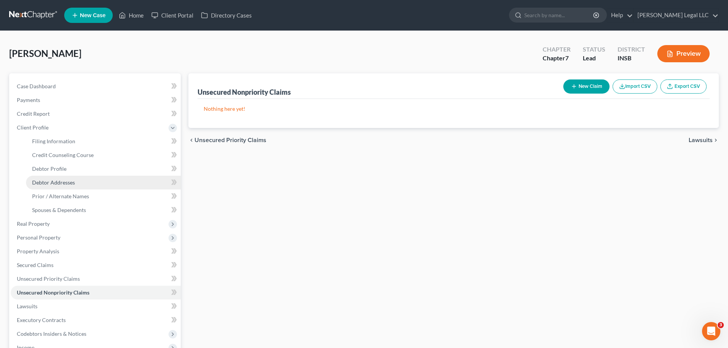
click at [48, 182] on span "Debtor Addresses" at bounding box center [53, 182] width 43 height 6
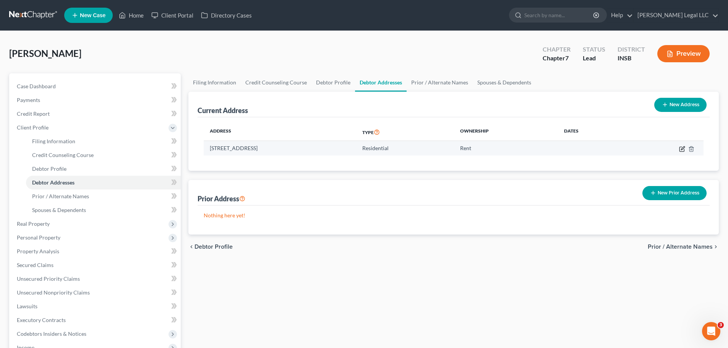
click at [574, 149] on icon "button" at bounding box center [681, 149] width 5 height 5
select select "15"
select select "28"
select select "0"
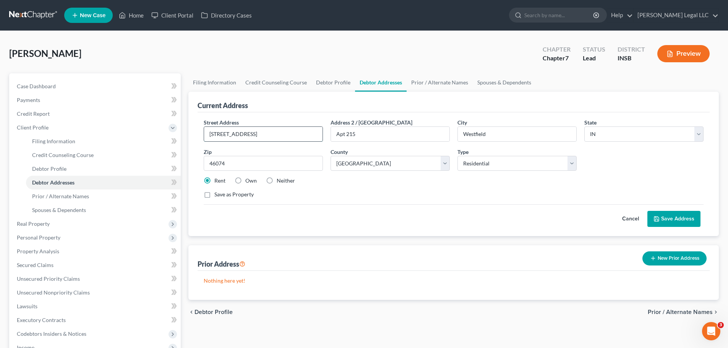
click at [295, 136] on input "[STREET_ADDRESS]" at bounding box center [263, 134] width 118 height 15
click at [574, 257] on button "New Prior Address" at bounding box center [674, 258] width 64 height 14
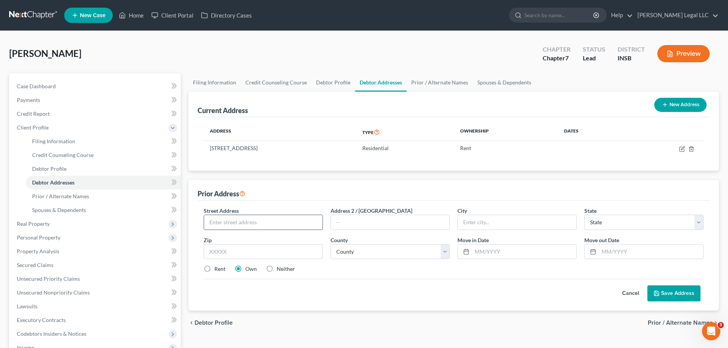
click at [256, 222] on input "text" at bounding box center [263, 222] width 118 height 15
paste input "[STREET_ADDRESS]"
type input "[STREET_ADDRESS]"
drag, startPoint x: 369, startPoint y: 223, endPoint x: 365, endPoint y: 221, distance: 4.3
click at [369, 223] on input "text" at bounding box center [390, 222] width 118 height 15
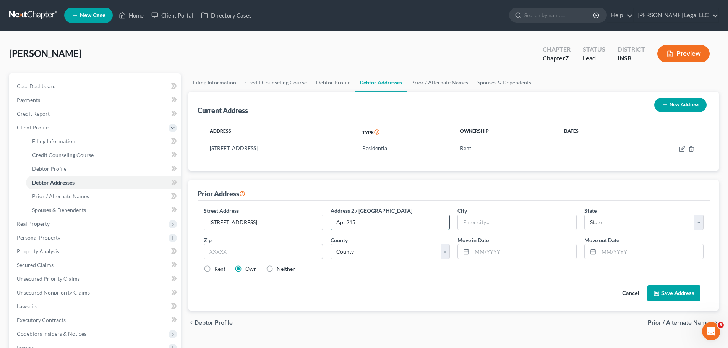
type input "Apt 215"
type input "Westfield"
select select "15"
type input "46074"
select select "28"
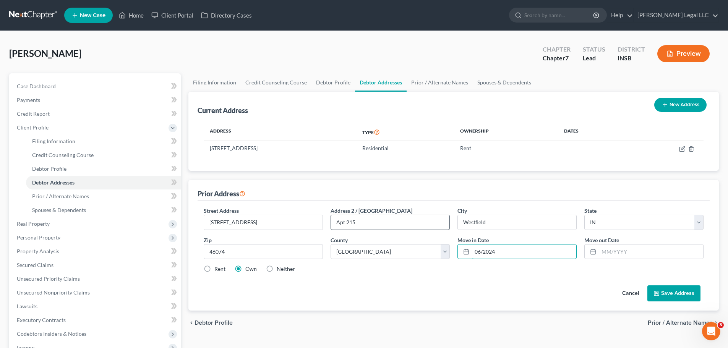
type input "06/2024"
click at [574, 252] on input "text" at bounding box center [651, 252] width 104 height 15
type input "0"
type input "08/2025"
click at [511, 254] on input "06/2024" at bounding box center [524, 252] width 104 height 15
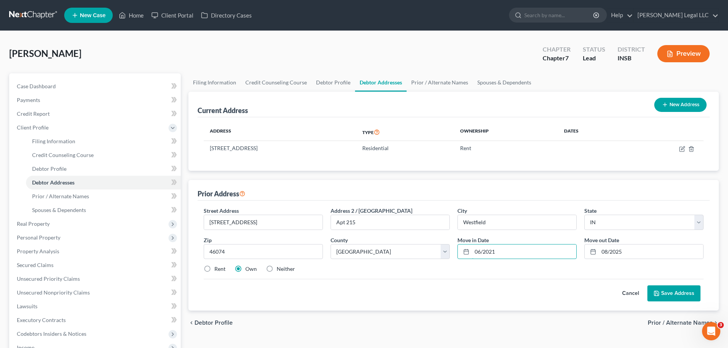
type input "06/2021"
click at [214, 261] on label "Rent" at bounding box center [219, 269] width 11 height 8
click at [217, 261] on input "Rent" at bounding box center [219, 267] width 5 height 5
radio input "true"
click at [574, 261] on button "Save Address" at bounding box center [673, 293] width 53 height 16
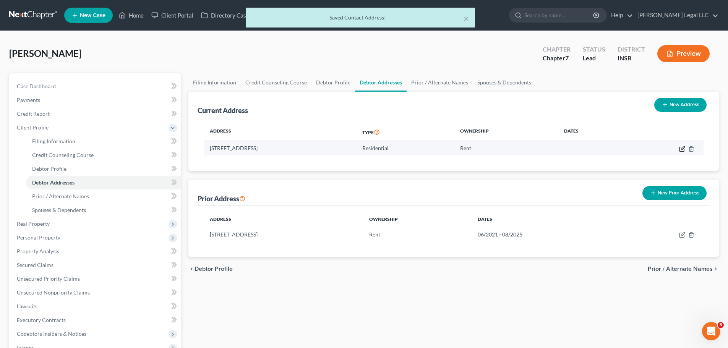
click at [574, 149] on icon "button" at bounding box center [682, 147] width 3 height 3
select select "15"
select select "28"
select select "0"
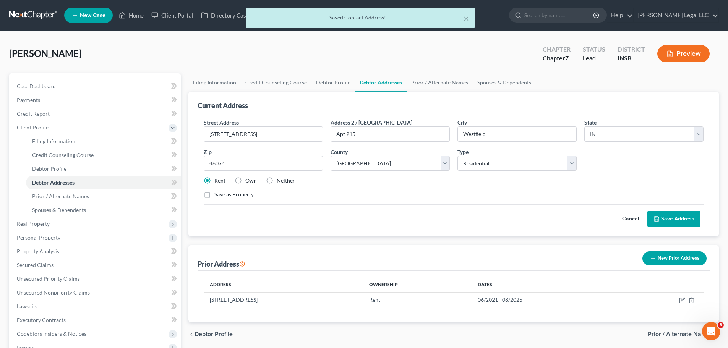
click at [277, 182] on label "Neither" at bounding box center [286, 181] width 18 height 8
click at [280, 182] on input "Neither" at bounding box center [282, 179] width 5 height 5
radio input "true"
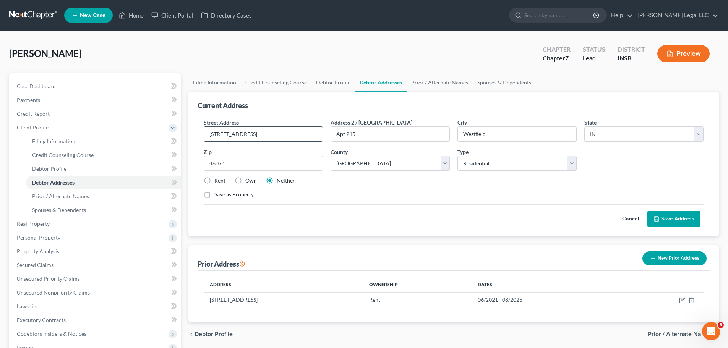
click at [261, 137] on input "[STREET_ADDRESS]" at bounding box center [263, 134] width 118 height 15
click at [256, 135] on input "[STREET_ADDRESS]" at bounding box center [263, 134] width 118 height 15
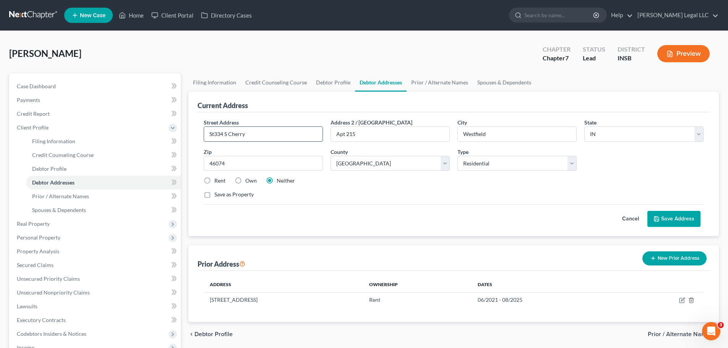
click at [237, 139] on input "St334 S Cherry" at bounding box center [263, 134] width 118 height 15
click at [236, 138] on input "St334 S Cherry" at bounding box center [263, 134] width 118 height 15
type input "[STREET_ADDRESS]"
click at [256, 134] on input "[STREET_ADDRESS]" at bounding box center [263, 134] width 118 height 15
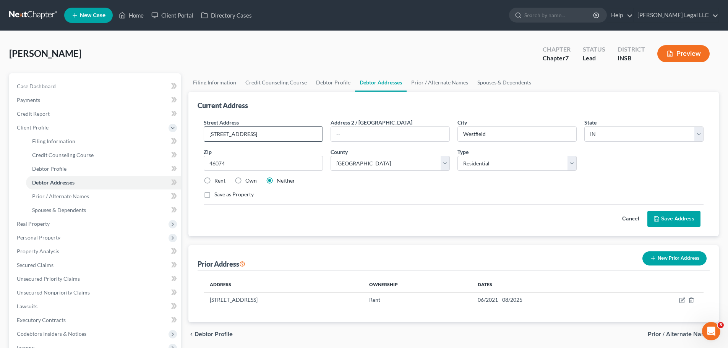
click at [269, 136] on input "[STREET_ADDRESS]" at bounding box center [263, 134] width 118 height 15
type input "[STREET_ADDRESS]"
type input "I"
type input "46240"
click at [391, 130] on input "text" at bounding box center [390, 134] width 118 height 15
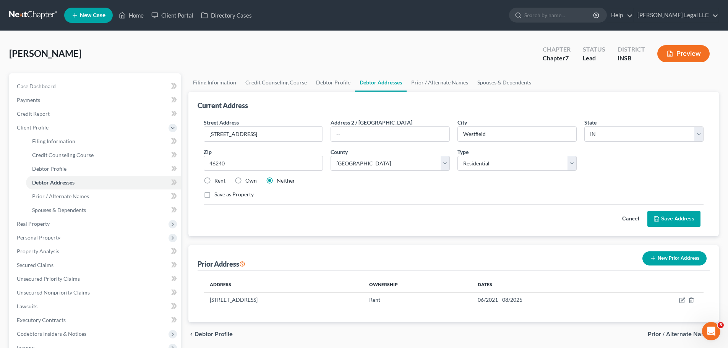
click at [479, 204] on div "Street Address * [STREET_ADDRESS] Address 2 / [GEOGRAPHIC_DATA] * [GEOGRAPHIC_D…" at bounding box center [453, 161] width 507 height 86
type input "[GEOGRAPHIC_DATA]"
click at [395, 163] on select "County [GEOGRAPHIC_DATA] [GEOGRAPHIC_DATA] [GEOGRAPHIC_DATA] [GEOGRAPHIC_DATA] …" at bounding box center [390, 163] width 119 height 15
select select "48"
click at [331, 156] on select "County [GEOGRAPHIC_DATA] [GEOGRAPHIC_DATA] [GEOGRAPHIC_DATA] [GEOGRAPHIC_DATA] …" at bounding box center [390, 163] width 119 height 15
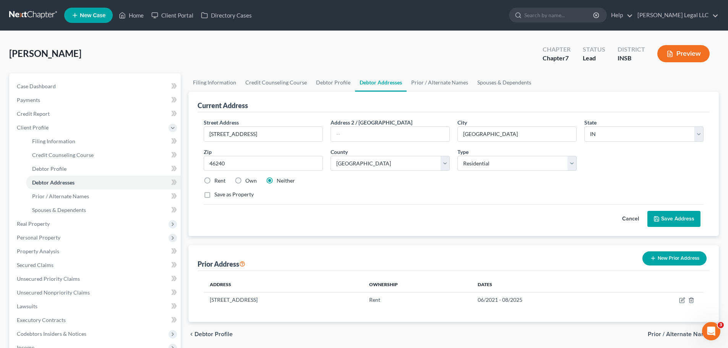
click at [436, 181] on div "Rent Own Neither" at bounding box center [453, 181] width 507 height 8
click at [333, 202] on div "Street Address * [STREET_ADDRESS] Address 2 / [GEOGRAPHIC_DATA] * [GEOGRAPHIC_D…" at bounding box center [453, 161] width 507 height 86
click at [574, 214] on button "Save Address" at bounding box center [673, 219] width 53 height 16
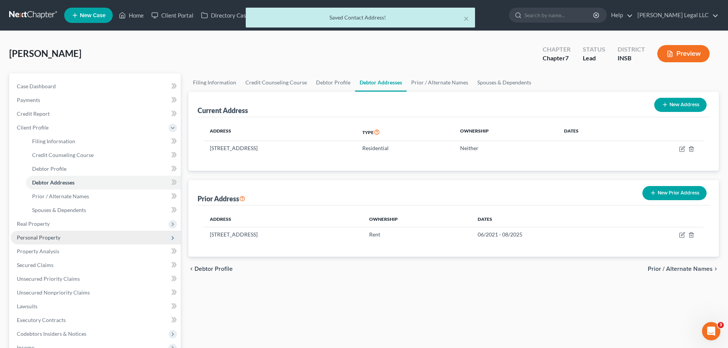
click at [45, 235] on span "Personal Property" at bounding box center [39, 237] width 44 height 6
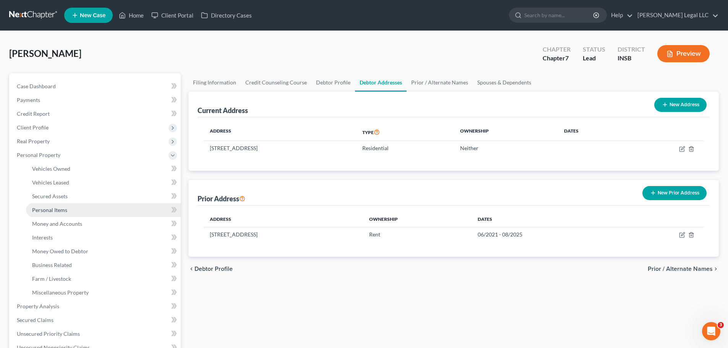
click at [52, 210] on span "Personal Items" at bounding box center [49, 210] width 35 height 6
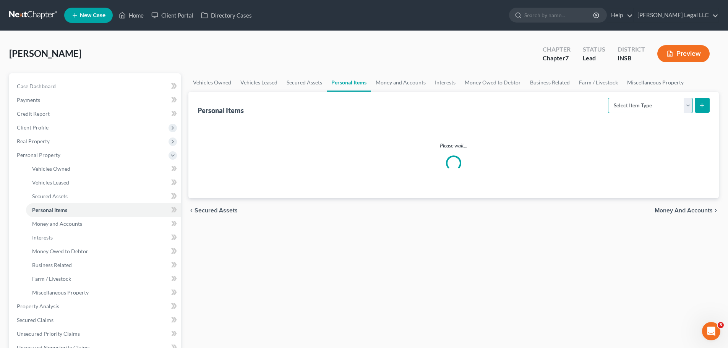
click at [574, 104] on select "Select Item Type Clothing Collectibles Of Value Electronics Firearms Household …" at bounding box center [650, 105] width 85 height 15
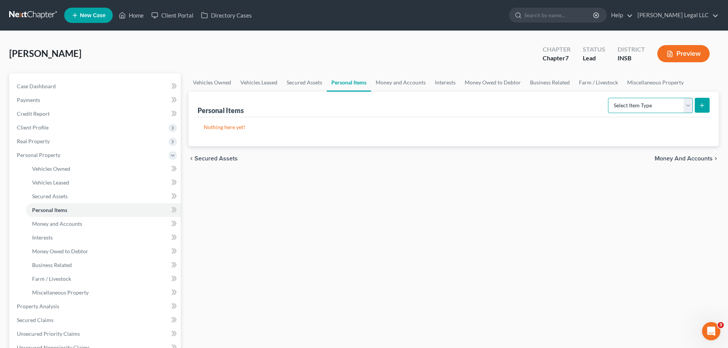
select select "clothing"
click at [574, 98] on select "Select Item Type Clothing Collectibles Of Value Electronics Firearms Household …" at bounding box center [650, 105] width 85 height 15
click at [574, 105] on icon "submit" at bounding box center [702, 105] width 6 height 6
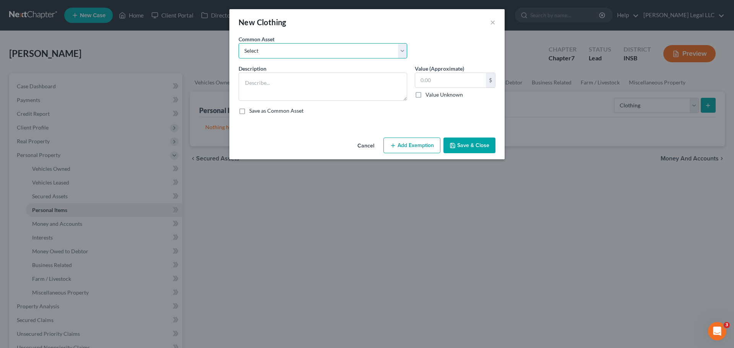
click at [253, 50] on select "Select Clothing Personal used clothing" at bounding box center [322, 50] width 169 height 15
select select "1"
click at [238, 43] on select "Select Clothing Personal used clothing" at bounding box center [322, 50] width 169 height 15
type textarea "Personal used clothing"
type input "500.00"
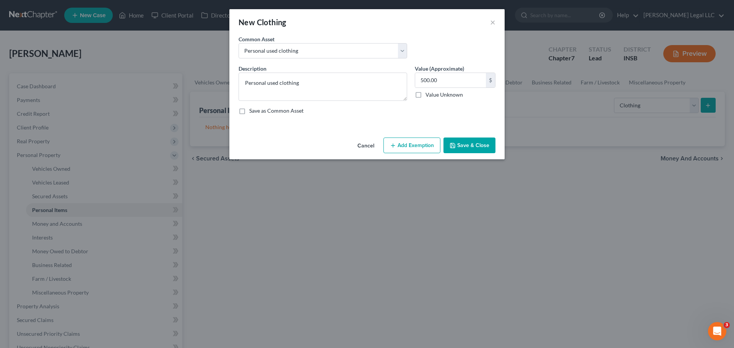
click at [391, 144] on icon "button" at bounding box center [393, 146] width 6 height 6
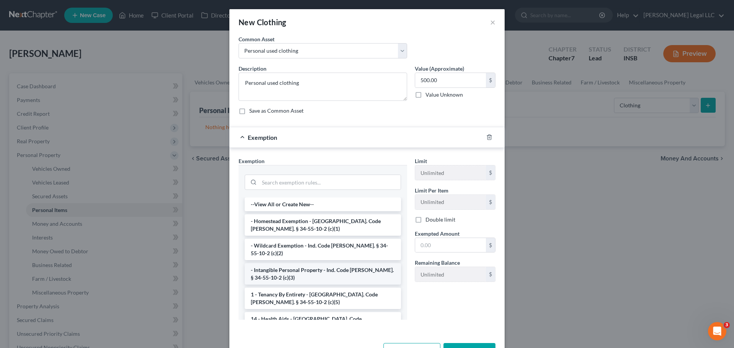
click at [270, 261] on li "- Intangible Personal Property - Ind. Code [PERSON_NAME]. § 34-55-10-2 (c)(3)" at bounding box center [323, 273] width 156 height 21
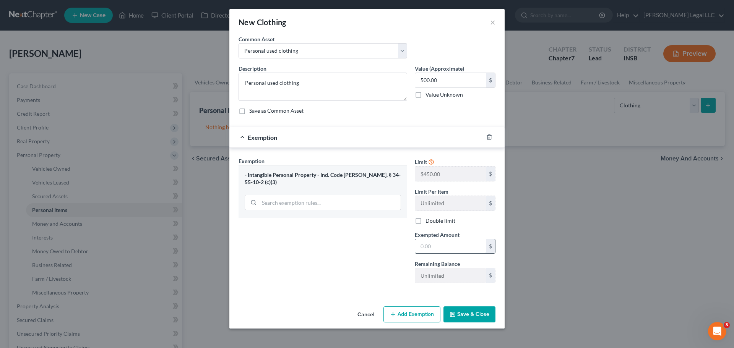
click at [436, 247] on input "text" at bounding box center [450, 246] width 71 height 15
type input "5"
click at [339, 195] on input "search" at bounding box center [329, 202] width 141 height 15
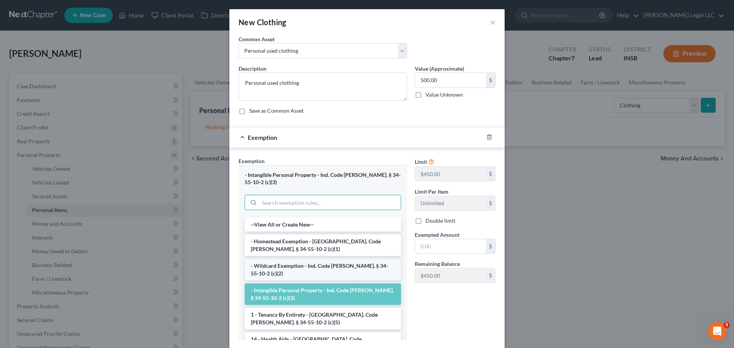
click at [282, 259] on li "- Wildcard Exemption - Ind. Code [PERSON_NAME]. § 34-55-10-2 (c)(2)" at bounding box center [323, 269] width 156 height 21
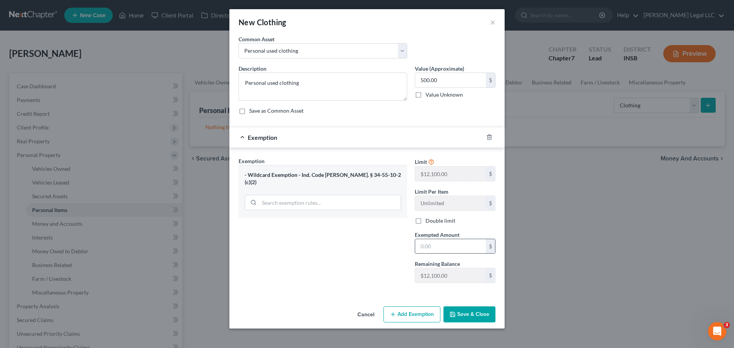
click at [438, 248] on input "text" at bounding box center [450, 246] width 71 height 15
type input "500"
click at [382, 258] on div "Exemption Set must be selected for CA. Exemption * - Wildcard Exemption - Ind. …" at bounding box center [323, 223] width 176 height 132
click at [467, 261] on button "Save & Close" at bounding box center [469, 314] width 52 height 16
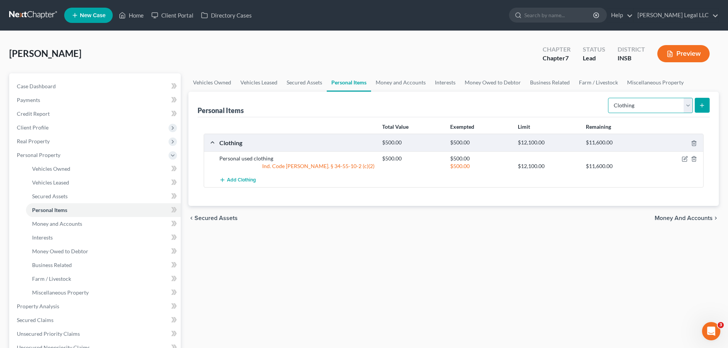
click at [574, 102] on select "Select Item Type Clothing Collectibles Of Value Electronics Firearms Household …" at bounding box center [650, 105] width 85 height 15
select select "electronics"
click at [574, 98] on select "Select Item Type Clothing Collectibles Of Value Electronics Firearms Household …" at bounding box center [650, 105] width 85 height 15
click at [574, 107] on button "submit" at bounding box center [702, 105] width 15 height 15
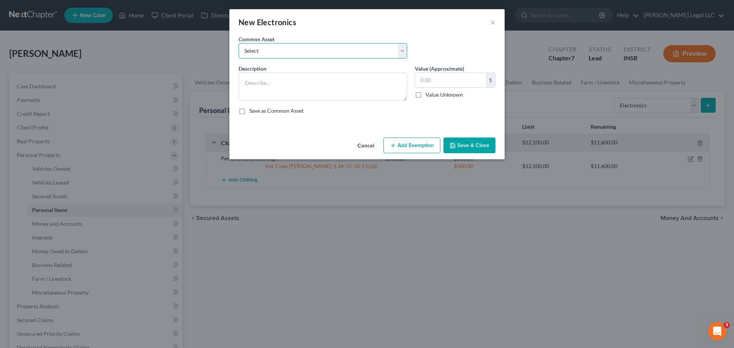
click at [301, 52] on select "Select Miscellaneous electronics including televisions, computer equipment, and…" at bounding box center [322, 50] width 169 height 15
click at [238, 43] on select "Select Miscellaneous electronics including televisions, computer equipment, and…" at bounding box center [322, 50] width 169 height 15
click at [313, 54] on select "Select Miscellaneous electronics including televisions, computer equipment, and…" at bounding box center [322, 50] width 169 height 15
select select "0"
click at [238, 43] on select "Select Miscellaneous electronics including televisions, computer equipment, and…" at bounding box center [322, 50] width 169 height 15
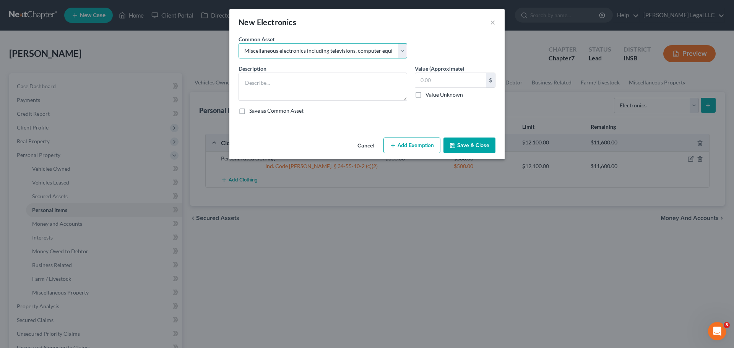
type textarea "Miscellaneous electronics including televisions, computer equipment, and other …"
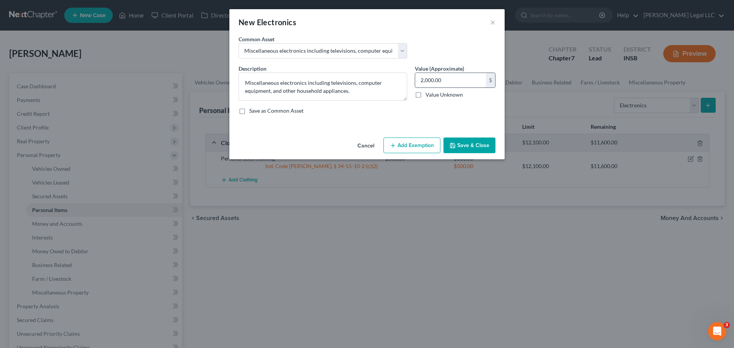
click at [437, 78] on input "2,000.00" at bounding box center [450, 80] width 71 height 15
type input "1,500"
click at [408, 147] on button "Add Exemption" at bounding box center [411, 146] width 57 height 16
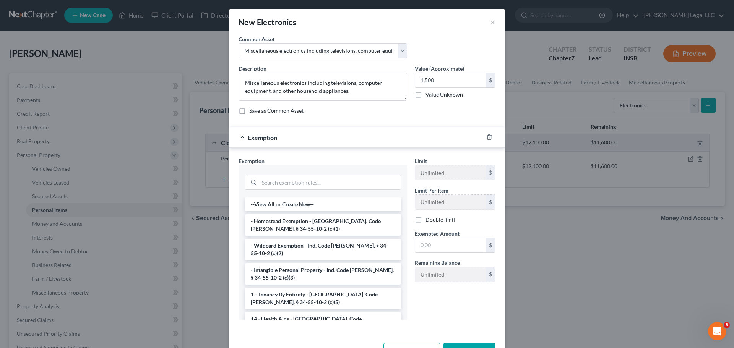
drag, startPoint x: 276, startPoint y: 247, endPoint x: 335, endPoint y: 254, distance: 59.6
click at [277, 247] on li "- Wildcard Exemption - Ind. Code [PERSON_NAME]. § 34-55-10-2 (c)(2)" at bounding box center [323, 249] width 156 height 21
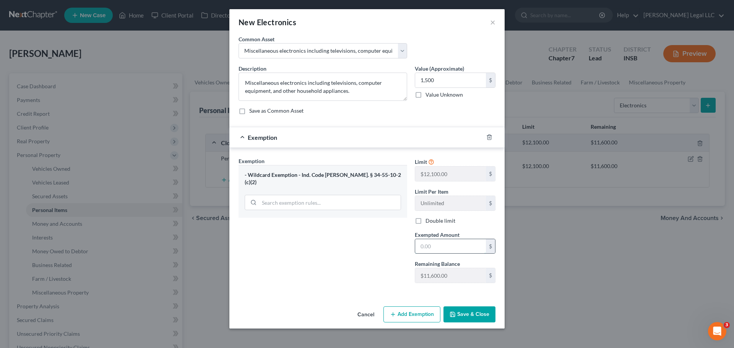
click at [432, 246] on input "text" at bounding box center [450, 246] width 71 height 15
type input "1,500"
click at [356, 261] on div "Exemption Set must be selected for CA. Exemption * - Wildcard Exemption - Ind. …" at bounding box center [323, 223] width 176 height 132
click at [476, 261] on button "Save & Close" at bounding box center [469, 314] width 52 height 16
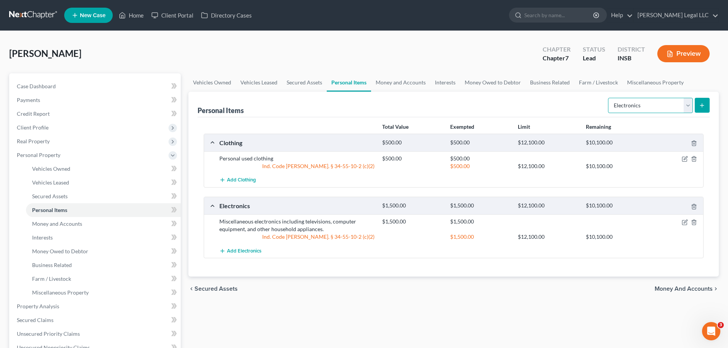
click at [574, 105] on select "Select Item Type Clothing Collectibles Of Value Electronics Firearms Household …" at bounding box center [650, 105] width 85 height 15
select select "household_goods"
click at [574, 98] on select "Select Item Type Clothing Collectibles Of Value Electronics Firearms Household …" at bounding box center [650, 105] width 85 height 15
click at [574, 104] on icon "submit" at bounding box center [702, 105] width 6 height 6
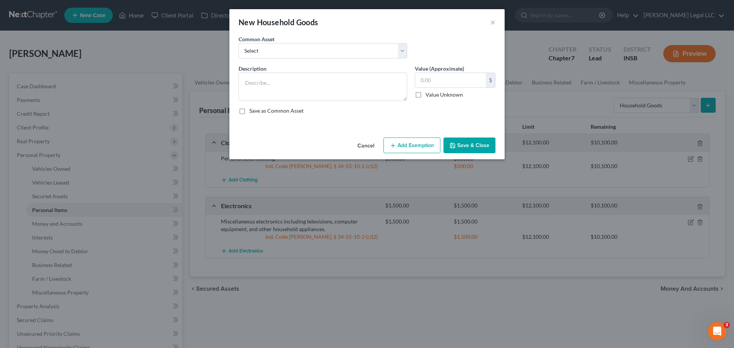
click at [336, 42] on div "Common Asset Select Household furniture (bedrooms, kitchen, living area, etc.)" at bounding box center [323, 46] width 176 height 23
click at [332, 46] on select "Select Household furniture (bedrooms, kitchen, living area, etc.)" at bounding box center [322, 50] width 169 height 15
select select "0"
click at [238, 43] on select "Select Household furniture (bedrooms, kitchen, living area, etc.)" at bounding box center [322, 50] width 169 height 15
type textarea "Household furniture (bedrooms, kitchen, living area, etc.)"
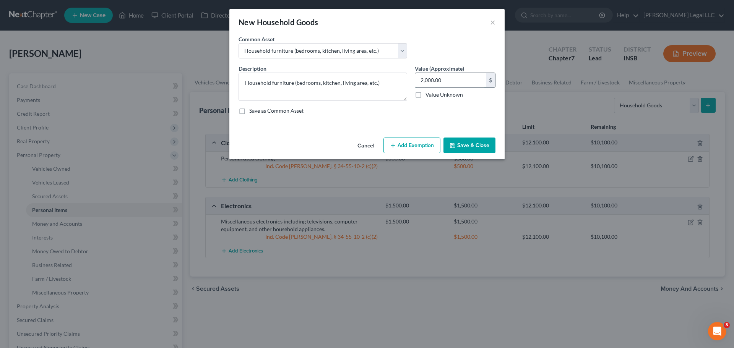
click at [428, 76] on input "2,000.00" at bounding box center [450, 80] width 71 height 15
type input "1,500"
click at [417, 144] on button "Add Exemption" at bounding box center [411, 146] width 57 height 16
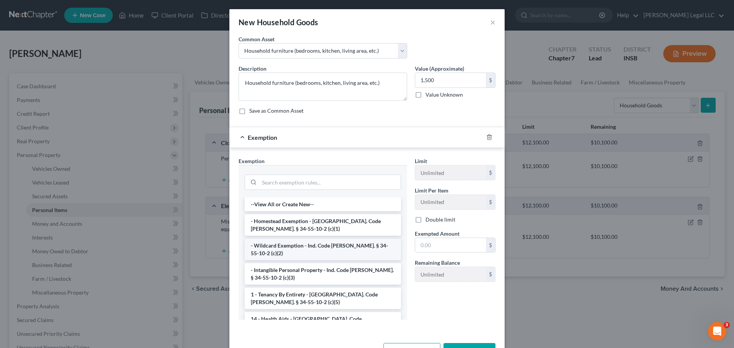
click at [277, 242] on li "- Wildcard Exemption - Ind. Code [PERSON_NAME]. § 34-55-10-2 (c)(2)" at bounding box center [323, 249] width 156 height 21
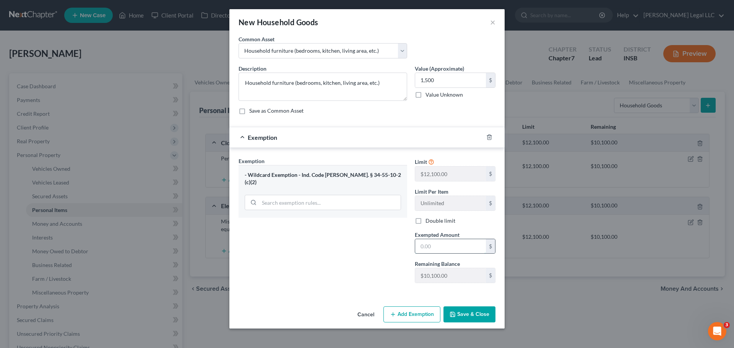
click at [434, 248] on input "text" at bounding box center [450, 246] width 71 height 15
type input "1,500"
click at [465, 261] on button "Save & Close" at bounding box center [469, 314] width 52 height 16
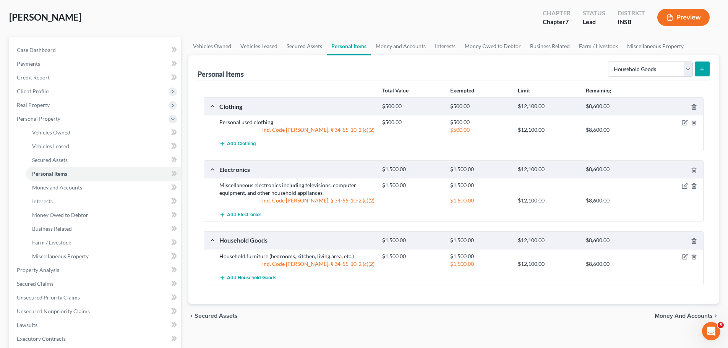
scroll to position [38, 0]
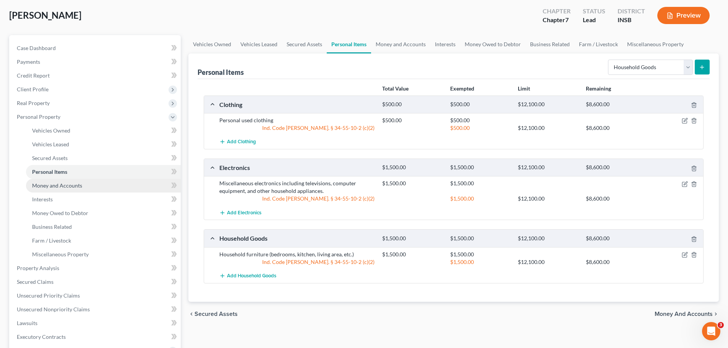
click at [77, 185] on span "Money and Accounts" at bounding box center [57, 185] width 50 height 6
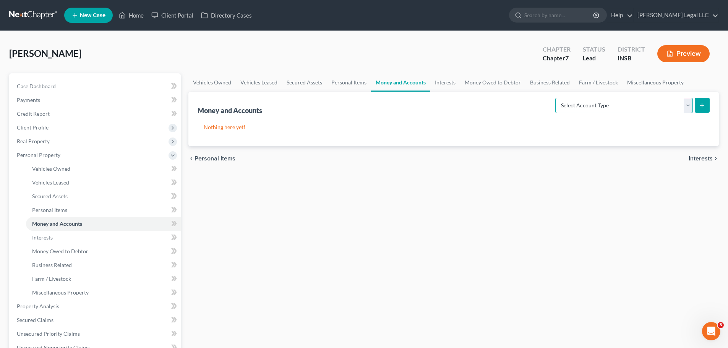
click at [574, 107] on select "Select Account Type Brokerage Cash on Hand Certificates of Deposit Checking Acc…" at bounding box center [624, 105] width 138 height 15
select select "checking"
click at [557, 98] on select "Select Account Type Brokerage Cash on Hand Certificates of Deposit Checking Acc…" at bounding box center [624, 105] width 138 height 15
click at [574, 107] on line "submit" at bounding box center [702, 105] width 0 height 3
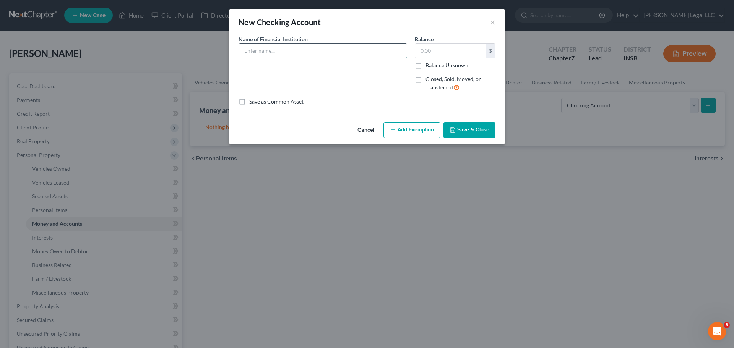
click at [271, 51] on input "text" at bounding box center [323, 51] width 168 height 15
click at [286, 60] on div "Name of Financial Institution *" at bounding box center [323, 66] width 176 height 63
click at [286, 55] on input "text" at bounding box center [323, 51] width 168 height 15
type input "Checking Account"
click at [448, 53] on input "text" at bounding box center [450, 51] width 71 height 15
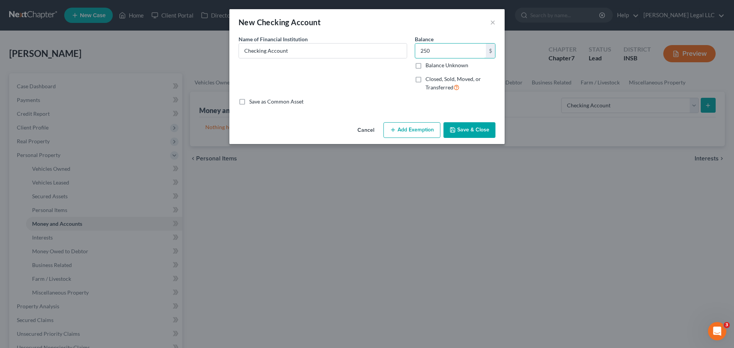
type input "250"
click at [339, 75] on div "Name of Financial Institution * Checking Account" at bounding box center [323, 66] width 176 height 63
drag, startPoint x: 409, startPoint y: 134, endPoint x: 404, endPoint y: 138, distance: 6.2
click at [409, 135] on button "Add Exemption" at bounding box center [411, 130] width 57 height 16
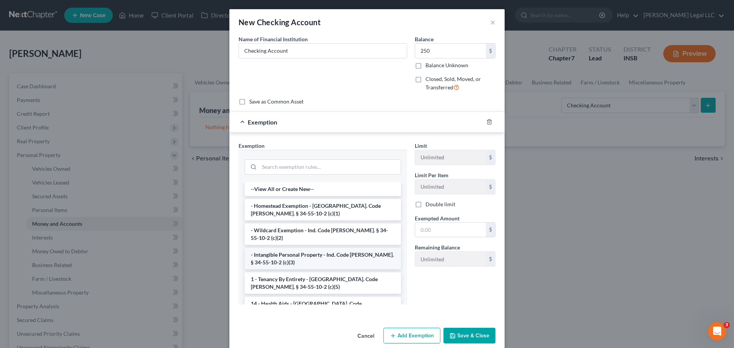
click at [261, 254] on li "- Intangible Personal Property - Ind. Code [PERSON_NAME]. § 34-55-10-2 (c)(3)" at bounding box center [323, 258] width 156 height 21
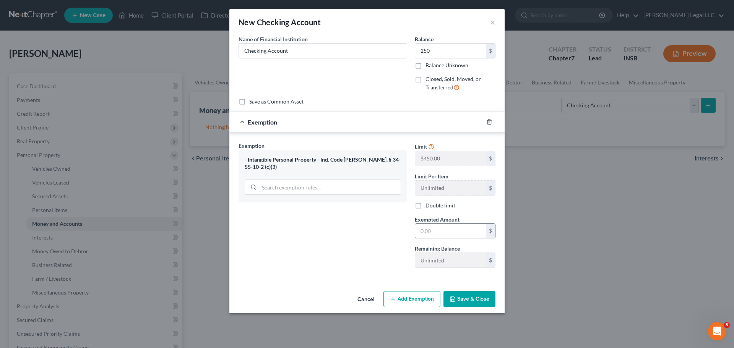
click at [456, 234] on input "text" at bounding box center [450, 231] width 71 height 15
type input "250"
click at [488, 261] on button "Save & Close" at bounding box center [469, 299] width 52 height 16
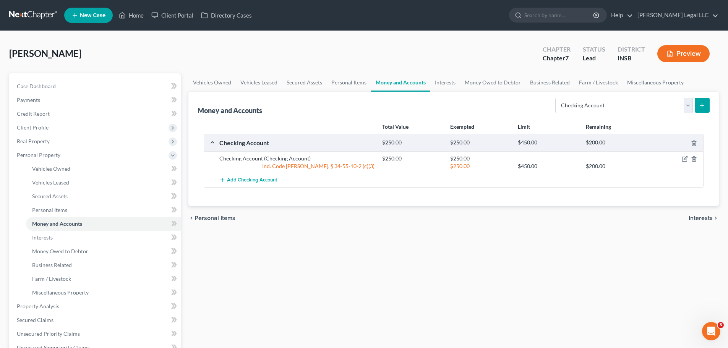
click at [447, 197] on div "Total Value Exempted Limit Remaining Checking Account $250.00 $250.00 $450.00 $…" at bounding box center [454, 161] width 512 height 89
click at [65, 192] on link "Secured Assets" at bounding box center [103, 197] width 155 height 14
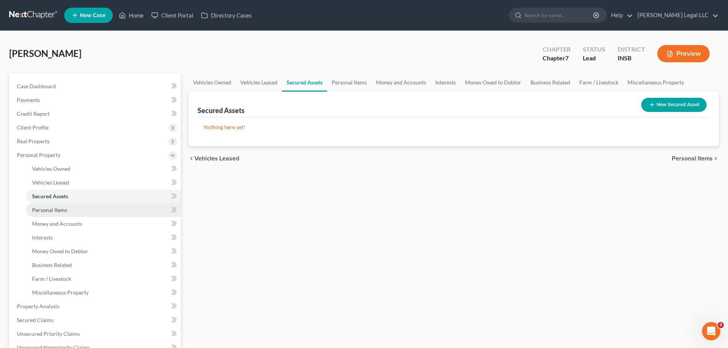
click at [64, 204] on link "Personal Items" at bounding box center [103, 210] width 155 height 14
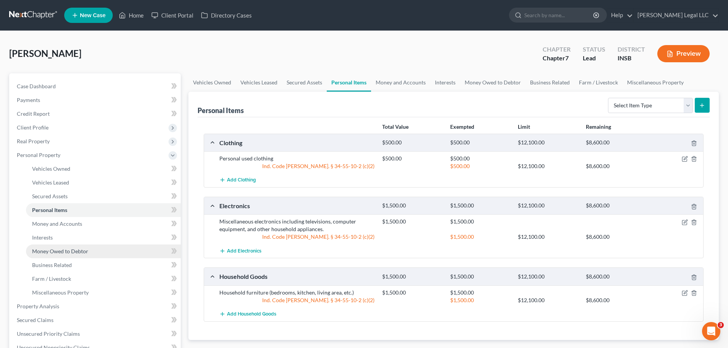
click at [60, 246] on link "Money Owed to Debtor" at bounding box center [103, 252] width 155 height 14
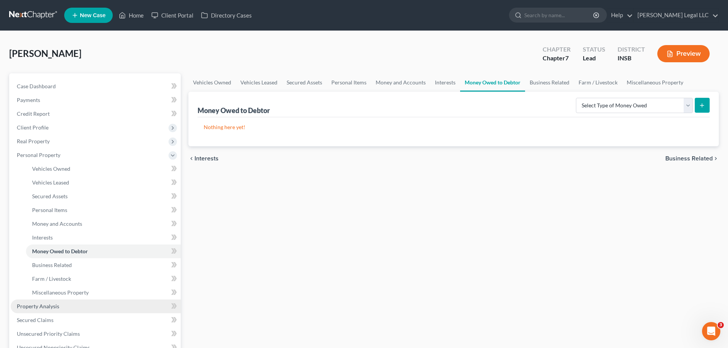
click at [39, 261] on span "Property Analysis" at bounding box center [38, 306] width 42 height 6
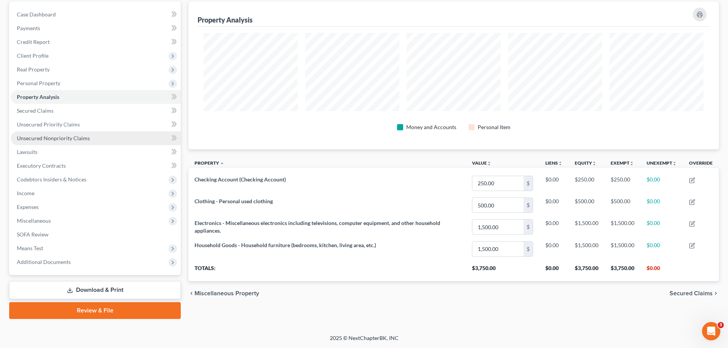
click at [32, 141] on span "Unsecured Nonpriority Claims" at bounding box center [53, 138] width 73 height 6
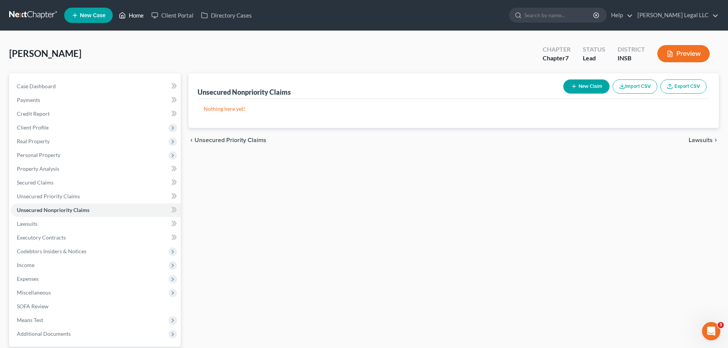
click at [135, 19] on link "Home" at bounding box center [131, 15] width 32 height 14
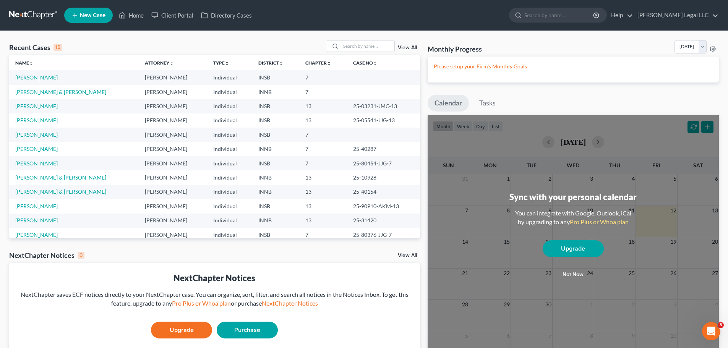
click at [234, 46] on div "Recent Cases 15 View All" at bounding box center [214, 47] width 411 height 15
click at [353, 63] on link "Case No unfold_more expand_more expand_less" at bounding box center [365, 63] width 24 height 6
click at [353, 63] on link "Case No unfold_more expand_more expand_less" at bounding box center [365, 63] width 25 height 6
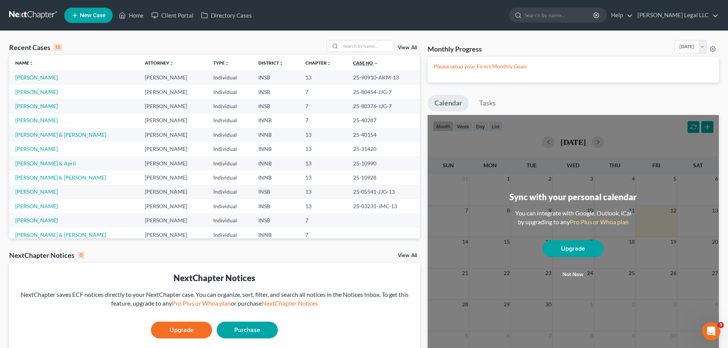
scroll to position [52, 0]
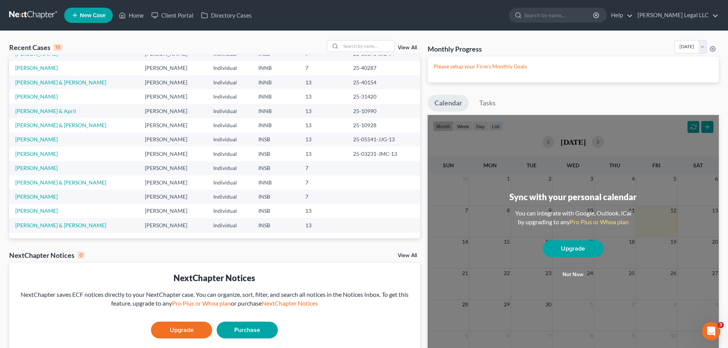
click at [402, 50] on link "View All" at bounding box center [407, 47] width 19 height 5
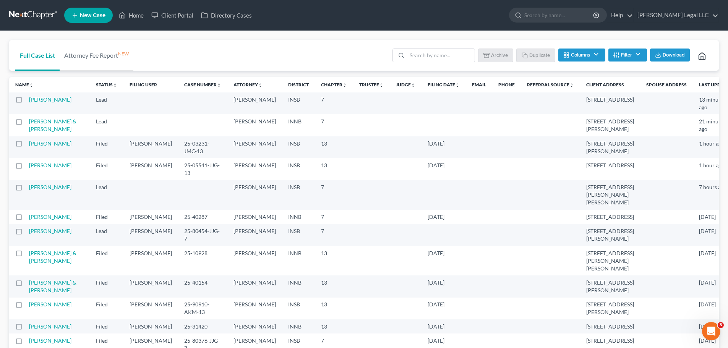
click at [574, 53] on button "Filter" at bounding box center [627, 55] width 39 height 13
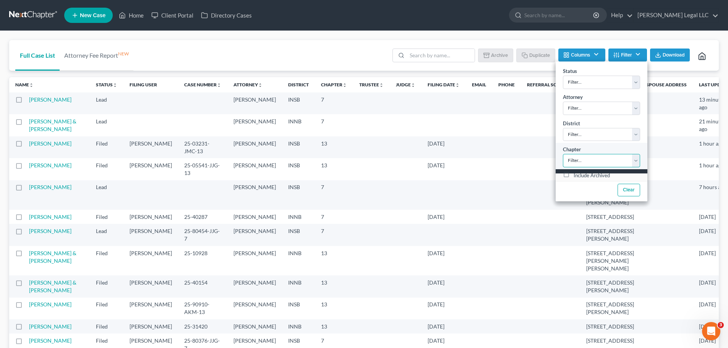
click at [574, 160] on select "Filter... 7 11 13" at bounding box center [601, 160] width 77 height 13
select select "2"
click at [563, 154] on select "Filter... 7 11 13" at bounding box center [601, 160] width 77 height 13
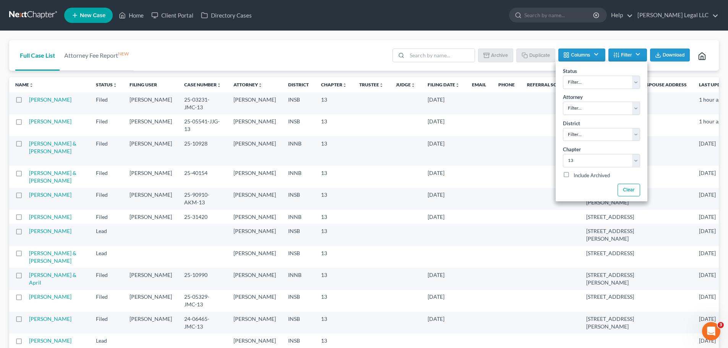
click at [312, 50] on div "Full Case List Attorney Fee Report NEW Batch Download Archive Un-archive Duplic…" at bounding box center [364, 55] width 710 height 31
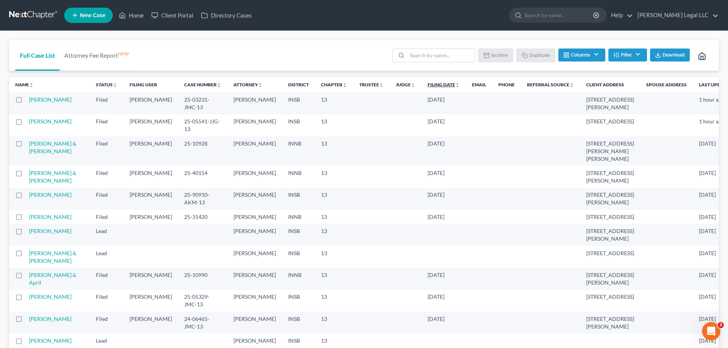
click at [428, 83] on link "Filing Date unfold_more expand_more expand_less" at bounding box center [444, 85] width 32 height 6
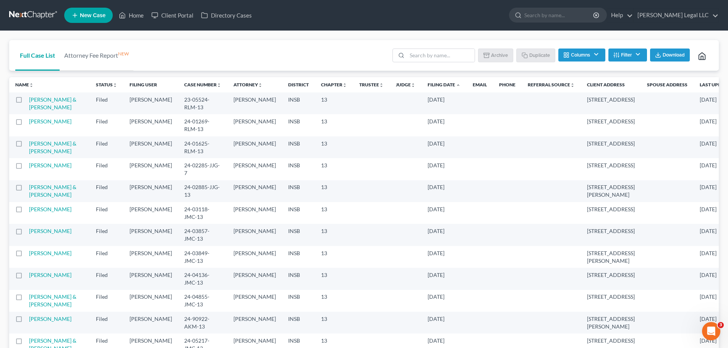
click at [428, 83] on link "Filing Date unfold_more expand_more expand_less" at bounding box center [444, 85] width 33 height 6
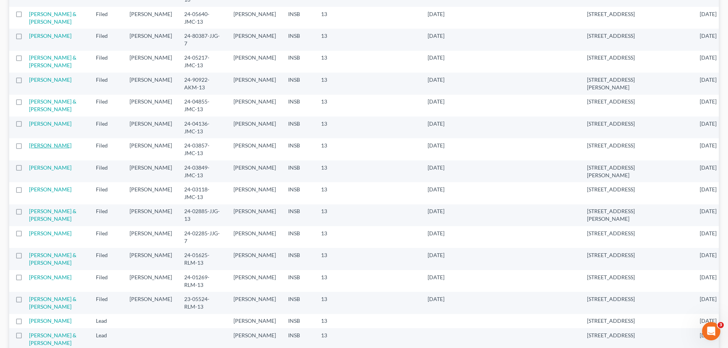
scroll to position [688, 0]
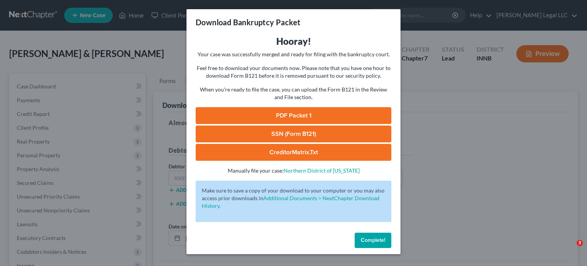
click at [381, 247] on button "Complete!" at bounding box center [373, 239] width 37 height 15
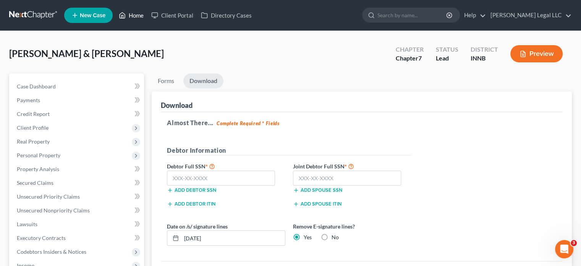
click at [119, 18] on link "Home" at bounding box center [131, 15] width 32 height 14
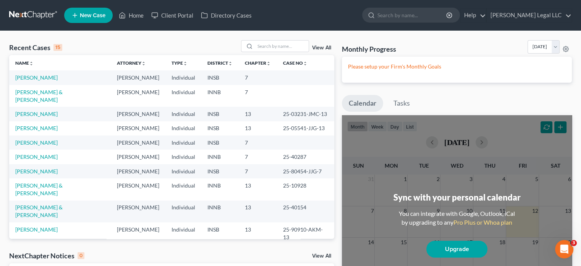
click at [315, 49] on link "View All" at bounding box center [321, 47] width 19 height 5
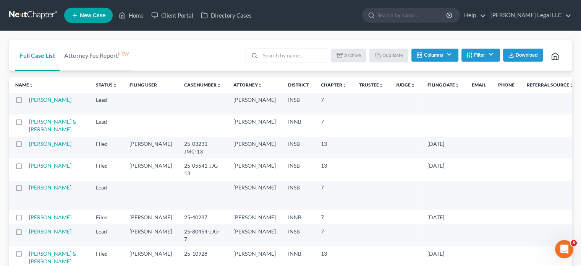
click at [445, 57] on button "Columns" at bounding box center [435, 55] width 47 height 13
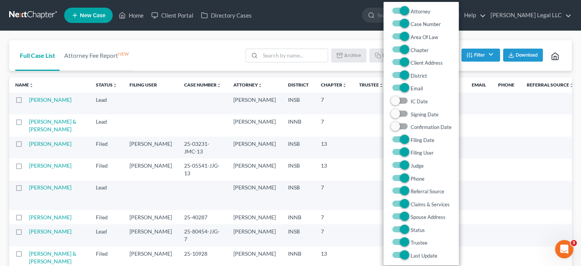
click at [478, 56] on button "Filter" at bounding box center [481, 55] width 39 height 13
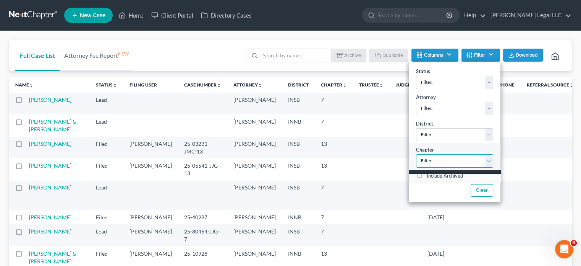
click at [437, 157] on select "Filter... 7 11 13" at bounding box center [454, 160] width 77 height 13
select select "2"
click at [416, 154] on select "Filter... 7 11 13" at bounding box center [454, 160] width 77 height 13
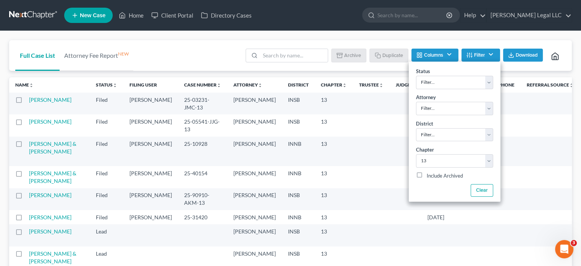
click at [186, 58] on div "Full Case List Attorney Fee Report NEW Batch Download Archive Un-archive Duplic…" at bounding box center [290, 55] width 563 height 31
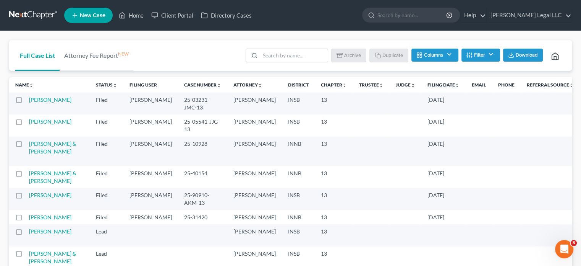
click at [428, 85] on link "Filing Date unfold_more expand_more expand_less" at bounding box center [444, 85] width 32 height 6
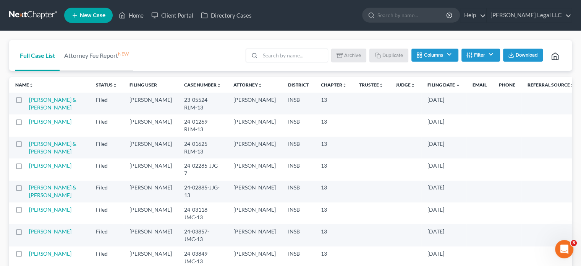
click at [428, 85] on link "Filing Date unfold_more expand_more expand_less" at bounding box center [444, 85] width 33 height 6
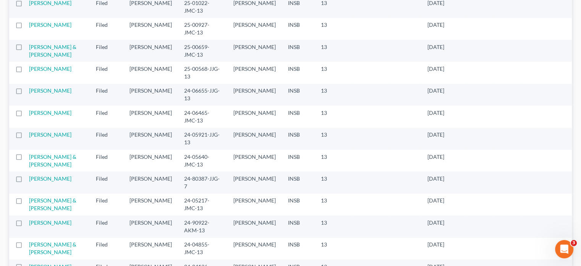
scroll to position [535, 0]
